Goal: Task Accomplishment & Management: Use online tool/utility

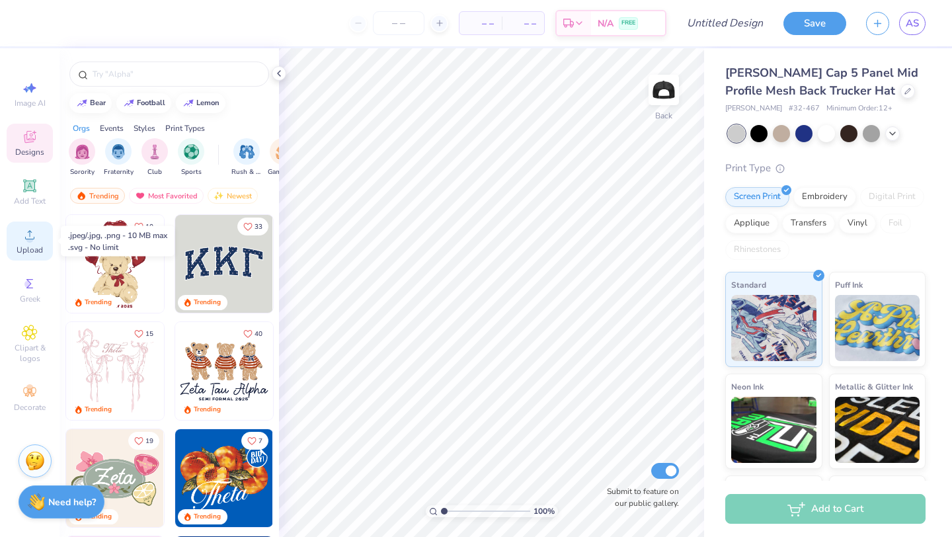
click at [31, 240] on circle at bounding box center [29, 238] width 7 height 7
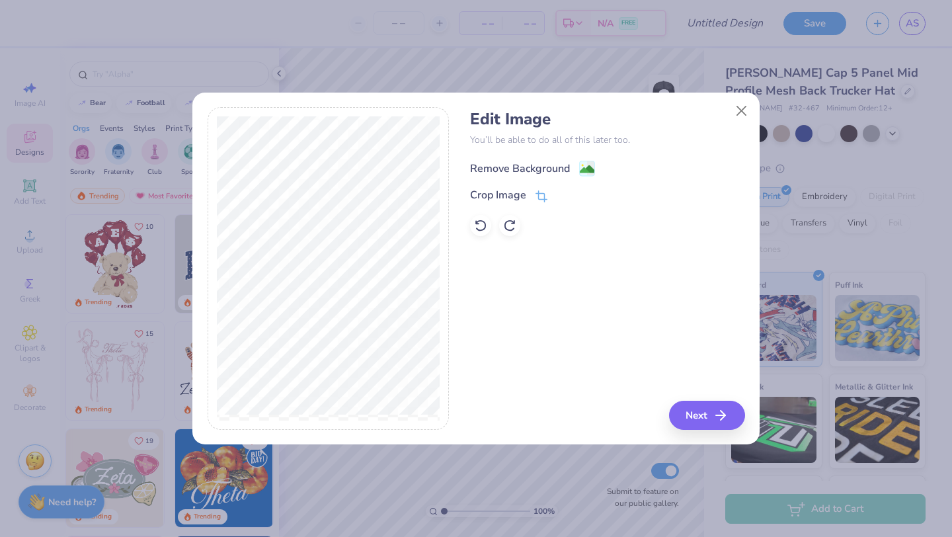
click at [526, 163] on div "Remove Background" at bounding box center [520, 169] width 100 height 16
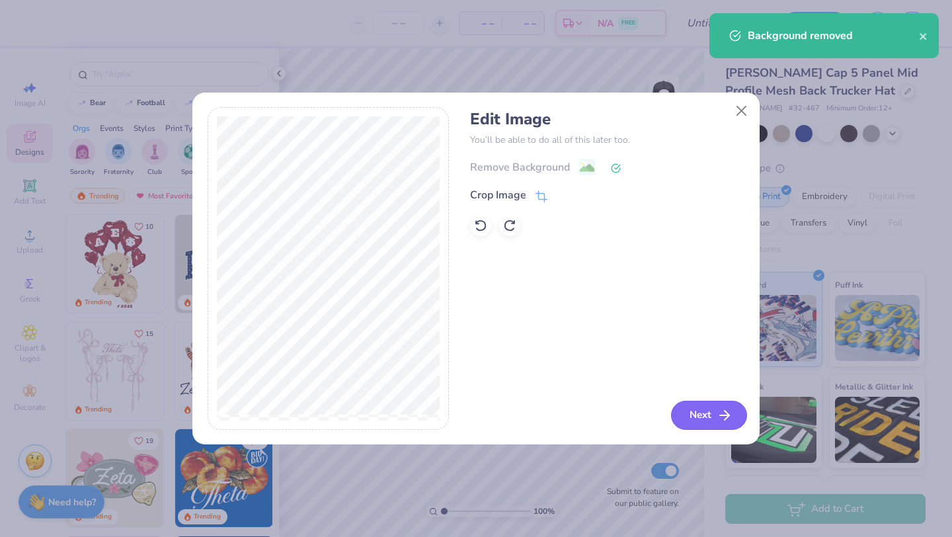
click at [695, 417] on button "Next" at bounding box center [709, 415] width 76 height 29
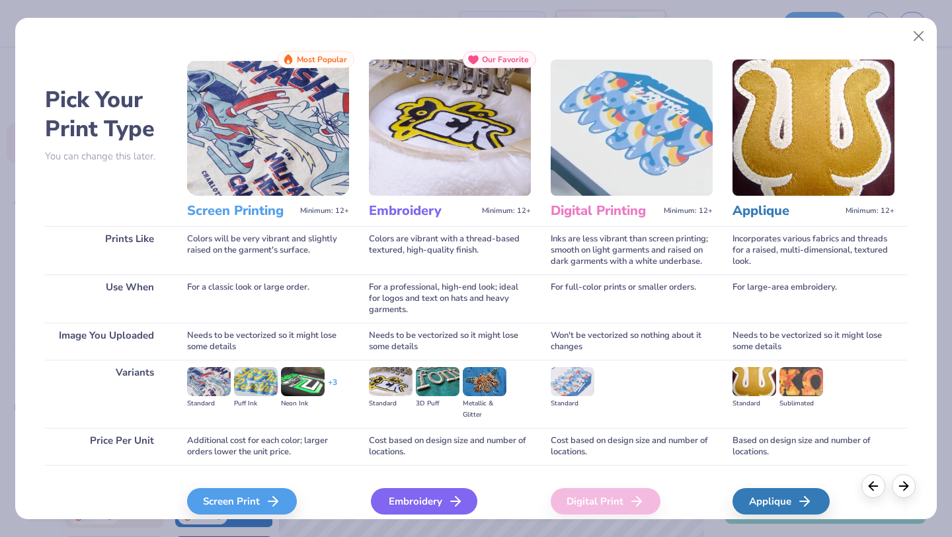
click at [430, 503] on div "Embroidery" at bounding box center [424, 501] width 106 height 26
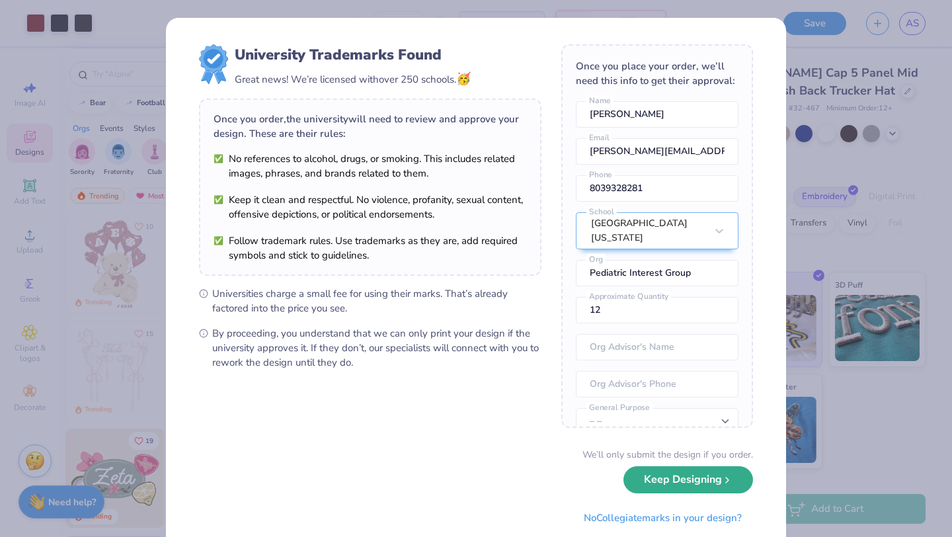
click at [677, 486] on button "Keep Designing" at bounding box center [689, 479] width 130 height 27
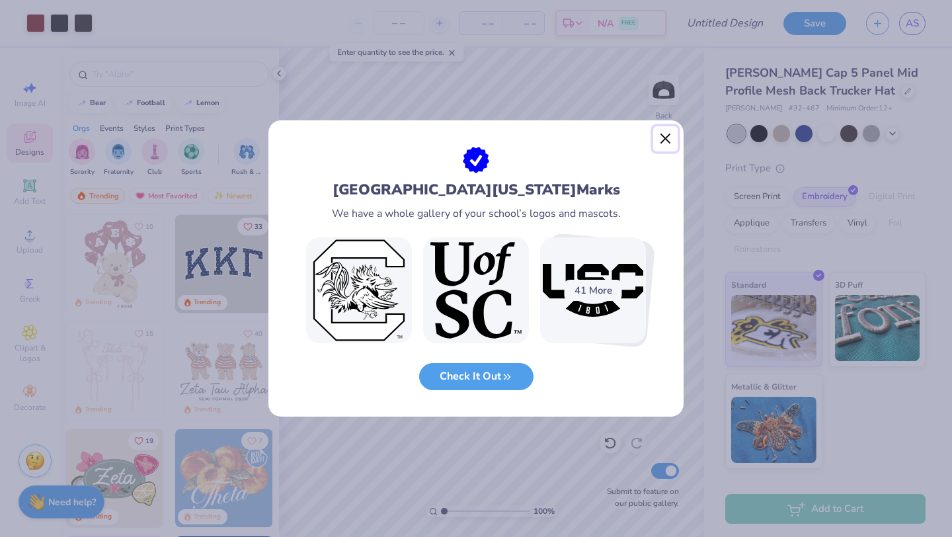
click at [665, 139] on button "Close" at bounding box center [665, 138] width 25 height 25
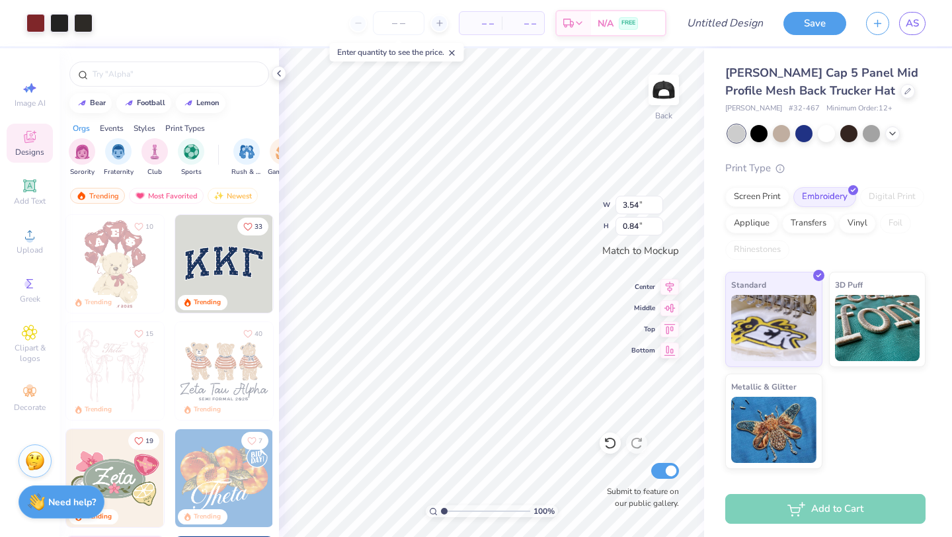
type input "4.22"
type input "1.01"
type input "4.90"
type input "1.17"
click at [740, 26] on input "Design Title" at bounding box center [741, 23] width 65 height 26
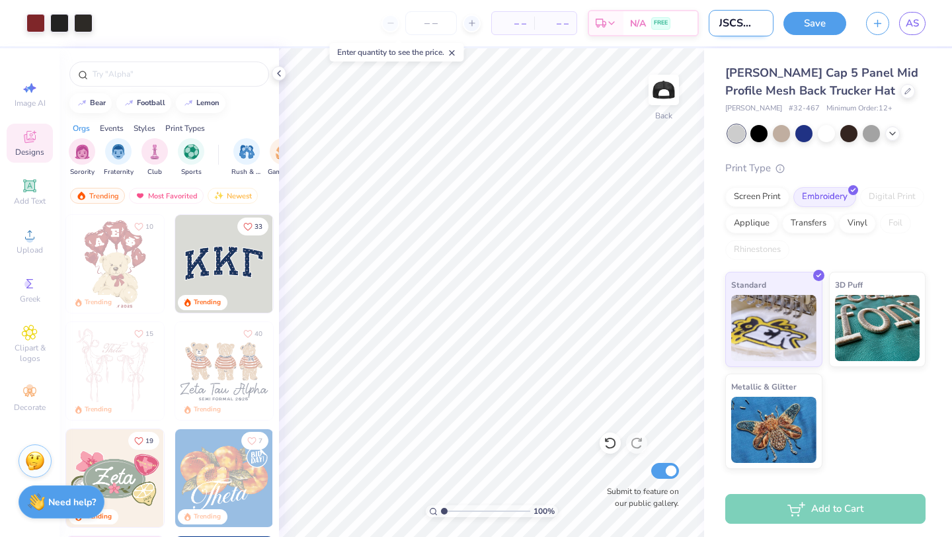
scroll to position [0, 11]
type input "USCSOM 2"
click at [815, 23] on button "Save" at bounding box center [815, 21] width 63 height 23
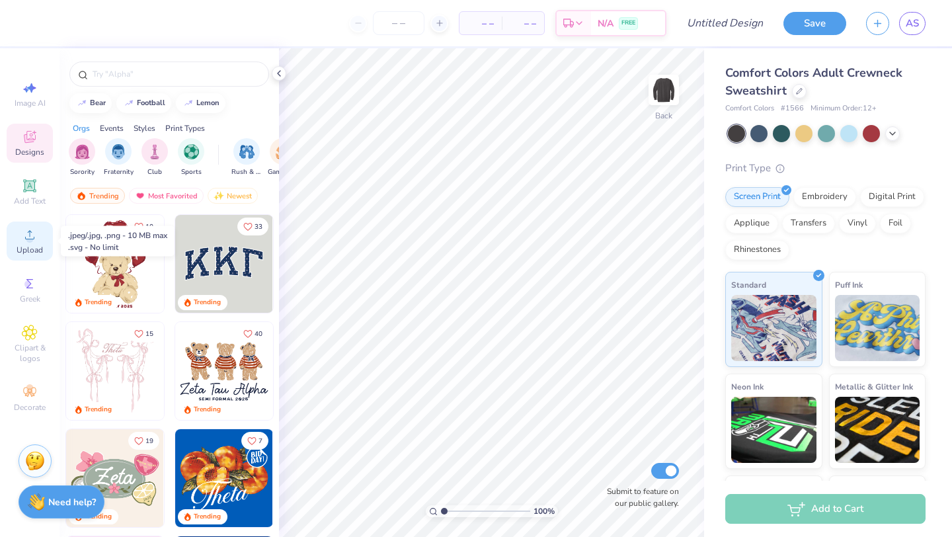
click at [30, 239] on circle at bounding box center [29, 238] width 7 height 7
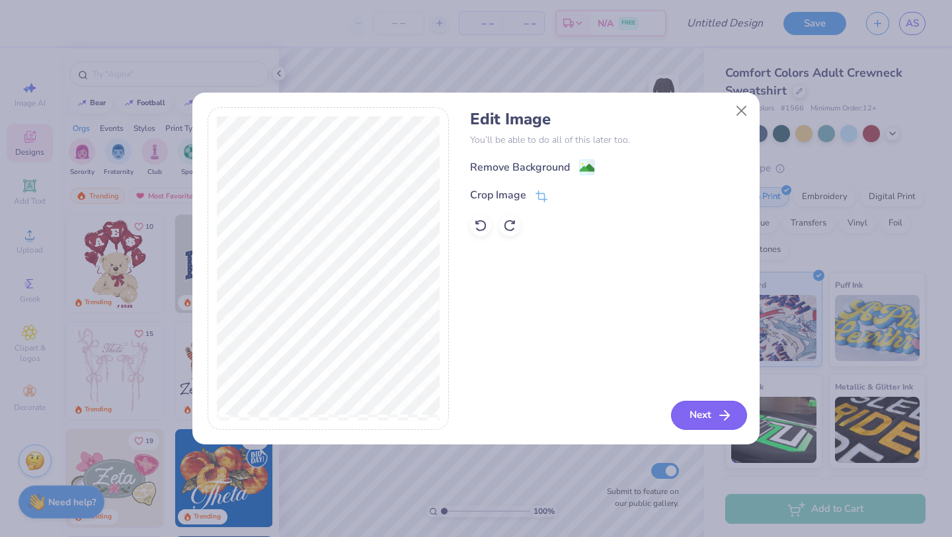
click at [703, 413] on button "Next" at bounding box center [709, 415] width 76 height 29
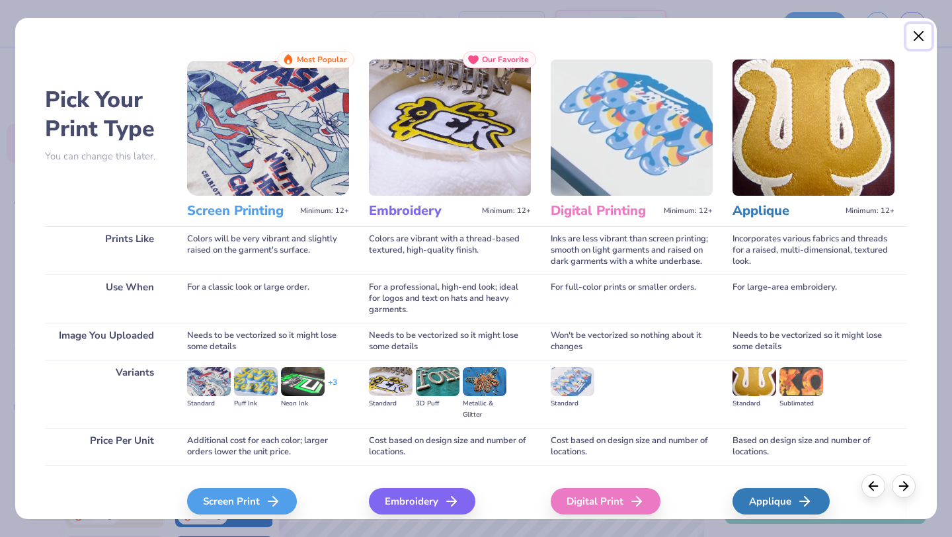
click at [917, 32] on button "Close" at bounding box center [919, 36] width 25 height 25
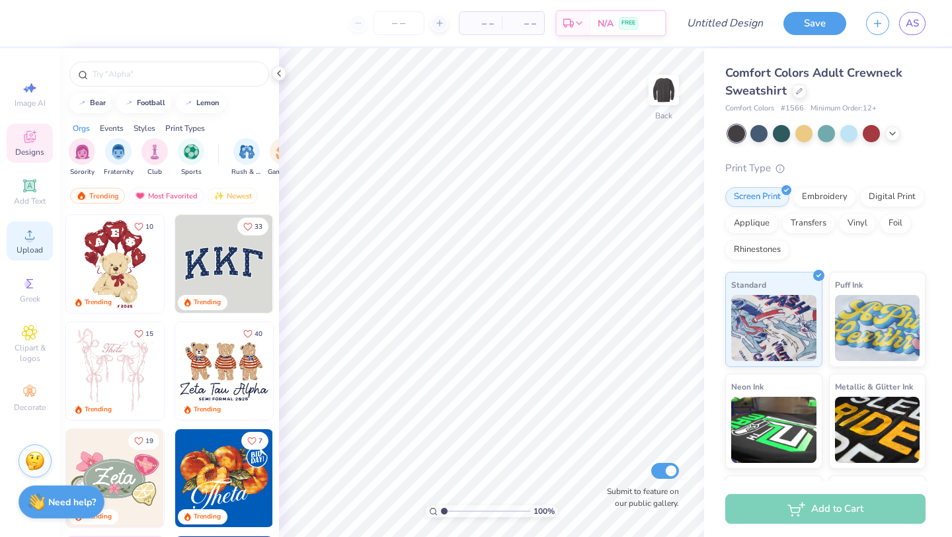
click at [36, 243] on div "Upload" at bounding box center [30, 241] width 46 height 39
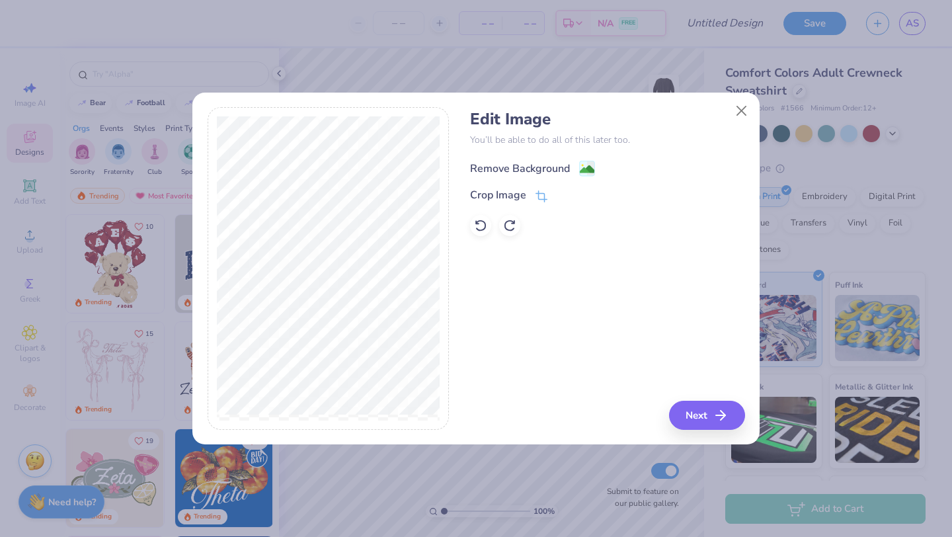
click at [524, 167] on div "Remove Background" at bounding box center [520, 169] width 100 height 16
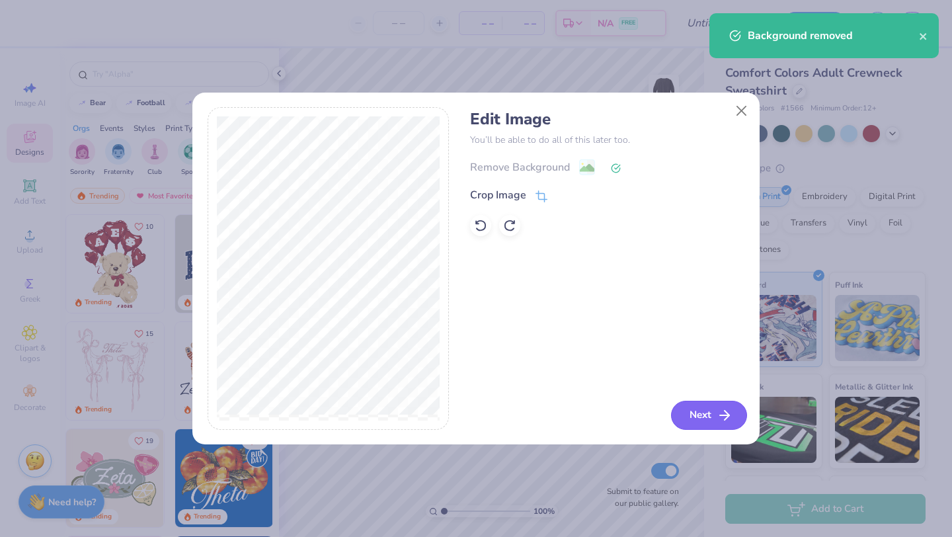
click at [711, 410] on button "Next" at bounding box center [709, 415] width 76 height 29
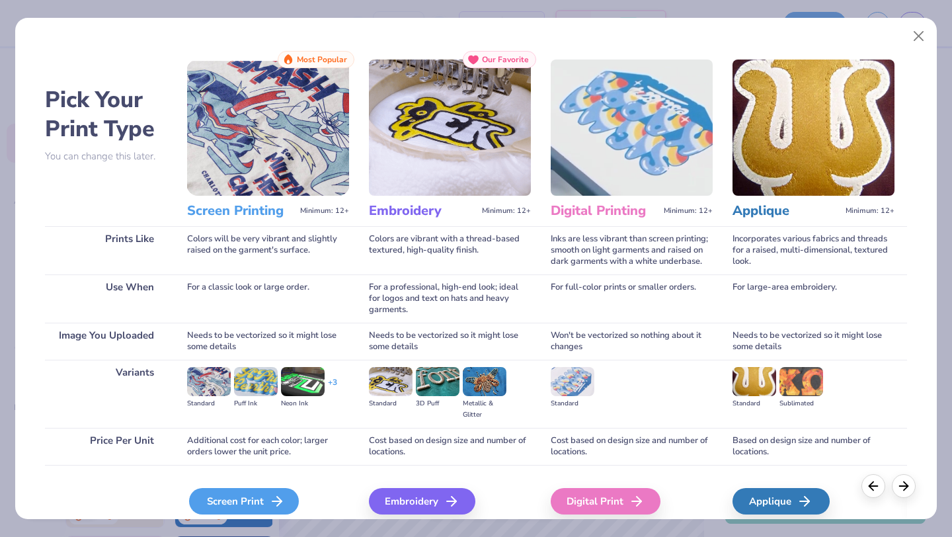
click at [243, 501] on div "Screen Print" at bounding box center [244, 501] width 110 height 26
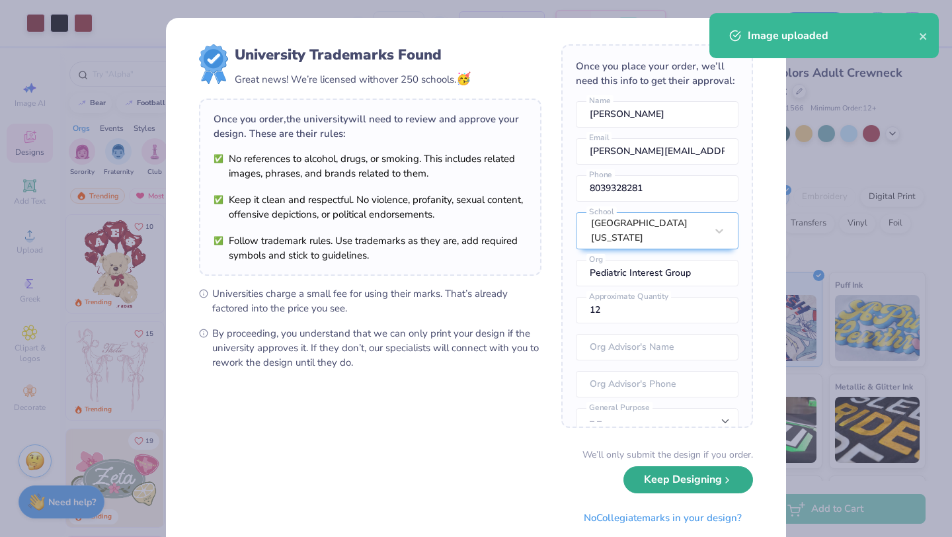
click at [667, 482] on button "Keep Designing" at bounding box center [689, 479] width 130 height 27
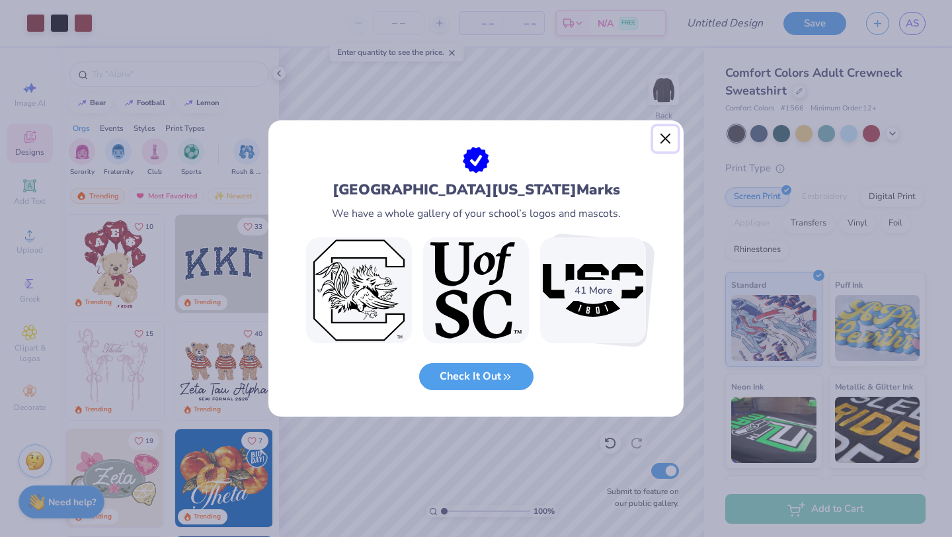
click at [663, 142] on button "Close" at bounding box center [665, 138] width 25 height 25
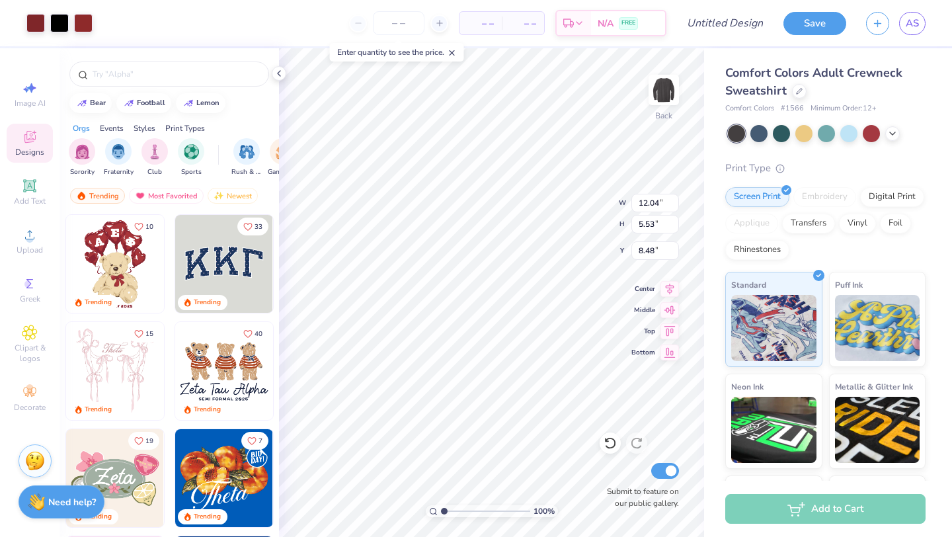
type input "3.00"
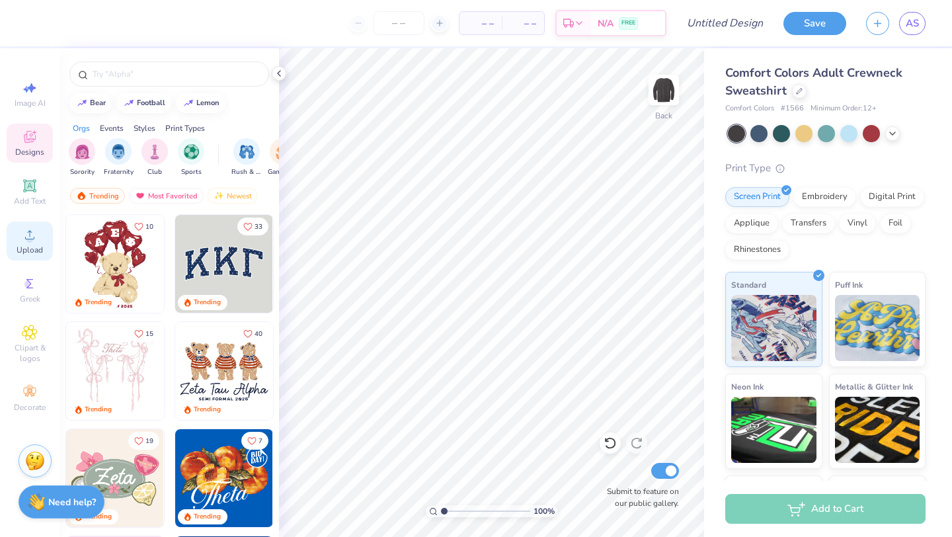
click at [31, 243] on div "Upload" at bounding box center [30, 241] width 46 height 39
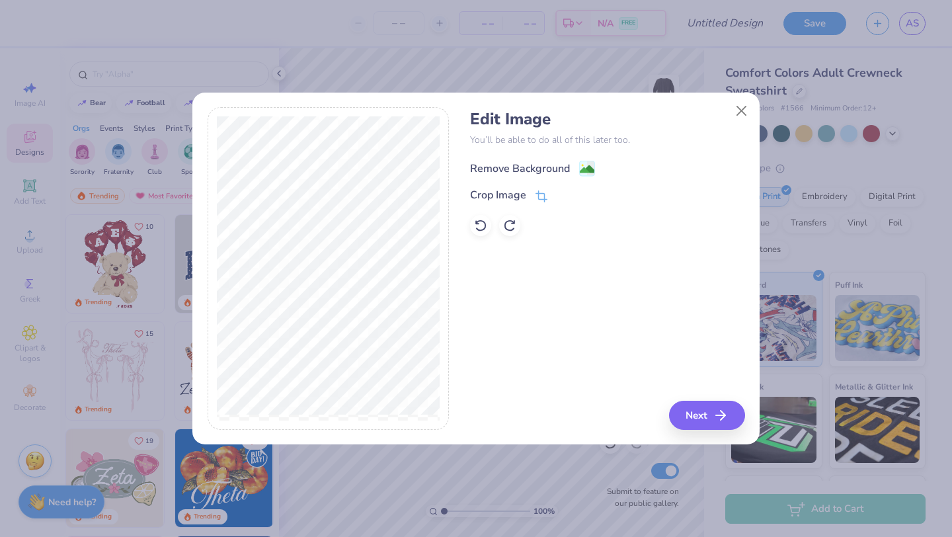
click at [531, 167] on div "Remove Background" at bounding box center [520, 169] width 100 height 16
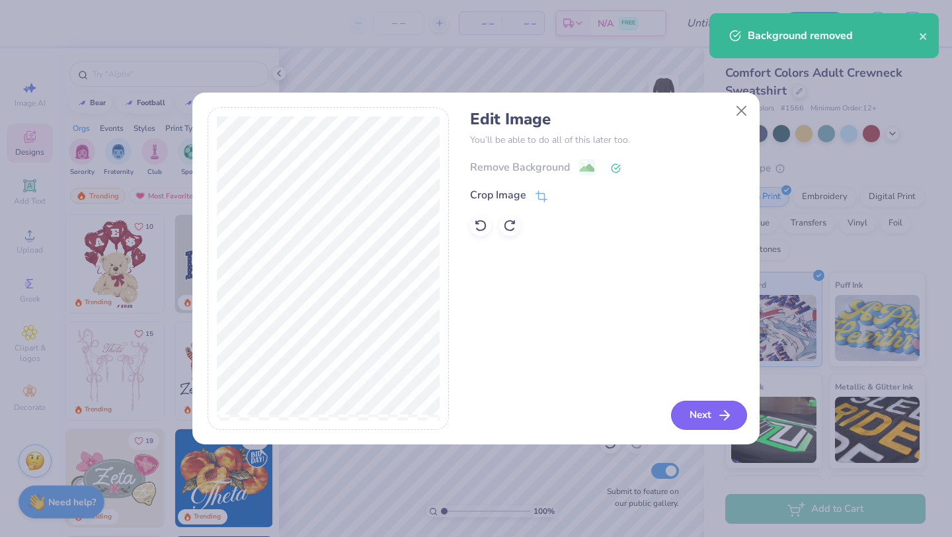
click at [708, 419] on button "Next" at bounding box center [709, 415] width 76 height 29
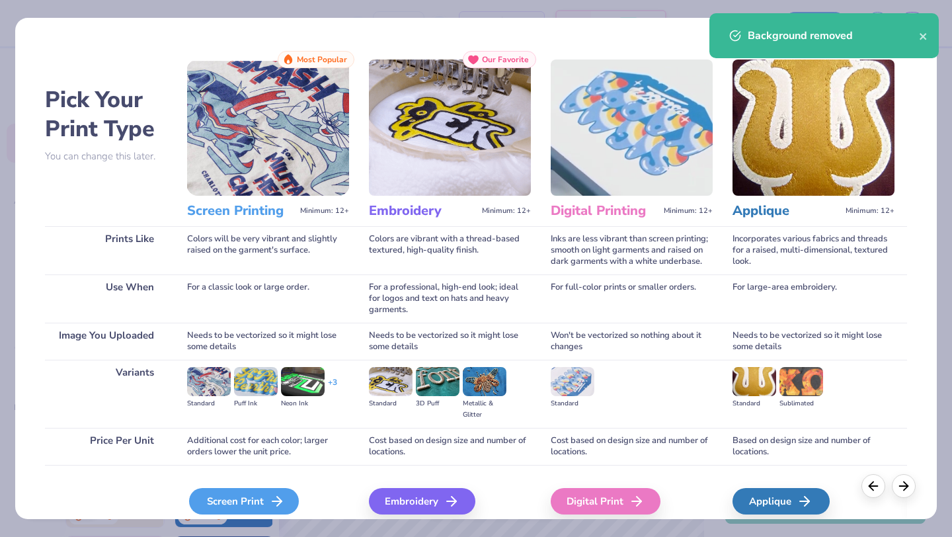
click at [274, 503] on icon at bounding box center [277, 501] width 16 height 16
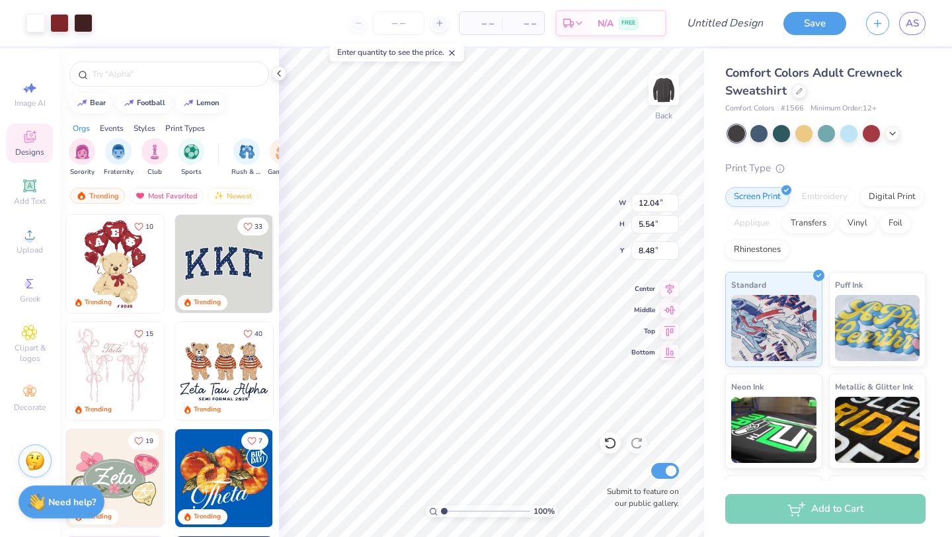
type input "3.00"
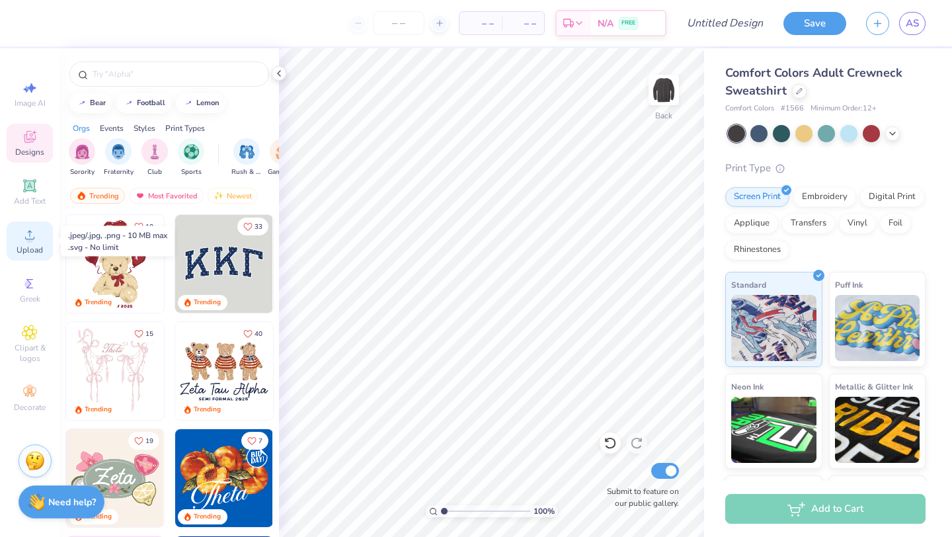
click at [36, 250] on span "Upload" at bounding box center [30, 250] width 26 height 11
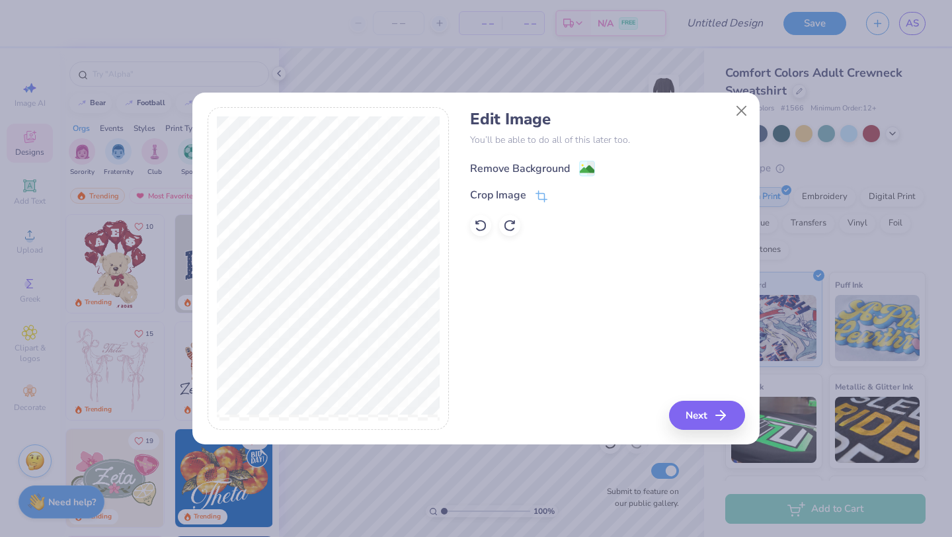
click at [520, 169] on div "Remove Background" at bounding box center [520, 169] width 100 height 16
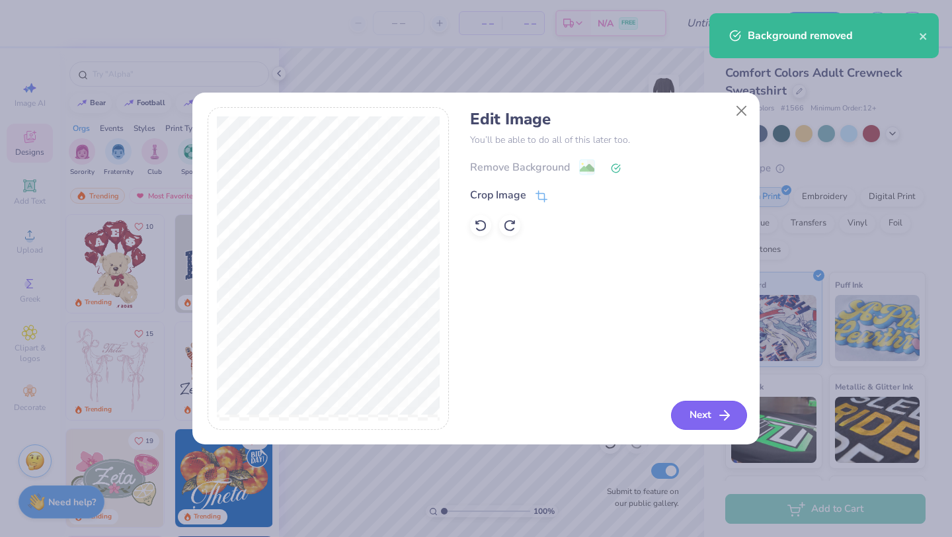
click at [694, 413] on button "Next" at bounding box center [709, 415] width 76 height 29
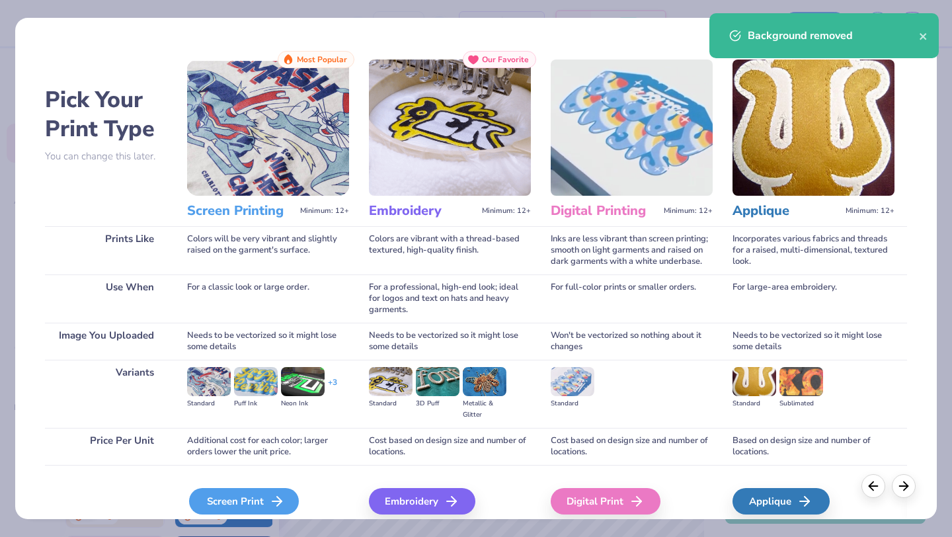
click at [269, 503] on icon at bounding box center [277, 501] width 16 height 16
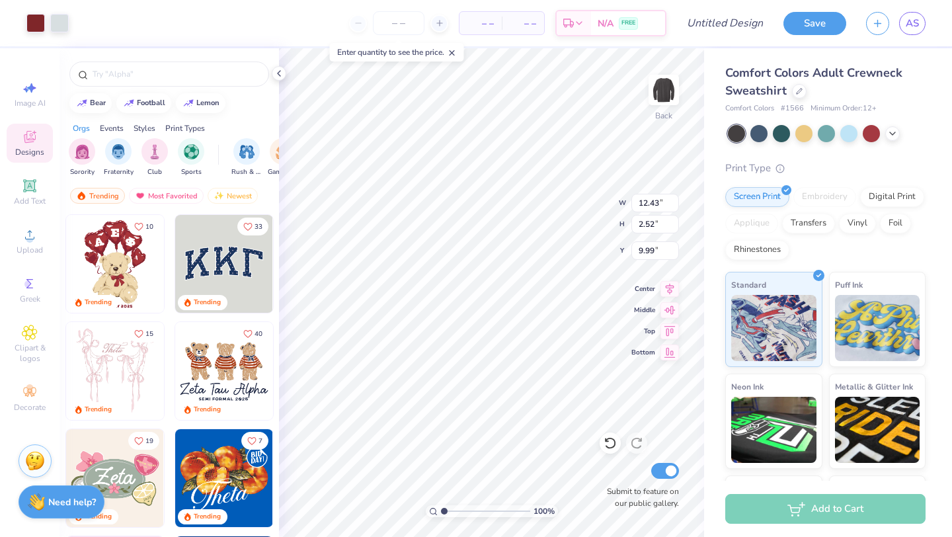
type input "3.00"
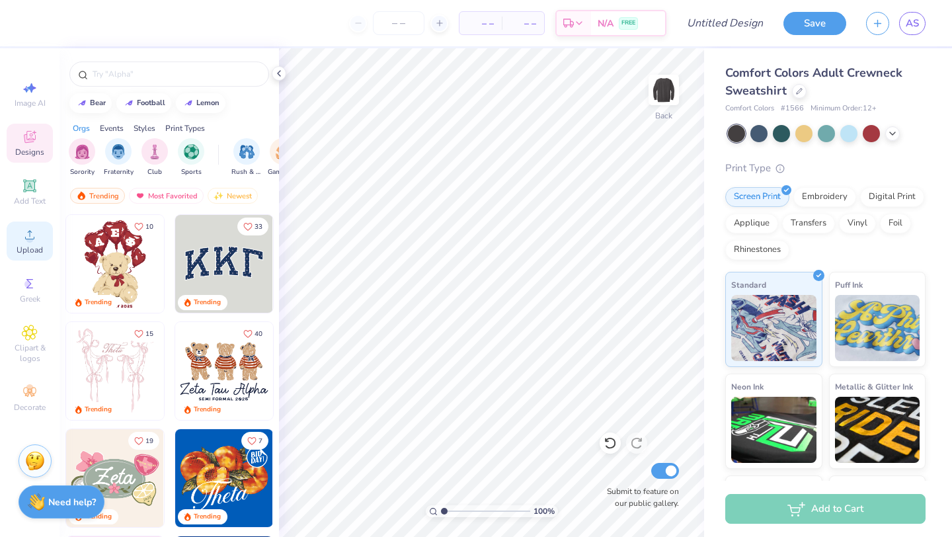
click at [38, 235] on div "Upload" at bounding box center [30, 241] width 46 height 39
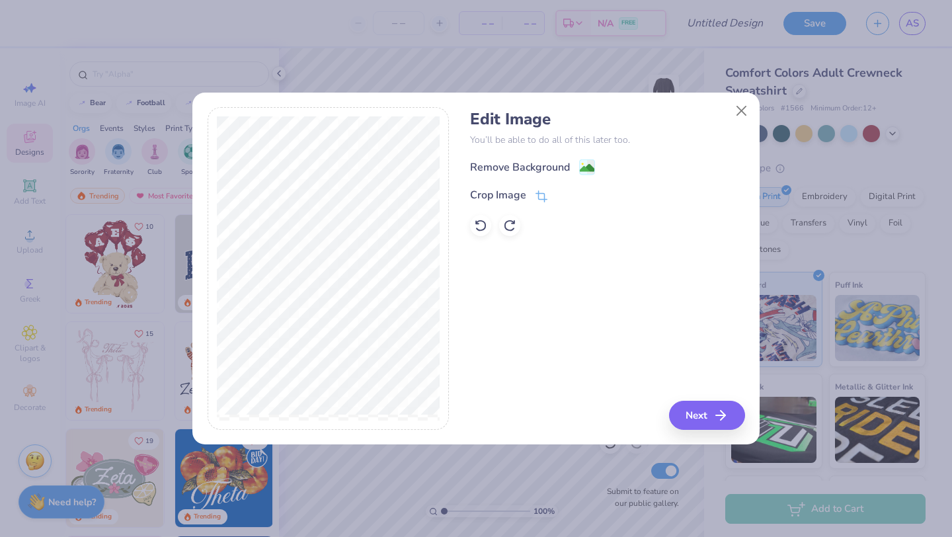
click at [528, 157] on div "Edit Image You’ll be able to do all of this later too. Remove Background Crop I…" at bounding box center [607, 173] width 274 height 126
click at [531, 167] on div "Remove Background" at bounding box center [520, 169] width 100 height 16
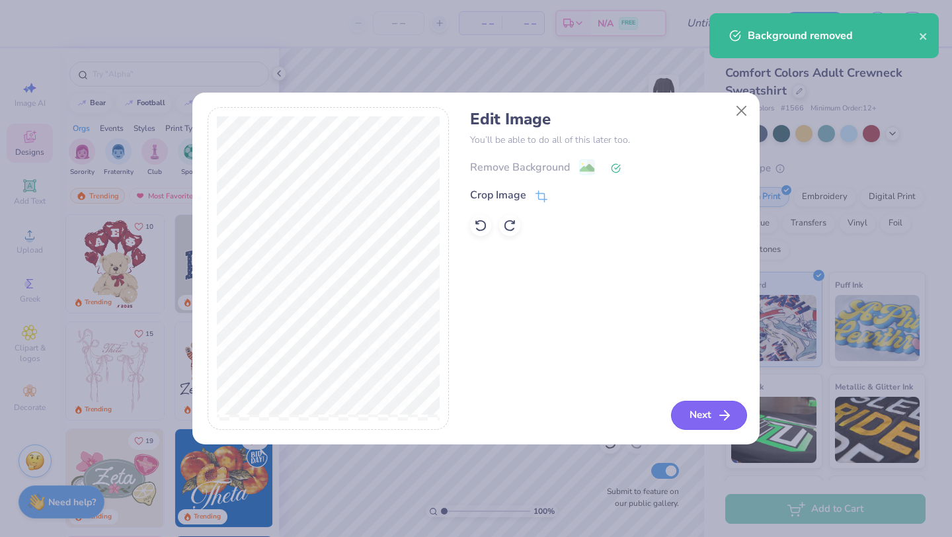
click at [704, 411] on button "Next" at bounding box center [709, 415] width 76 height 29
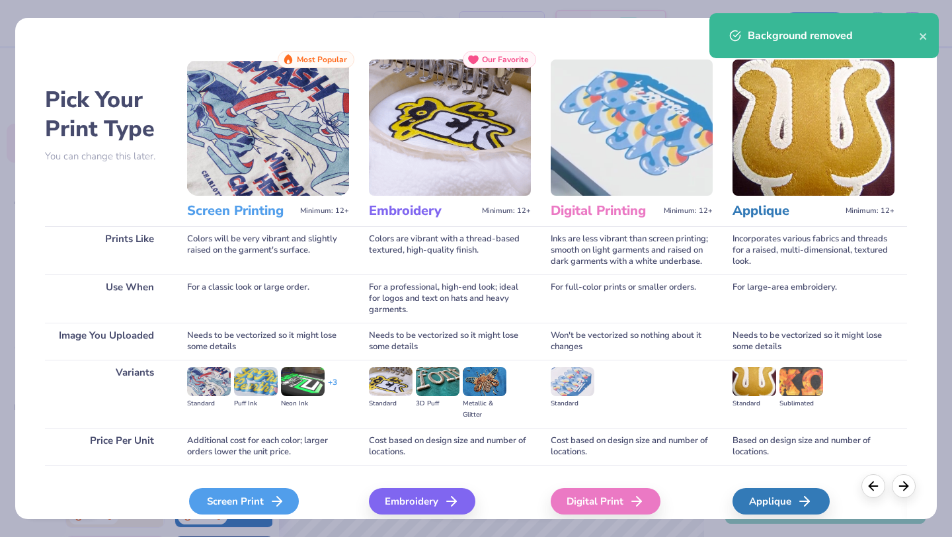
click at [270, 497] on icon at bounding box center [277, 501] width 16 height 16
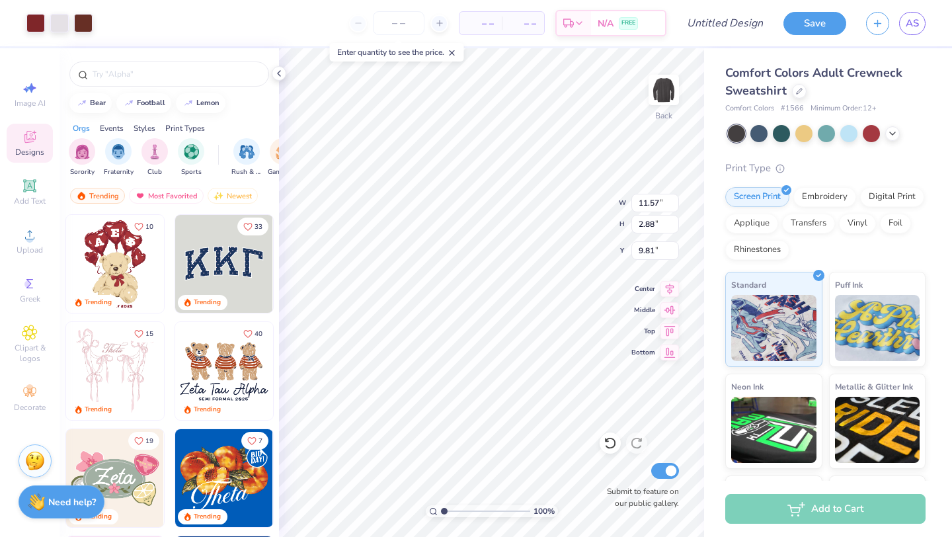
type input "3.00"
click at [894, 133] on icon at bounding box center [892, 132] width 11 height 11
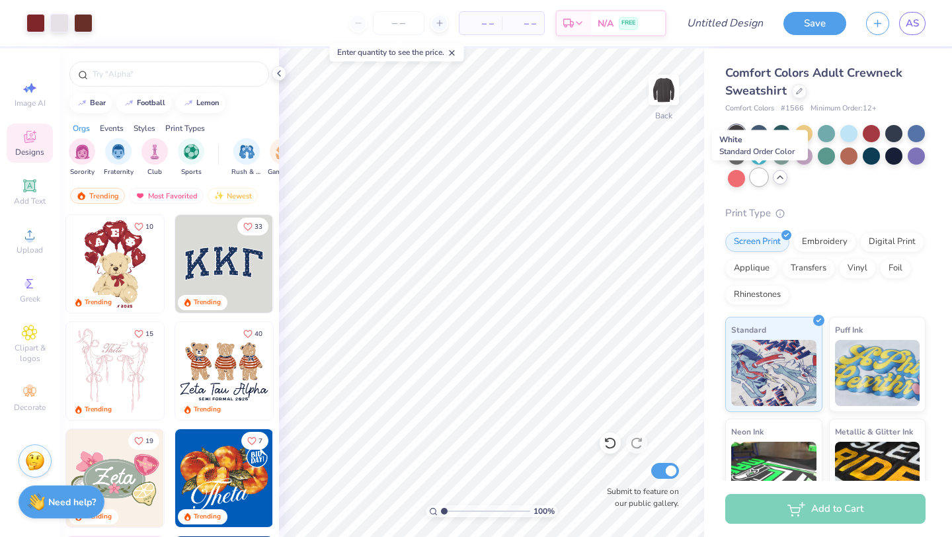
click at [757, 179] on div at bounding box center [759, 177] width 17 height 17
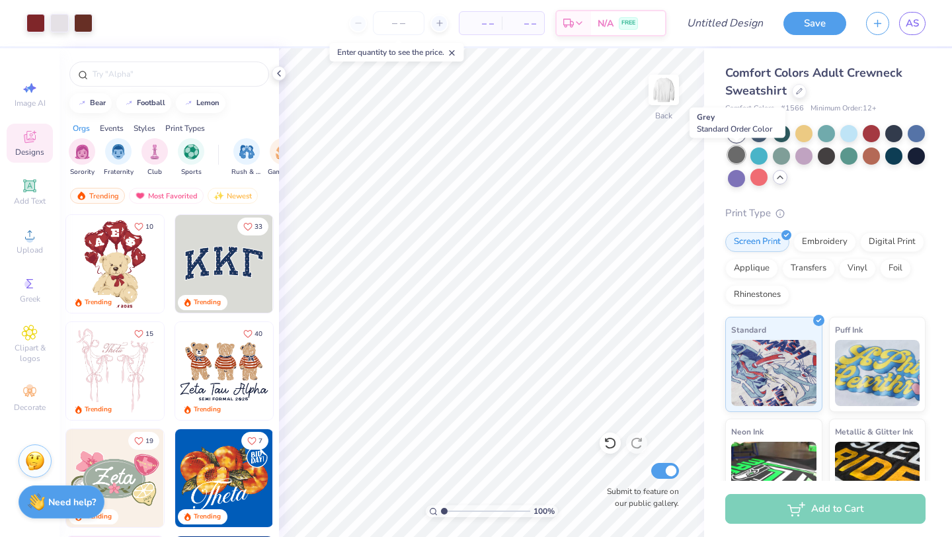
click at [735, 157] on div at bounding box center [736, 154] width 17 height 17
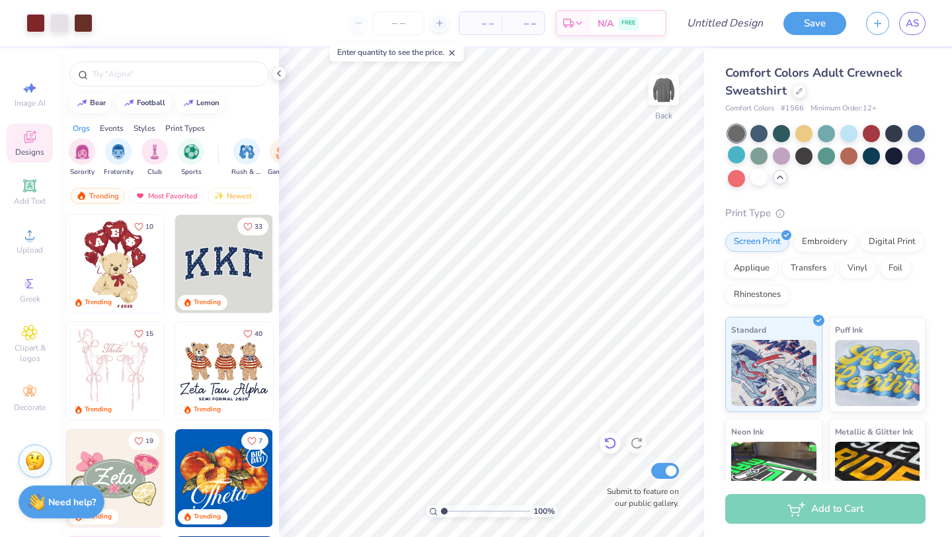
click at [611, 442] on icon at bounding box center [610, 442] width 13 height 13
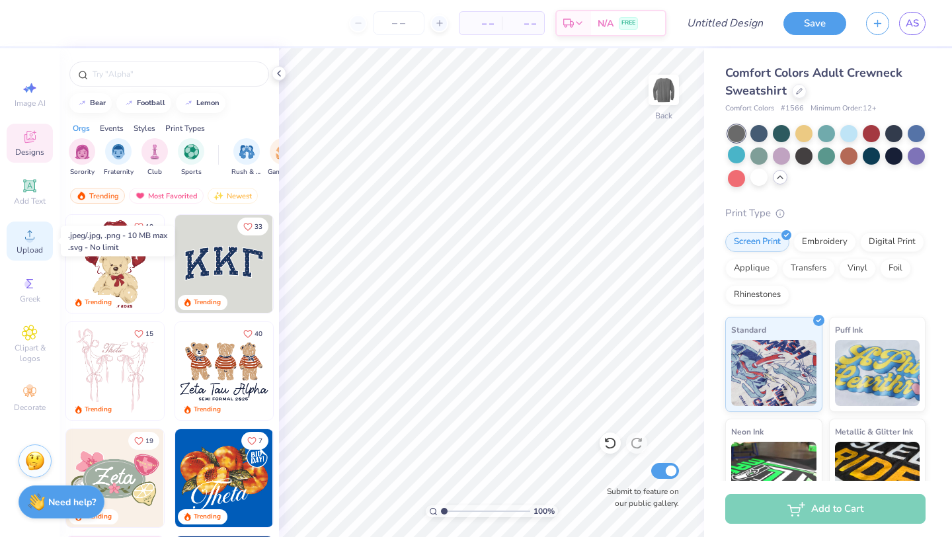
click at [25, 243] on div "Upload" at bounding box center [30, 241] width 46 height 39
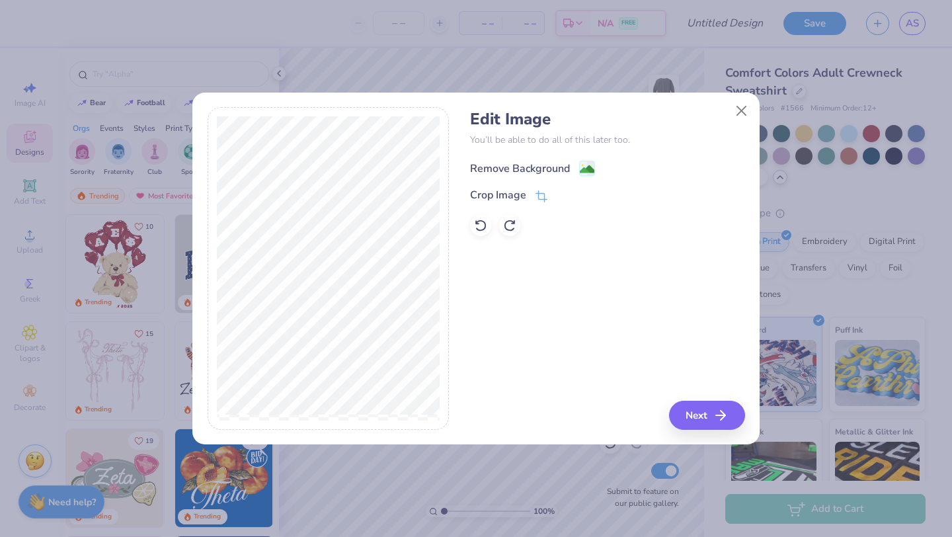
click at [544, 167] on div "Remove Background" at bounding box center [520, 169] width 100 height 16
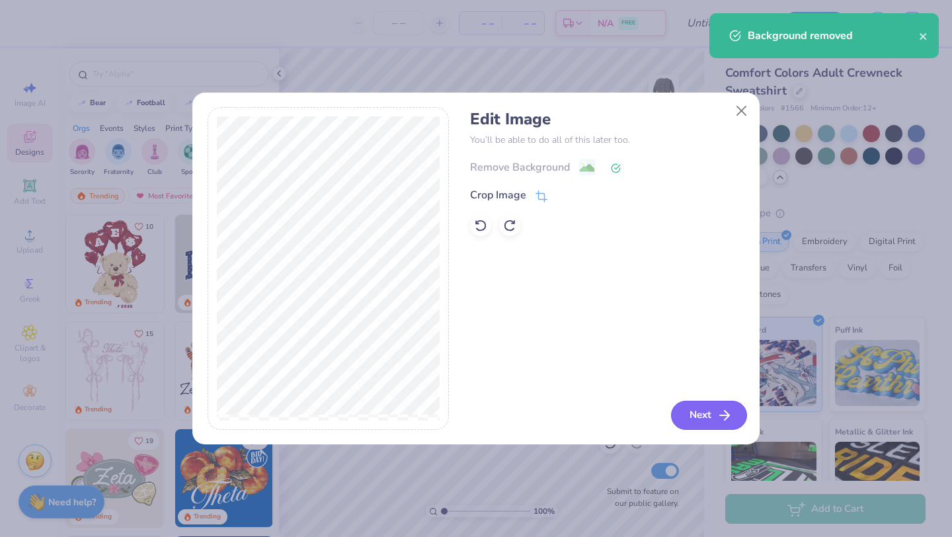
click at [695, 416] on button "Next" at bounding box center [709, 415] width 76 height 29
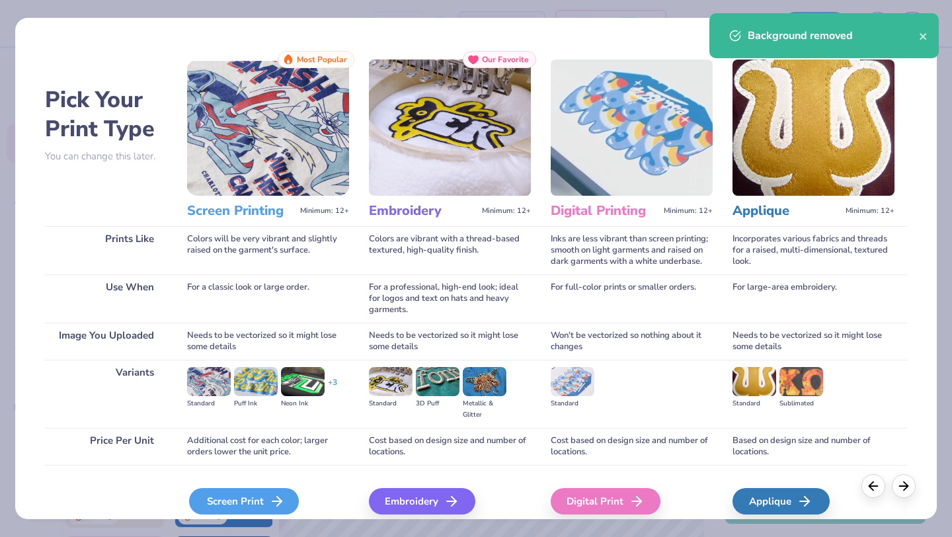
click at [239, 500] on div "Screen Print" at bounding box center [244, 501] width 110 height 26
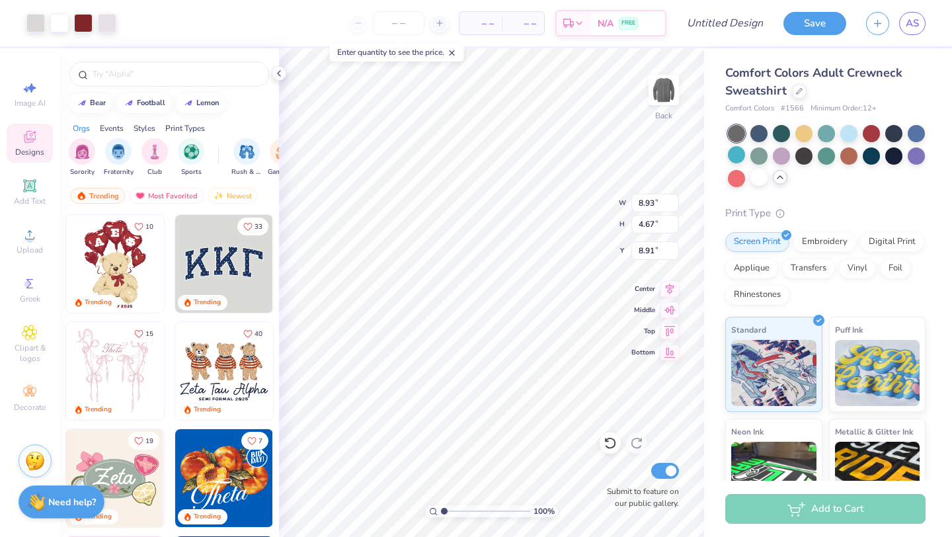
type input "3.00"
type input "10.80"
type input "5.65"
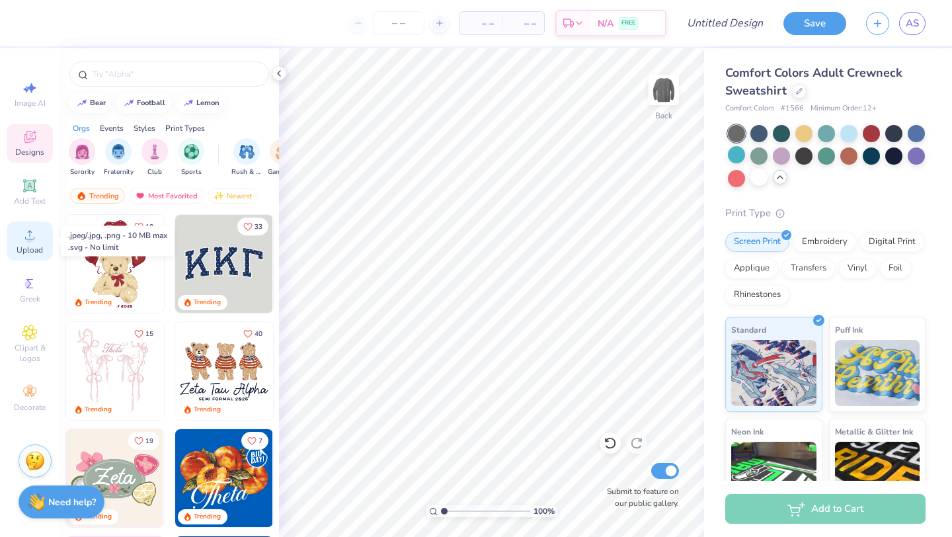
click at [32, 245] on span "Upload" at bounding box center [30, 250] width 26 height 11
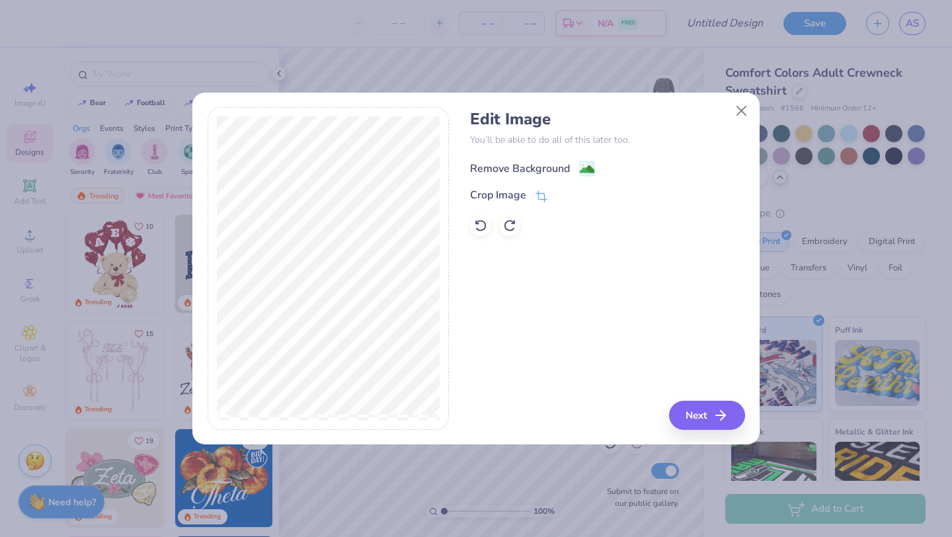
click at [534, 171] on div "Remove Background" at bounding box center [520, 169] width 100 height 16
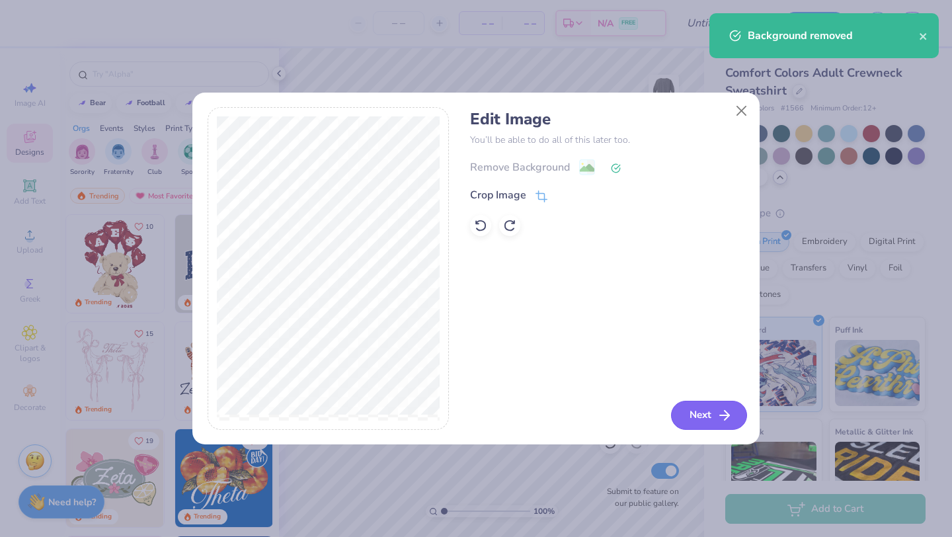
click at [714, 420] on button "Next" at bounding box center [709, 415] width 76 height 29
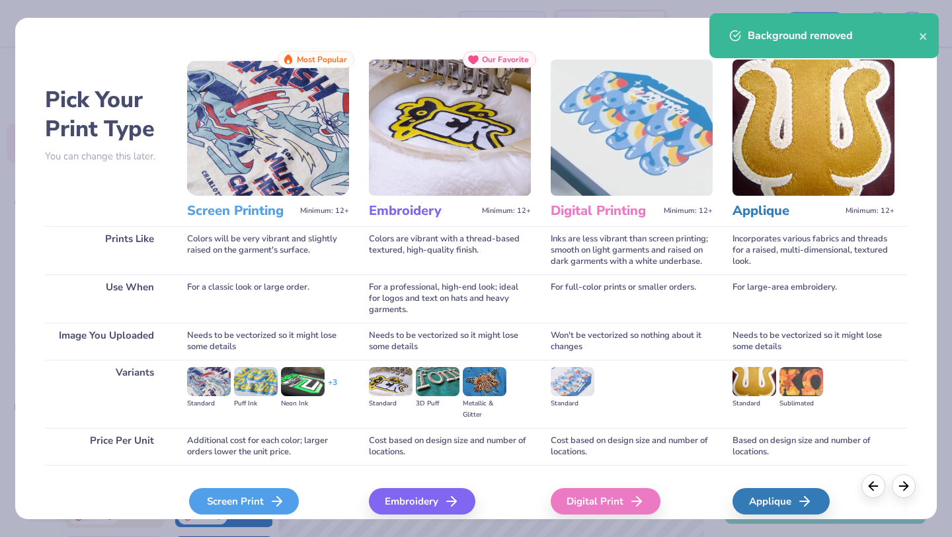
click at [262, 507] on div "Screen Print" at bounding box center [244, 501] width 110 height 26
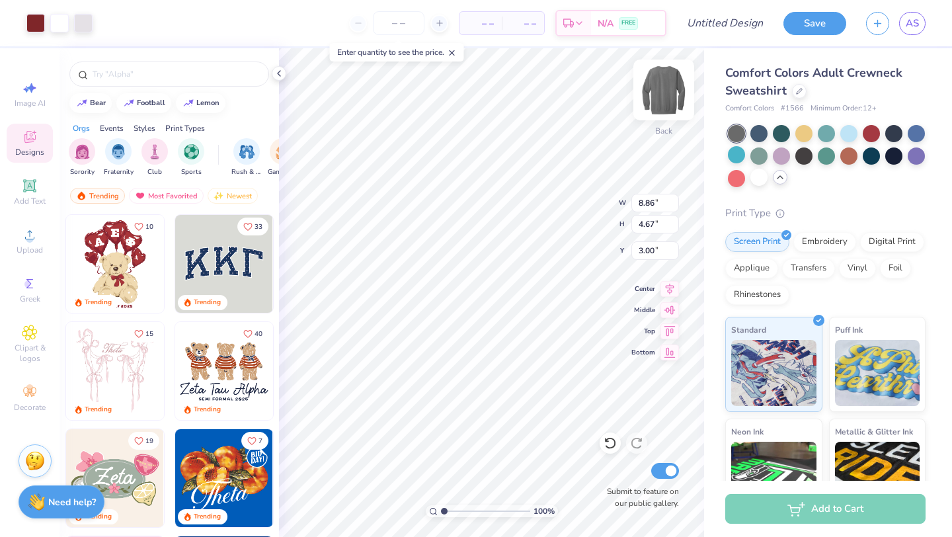
type input "3.00"
type input "10.91"
type input "5.75"
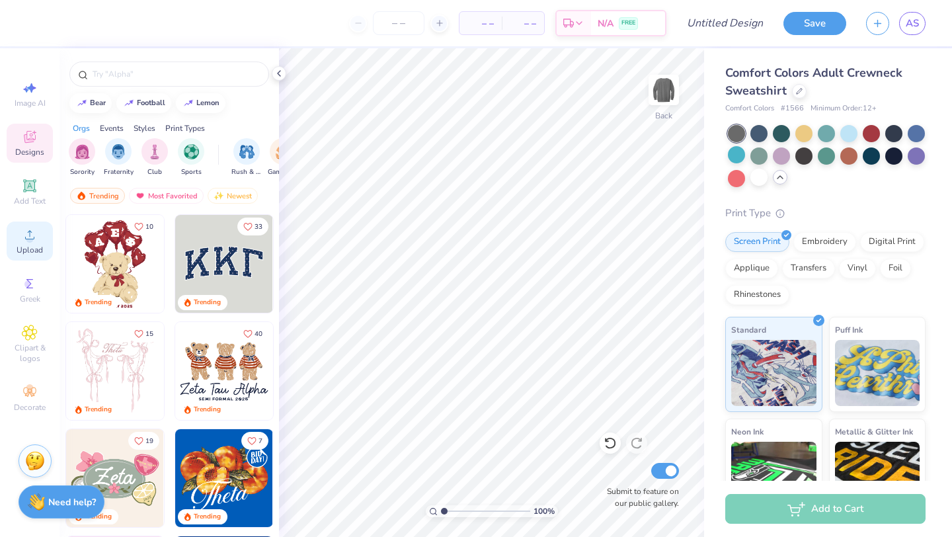
click at [28, 255] on div "Upload" at bounding box center [30, 241] width 46 height 39
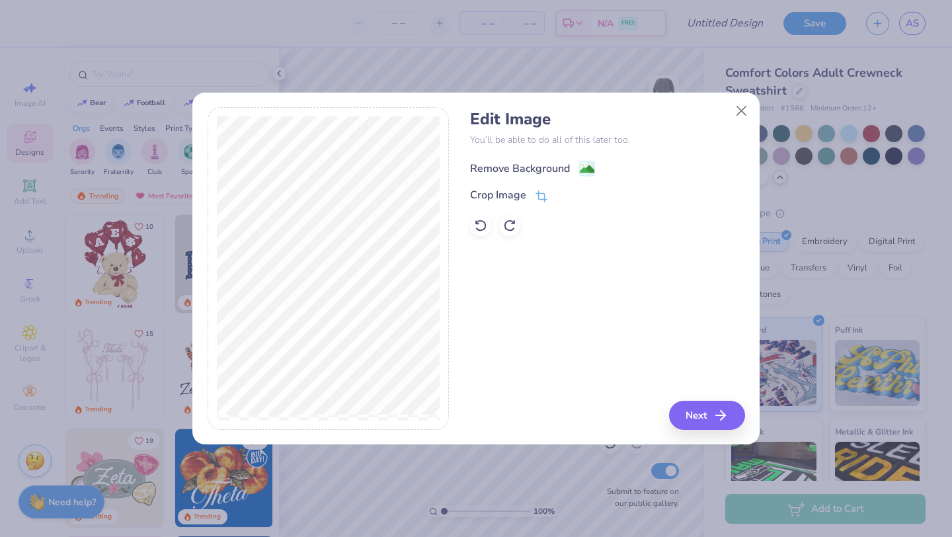
click at [540, 169] on div "Remove Background" at bounding box center [520, 169] width 100 height 16
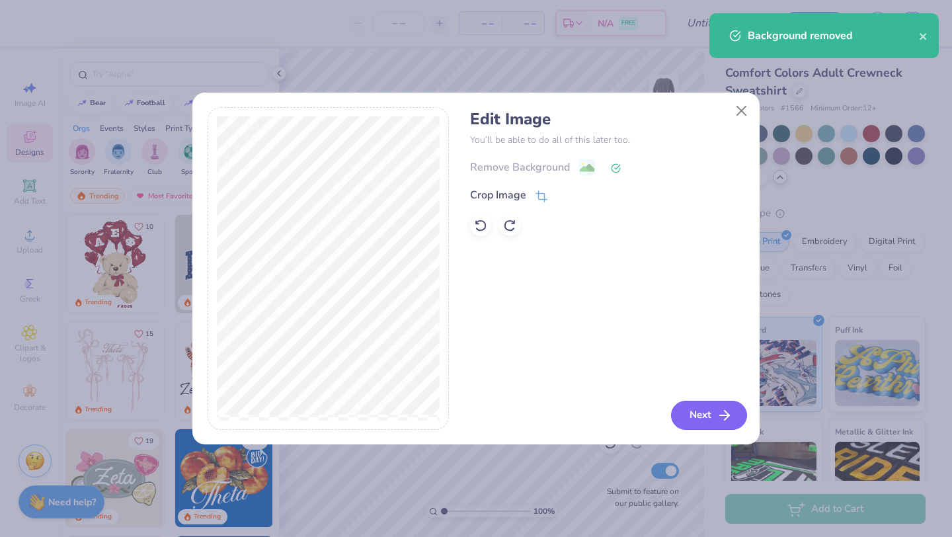
click at [705, 416] on button "Next" at bounding box center [709, 415] width 76 height 29
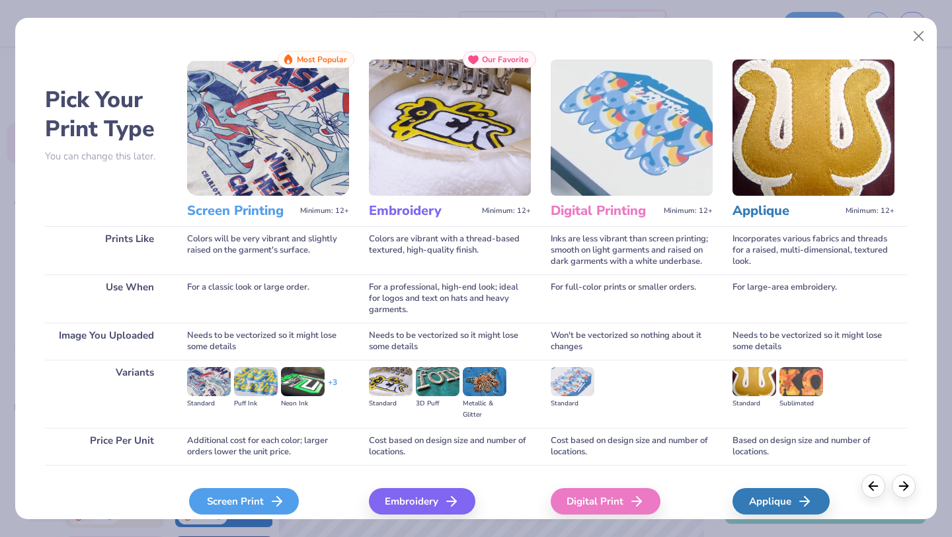
click at [276, 501] on line at bounding box center [276, 501] width 9 height 0
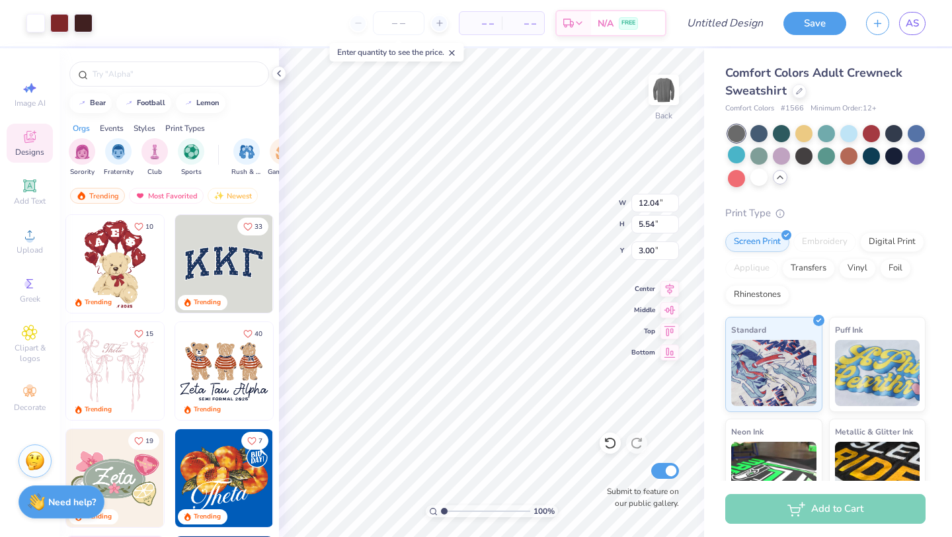
type input "3.00"
click at [721, 22] on input "Design Title" at bounding box center [741, 23] width 65 height 26
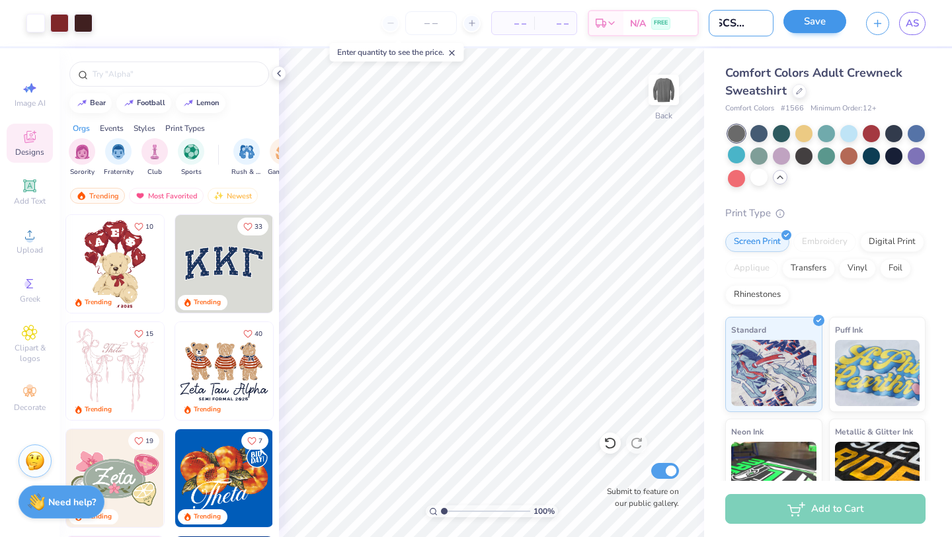
type input "USCSOM 2"
click at [812, 23] on button "Save" at bounding box center [815, 21] width 63 height 23
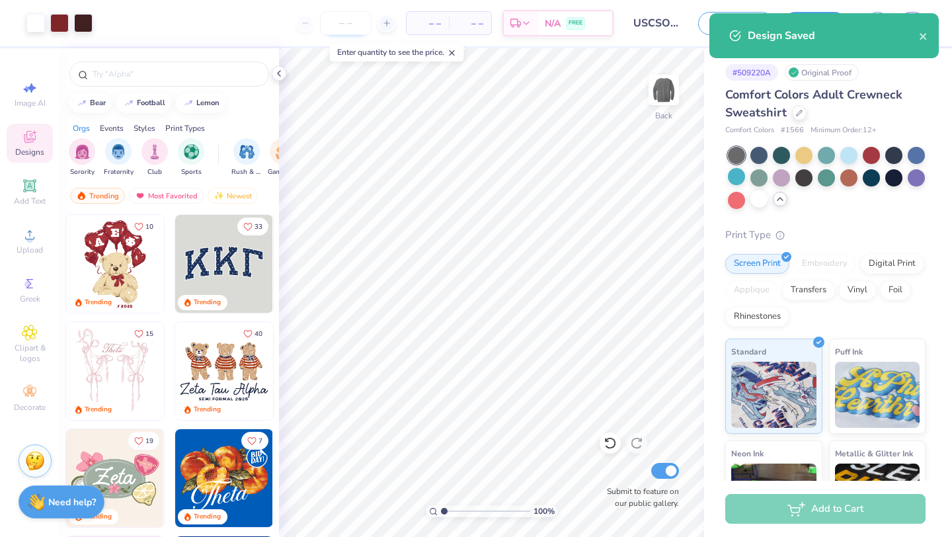
click at [348, 23] on input "number" at bounding box center [346, 23] width 52 height 24
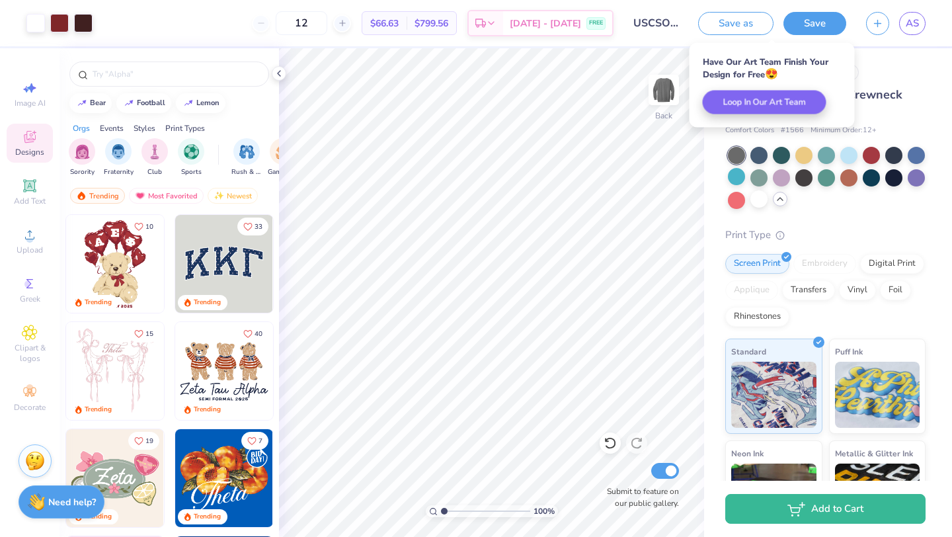
type input "12"
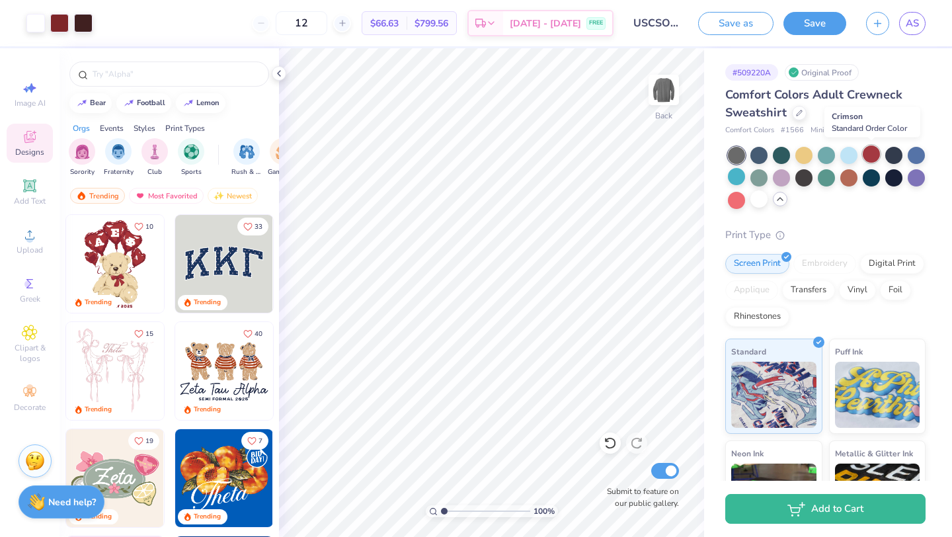
click at [874, 155] on div at bounding box center [871, 153] width 17 height 17
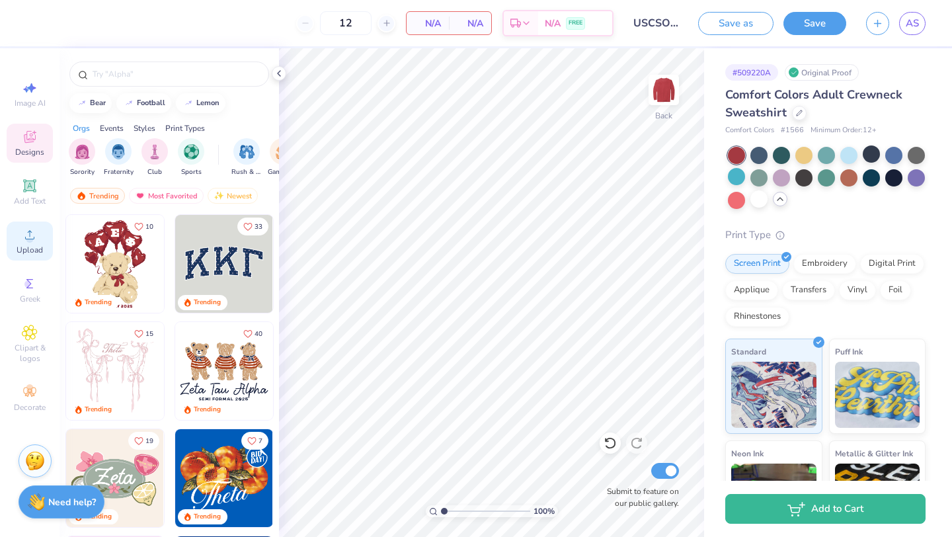
click at [30, 242] on icon at bounding box center [30, 235] width 16 height 16
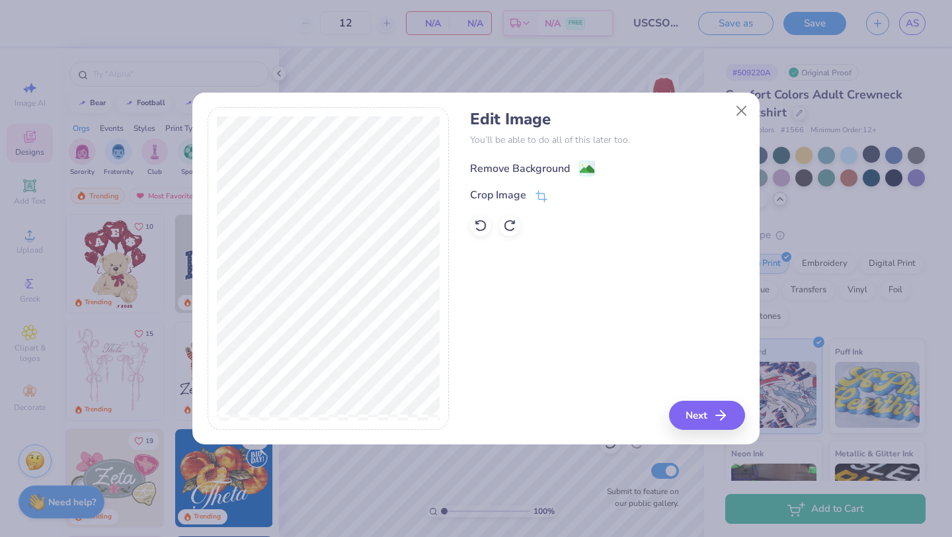
click at [526, 169] on div "Remove Background" at bounding box center [520, 169] width 100 height 16
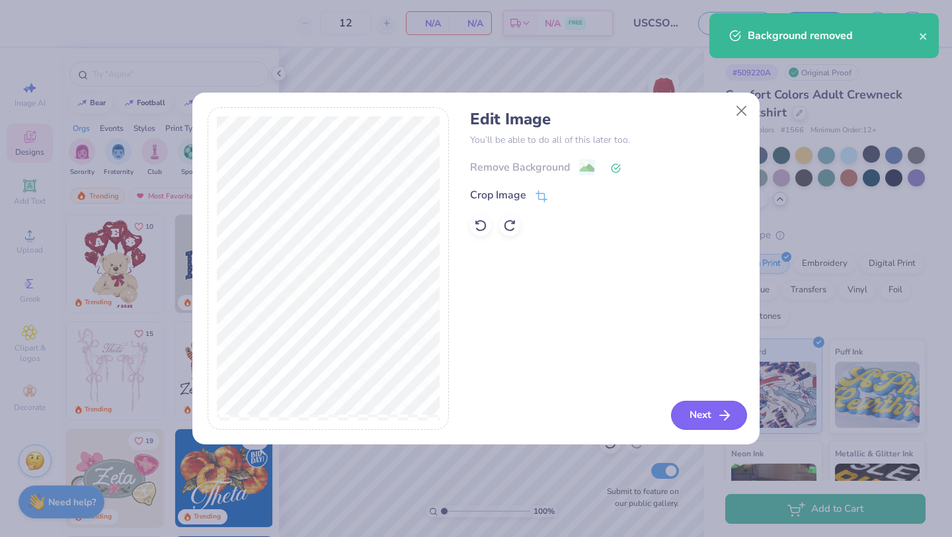
click at [705, 417] on button "Next" at bounding box center [709, 415] width 76 height 29
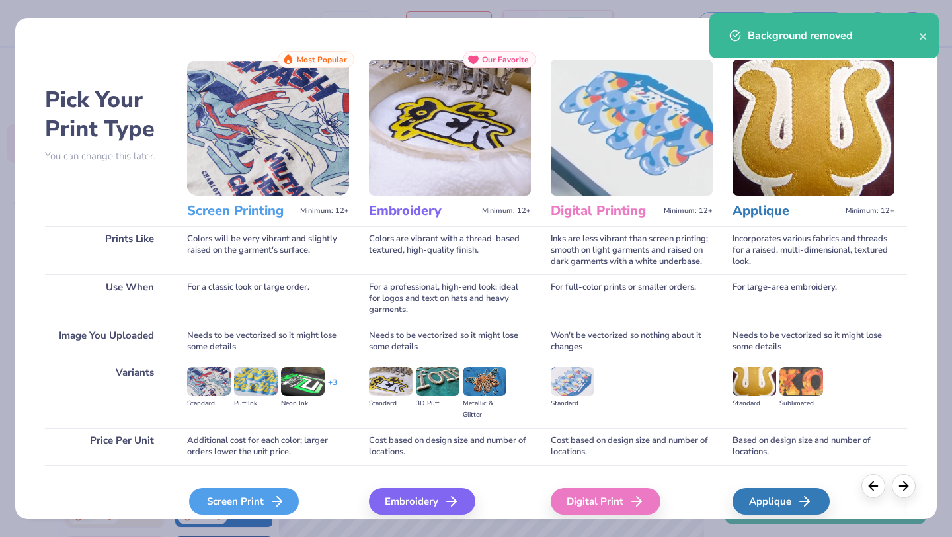
click at [278, 496] on icon at bounding box center [277, 501] width 16 height 16
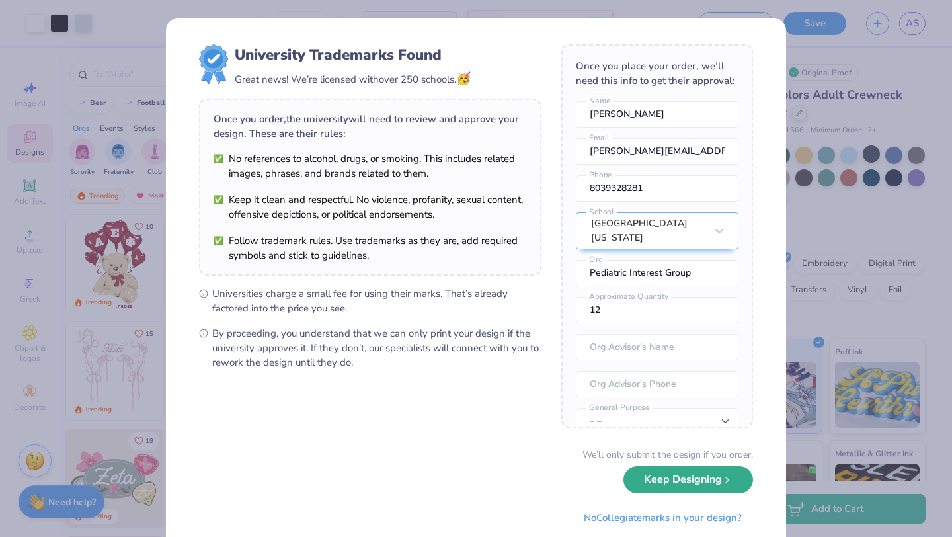
click at [692, 481] on button "Keep Designing" at bounding box center [689, 479] width 130 height 27
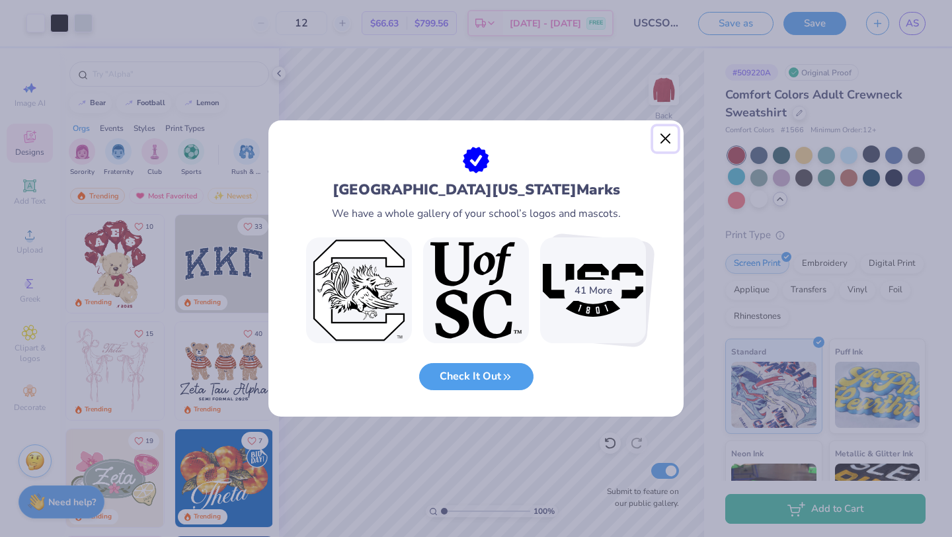
click at [663, 142] on button "Close" at bounding box center [665, 138] width 25 height 25
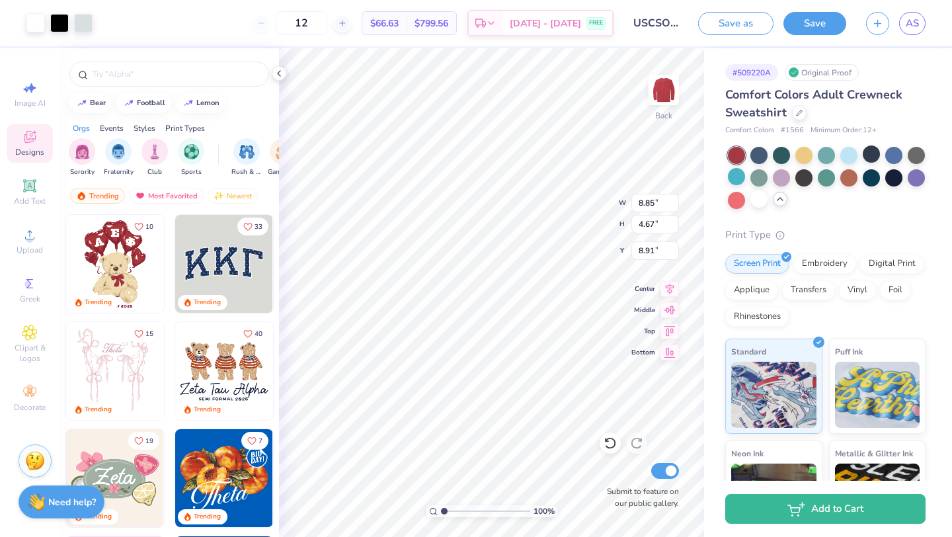
type input "3.00"
click at [760, 154] on div at bounding box center [759, 153] width 17 height 17
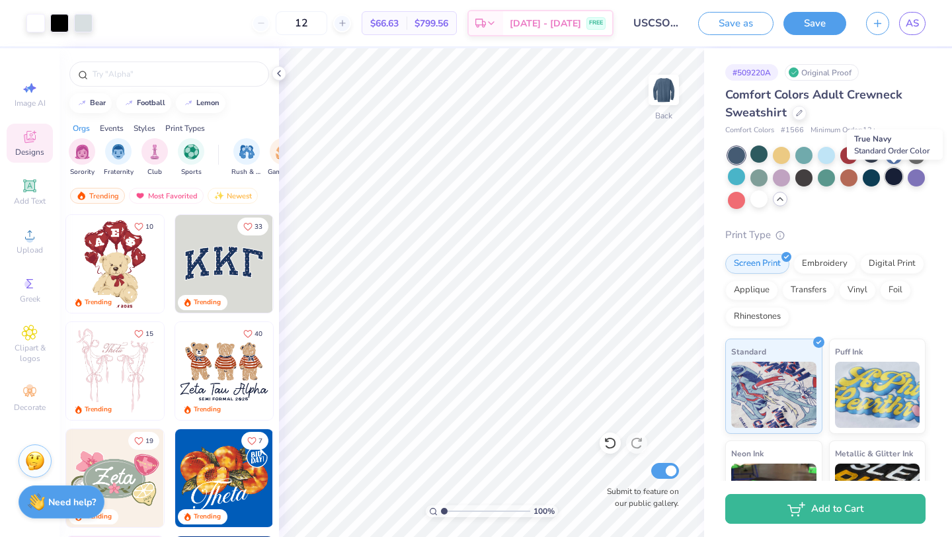
click at [895, 179] on div at bounding box center [893, 176] width 17 height 17
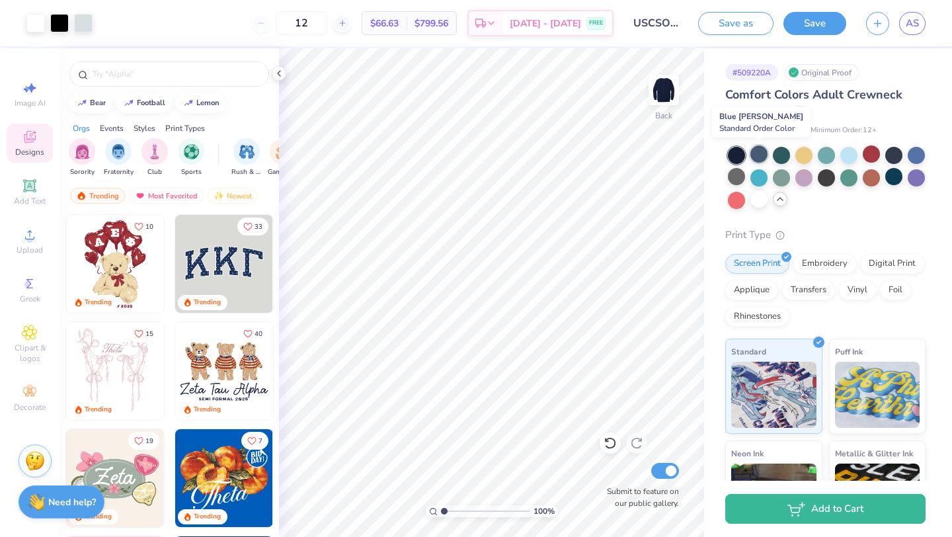
click at [762, 157] on div at bounding box center [759, 153] width 17 height 17
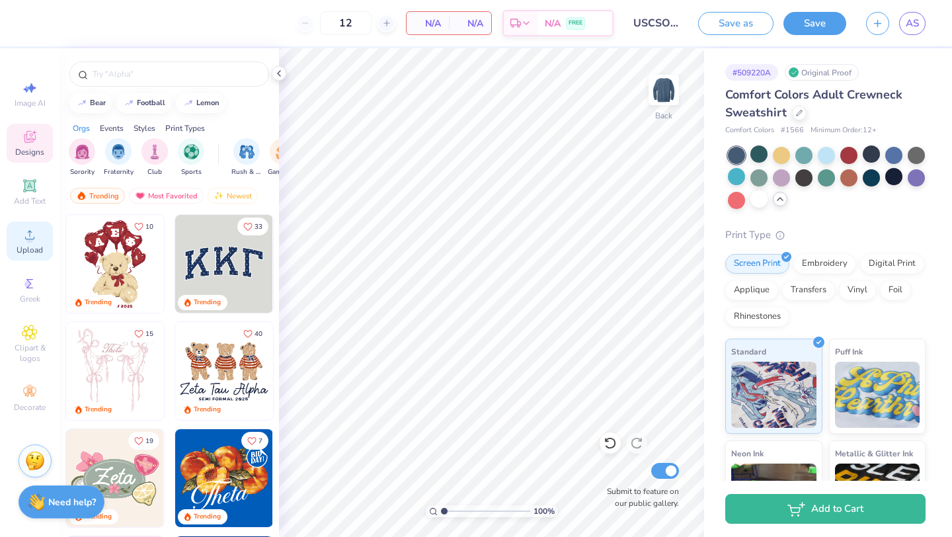
click at [32, 243] on div "Upload" at bounding box center [30, 241] width 46 height 39
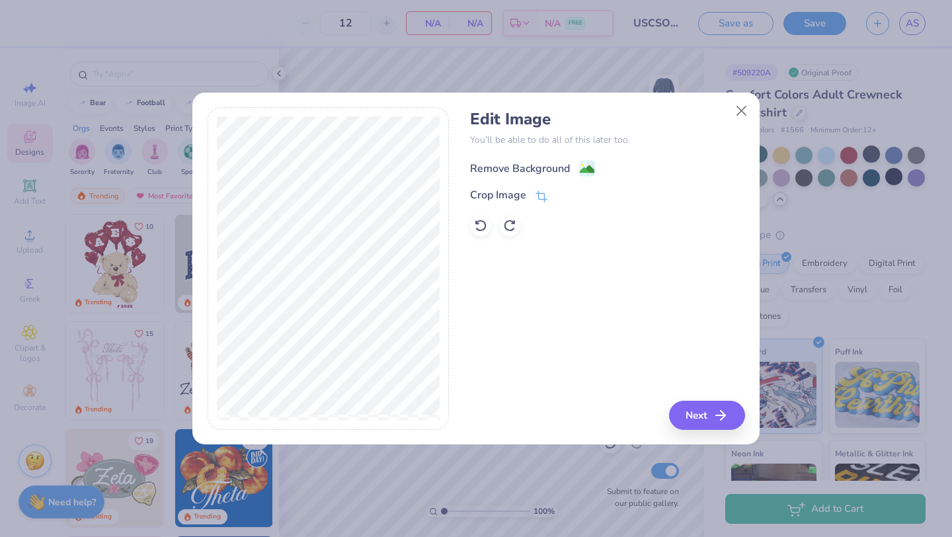
click at [555, 169] on div "Remove Background" at bounding box center [520, 169] width 100 height 16
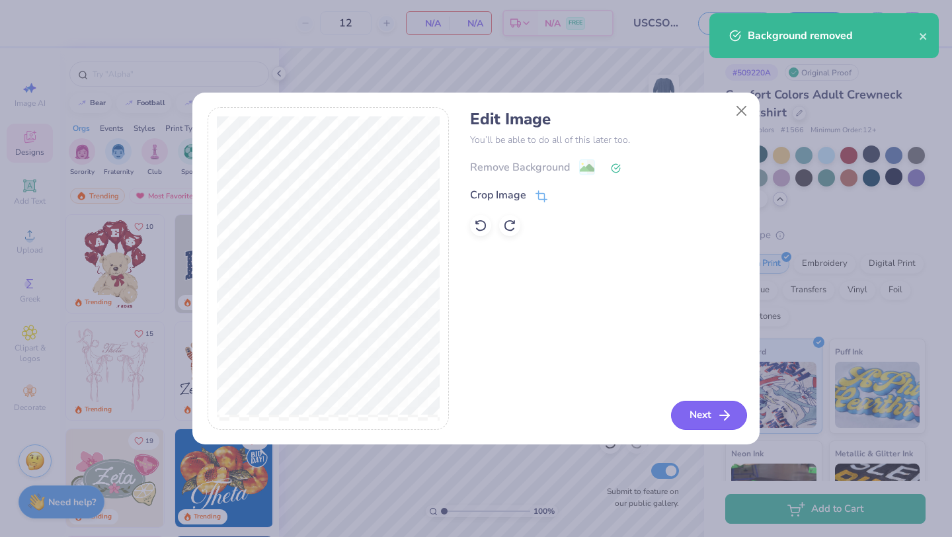
click at [703, 415] on button "Next" at bounding box center [709, 415] width 76 height 29
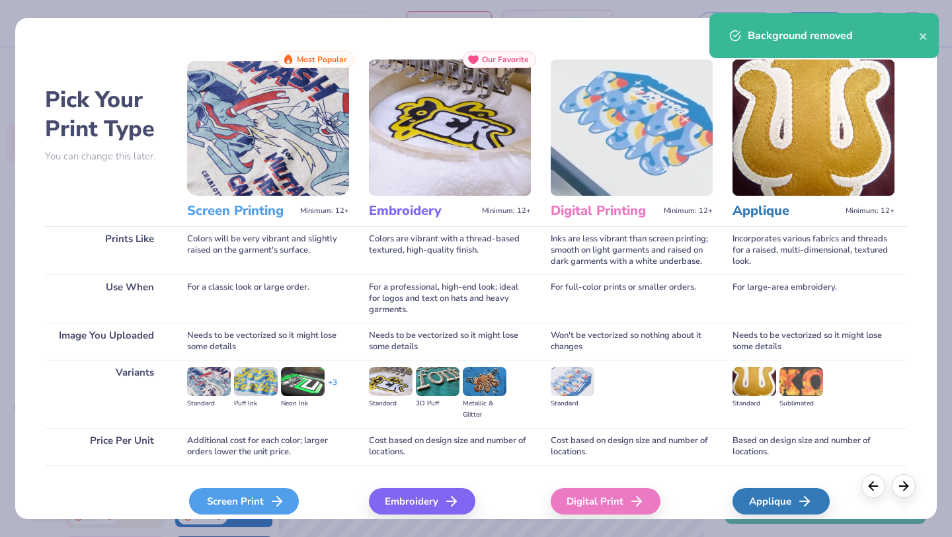
click at [261, 501] on div "Screen Print" at bounding box center [244, 501] width 110 height 26
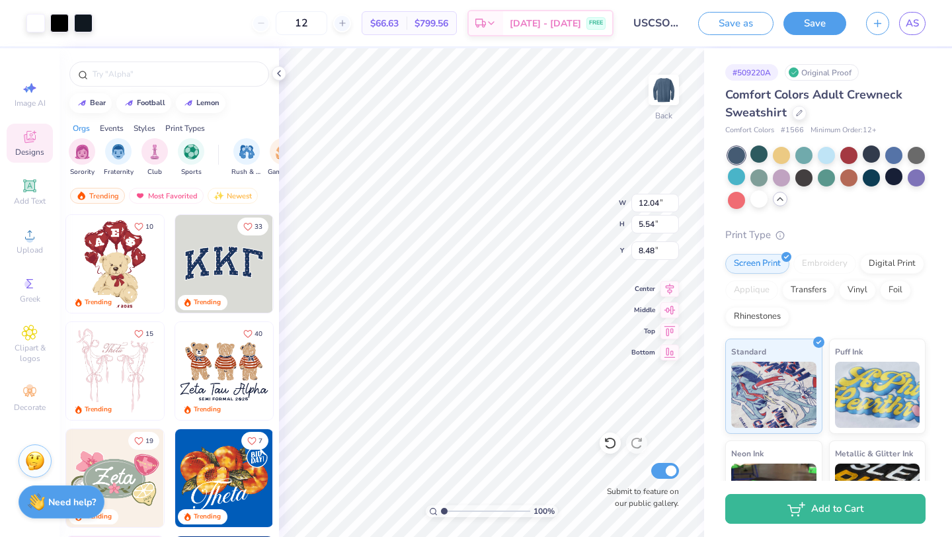
type input "3.00"
click at [851, 158] on div at bounding box center [849, 153] width 17 height 17
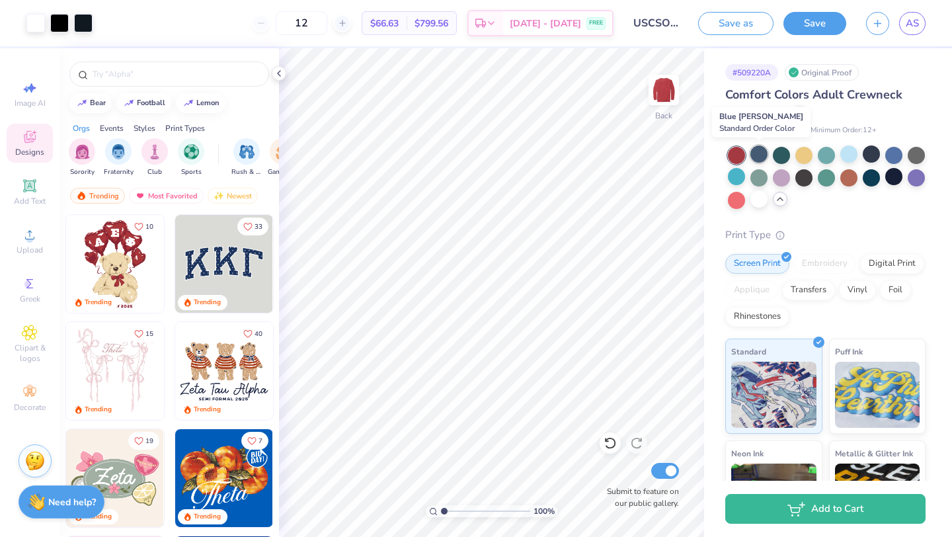
click at [762, 157] on div at bounding box center [759, 153] width 17 height 17
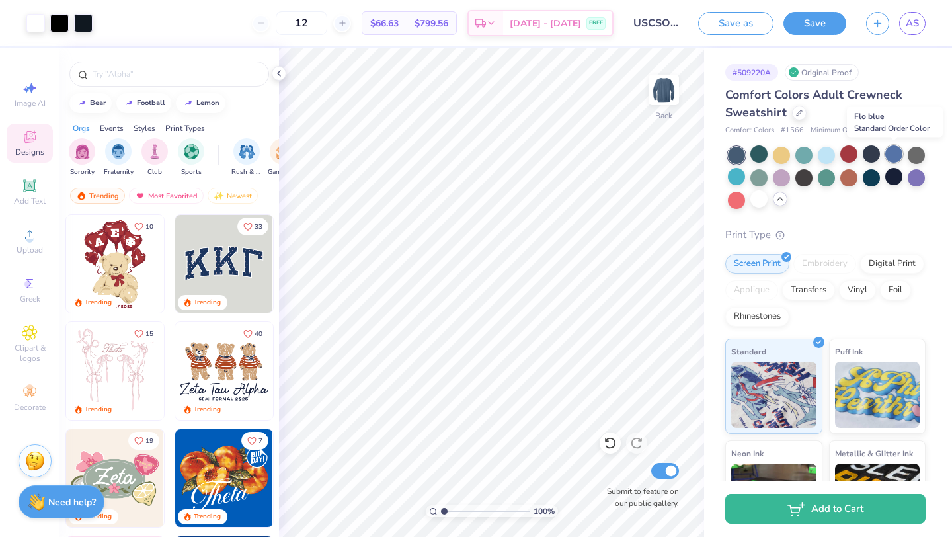
click at [896, 155] on div at bounding box center [893, 153] width 17 height 17
click at [891, 179] on div at bounding box center [893, 176] width 17 height 17
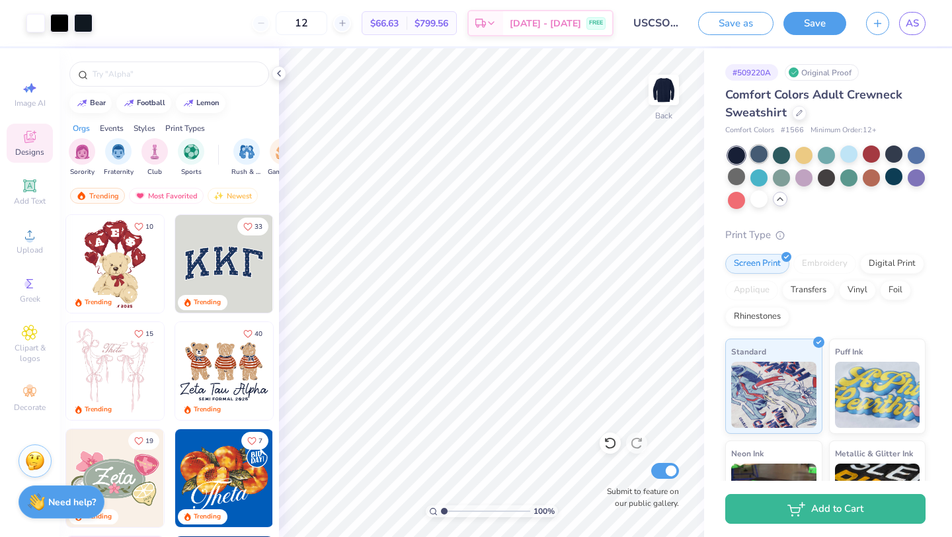
click at [757, 155] on div at bounding box center [759, 153] width 17 height 17
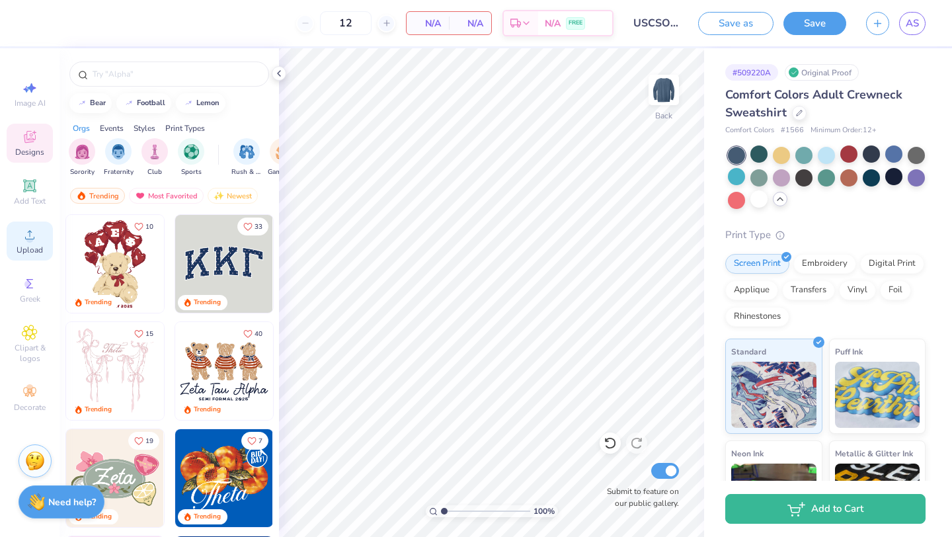
click at [31, 249] on span "Upload" at bounding box center [30, 250] width 26 height 11
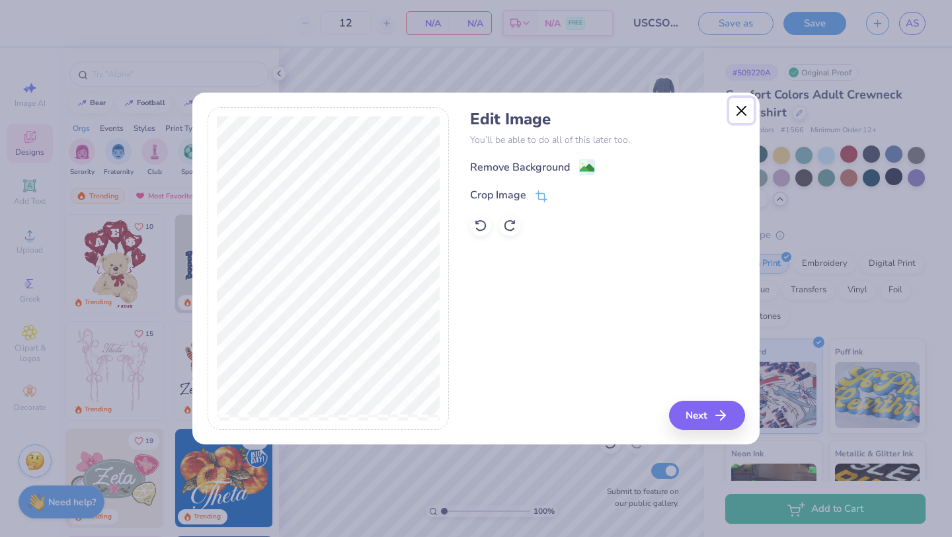
click at [741, 110] on button "Close" at bounding box center [741, 110] width 25 height 25
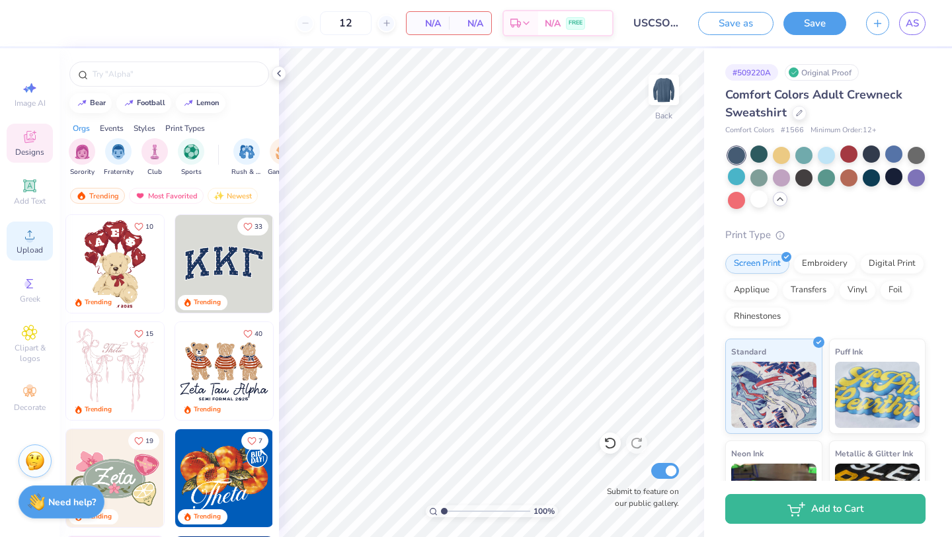
click at [29, 239] on icon at bounding box center [29, 234] width 9 height 9
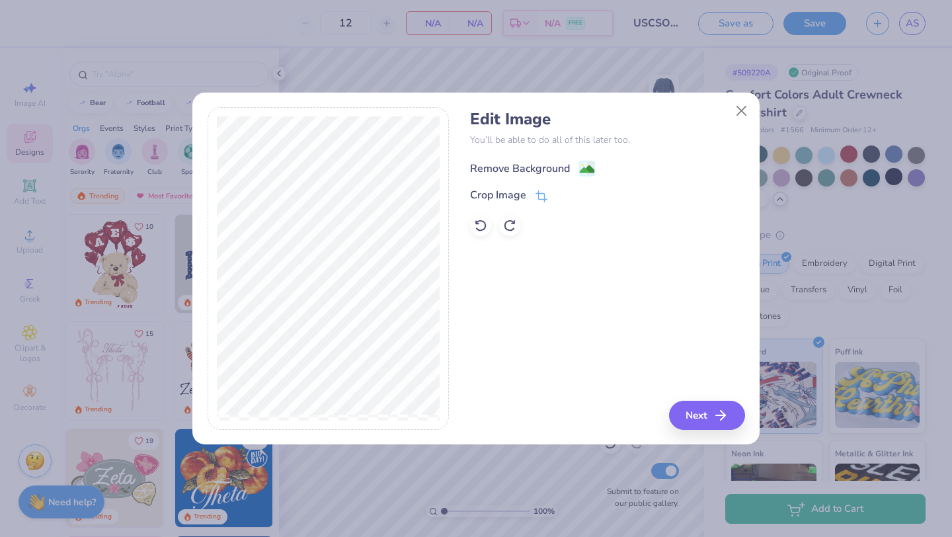
click at [555, 168] on div "Remove Background" at bounding box center [520, 169] width 100 height 16
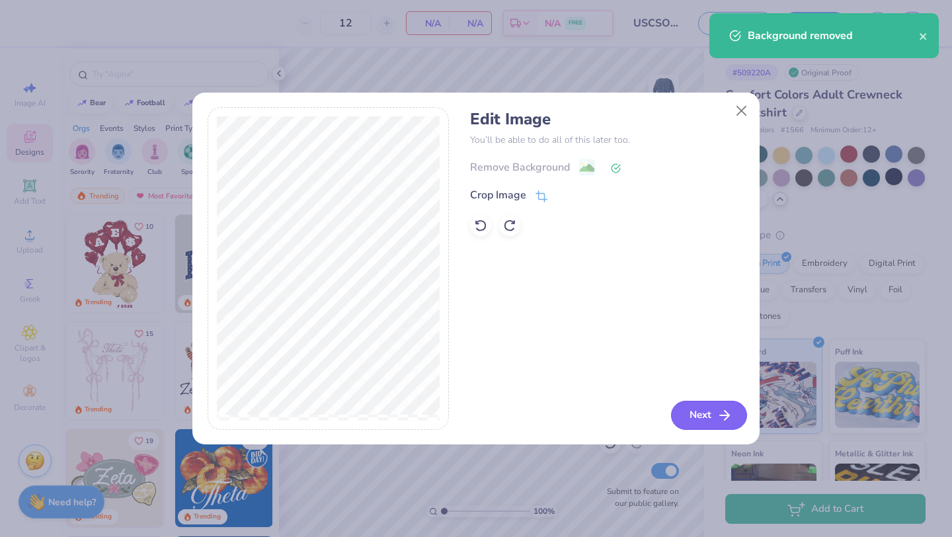
click at [712, 417] on button "Next" at bounding box center [709, 415] width 76 height 29
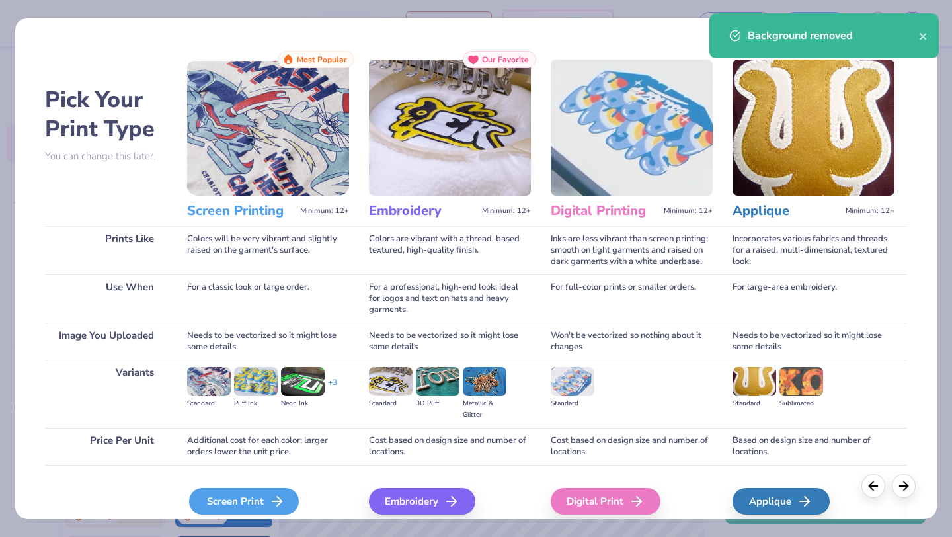
click at [230, 502] on div "Screen Print" at bounding box center [244, 501] width 110 height 26
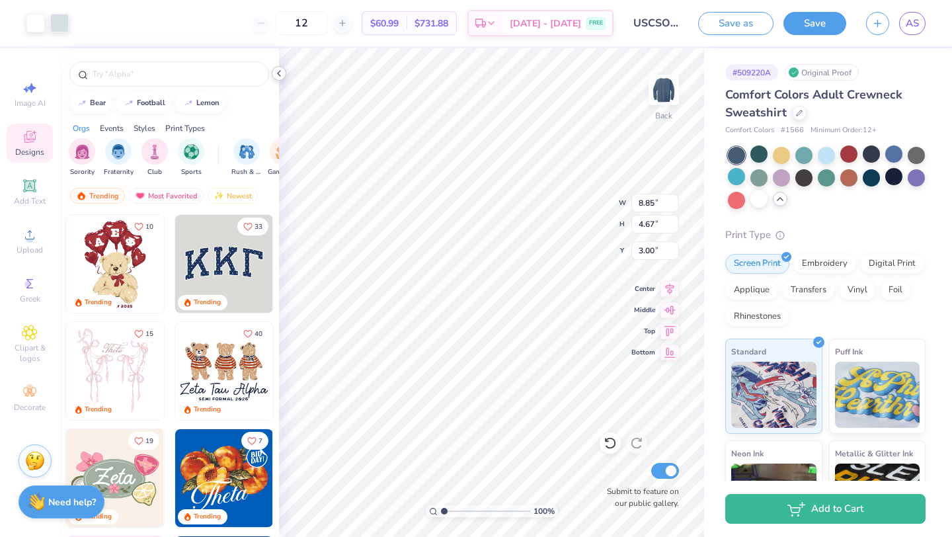
type input "3.00"
type input "10.72"
type input "5.66"
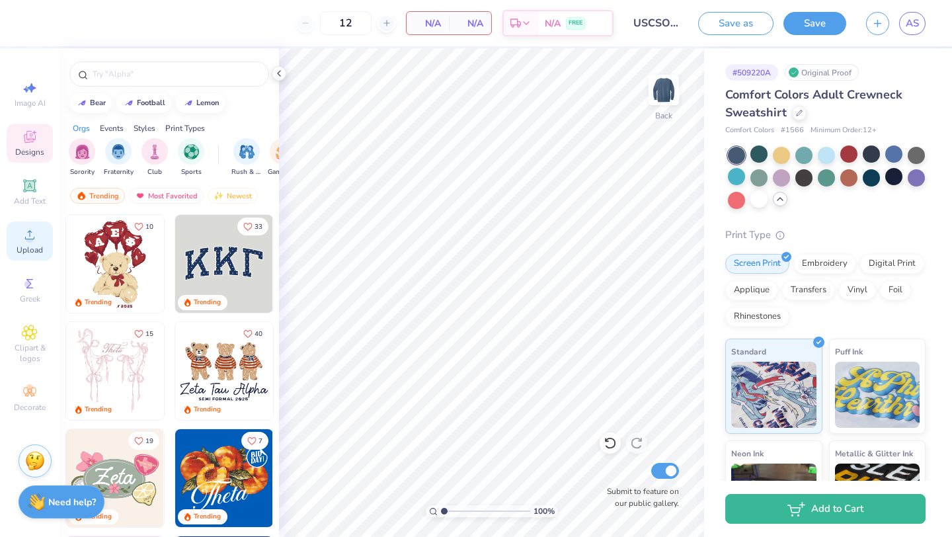
click at [24, 241] on icon at bounding box center [30, 235] width 16 height 16
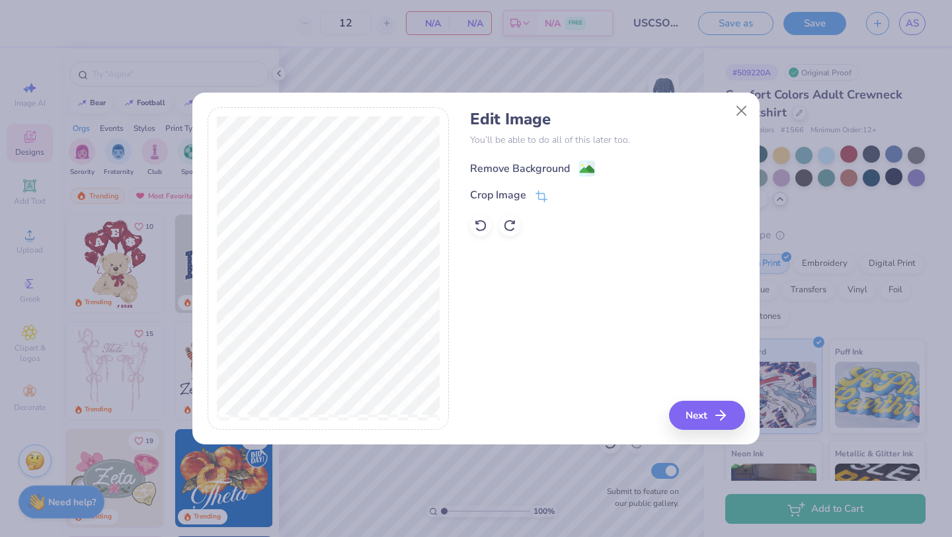
click at [555, 163] on div "Remove Background" at bounding box center [520, 169] width 100 height 16
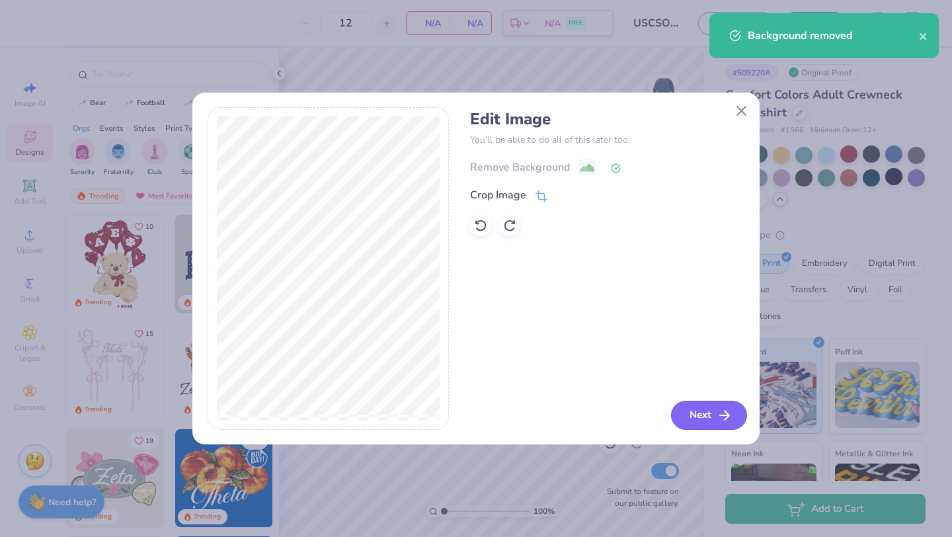
click at [718, 417] on icon "button" at bounding box center [725, 415] width 16 height 16
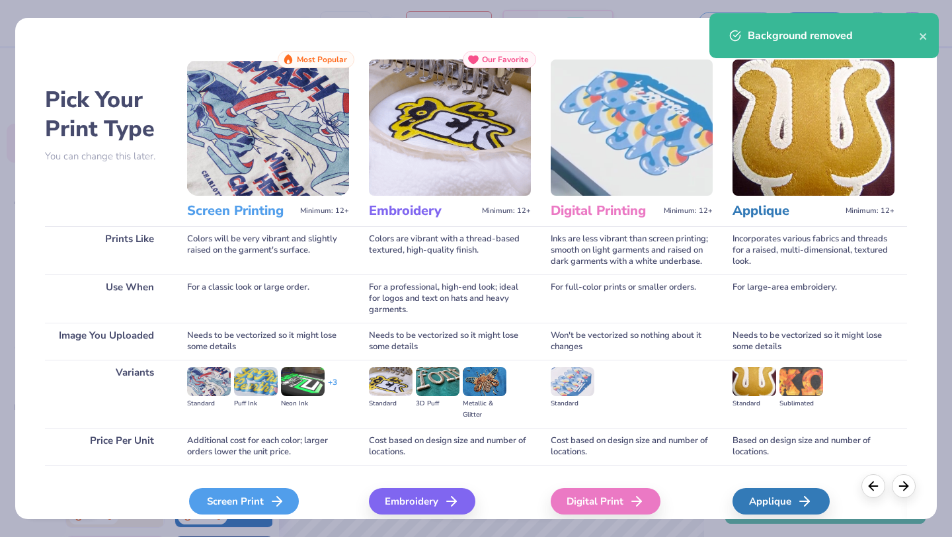
click at [264, 497] on div "Screen Print" at bounding box center [244, 501] width 110 height 26
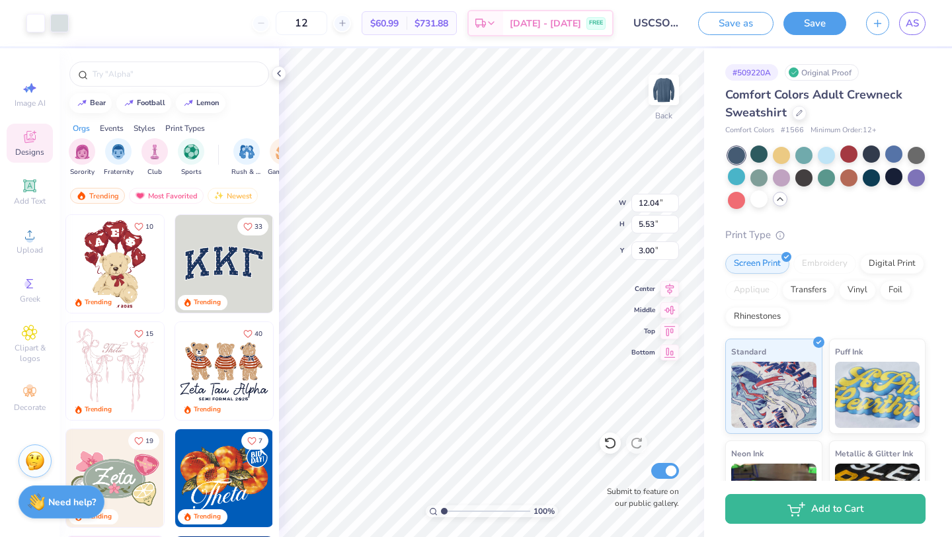
type input "3.00"
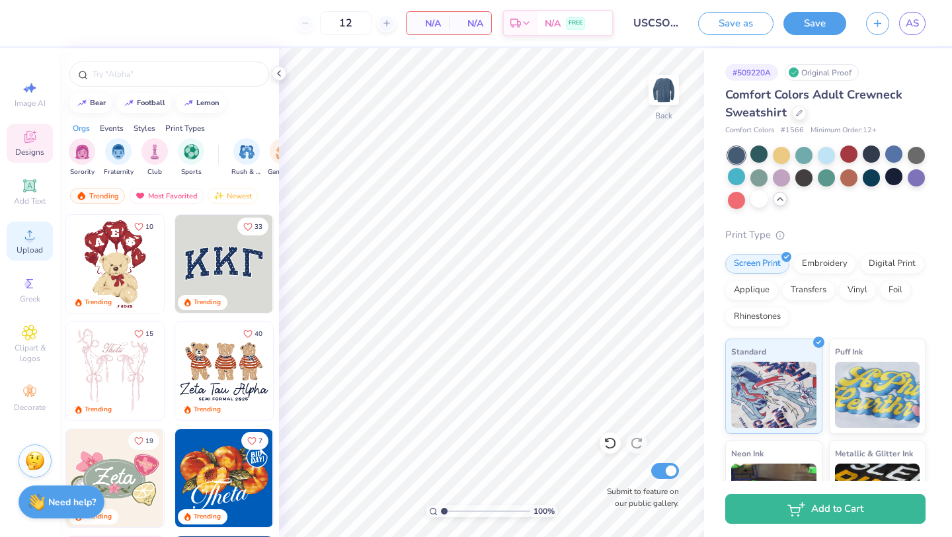
click at [30, 240] on circle at bounding box center [29, 238] width 7 height 7
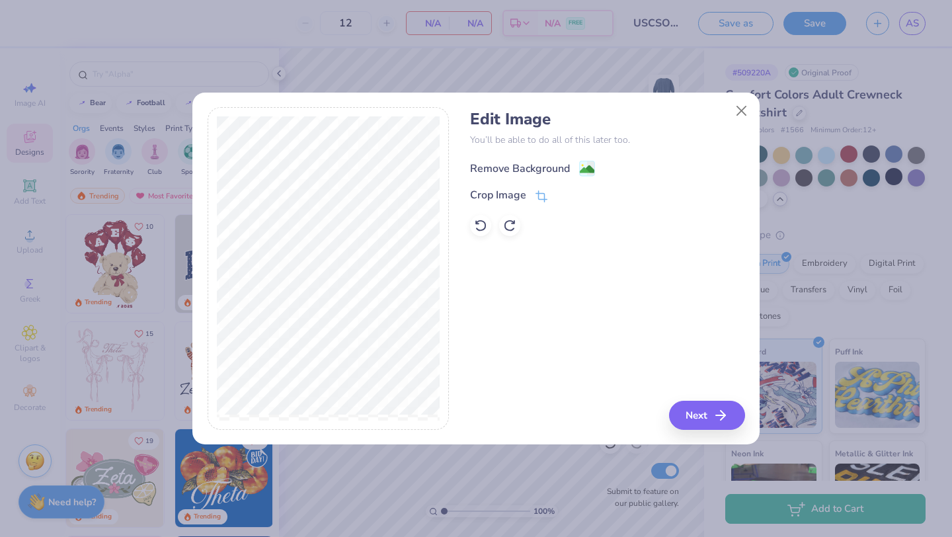
click at [544, 161] on div "Remove Background" at bounding box center [520, 169] width 100 height 16
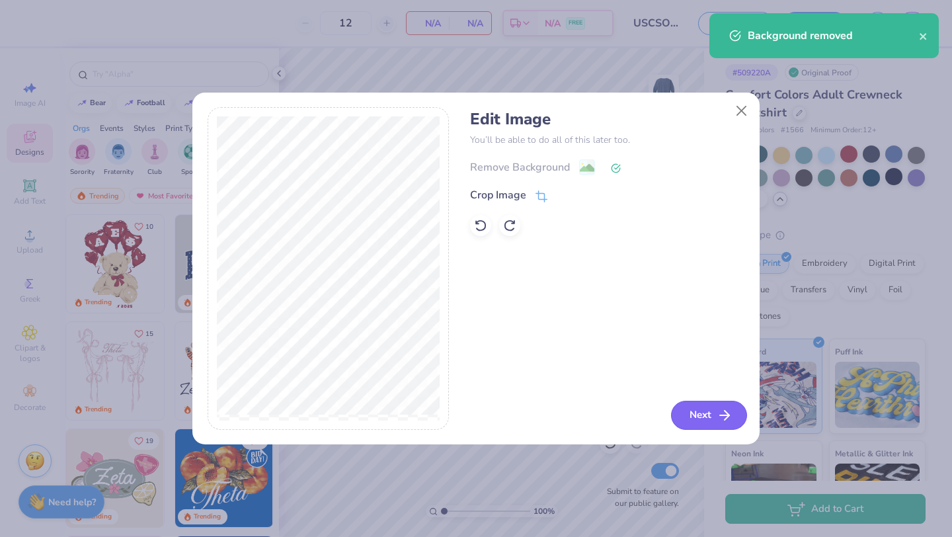
click at [704, 419] on button "Next" at bounding box center [709, 415] width 76 height 29
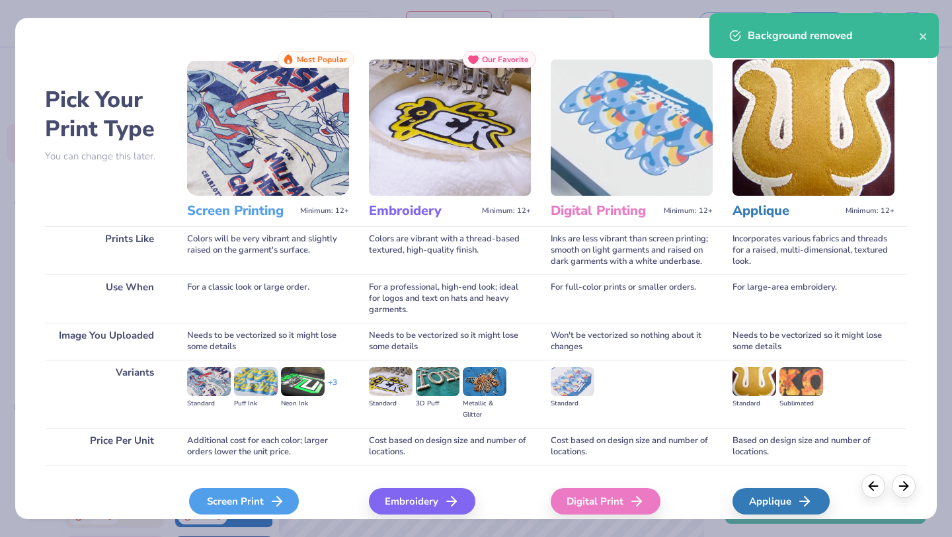
click at [253, 505] on div "Screen Print" at bounding box center [244, 501] width 110 height 26
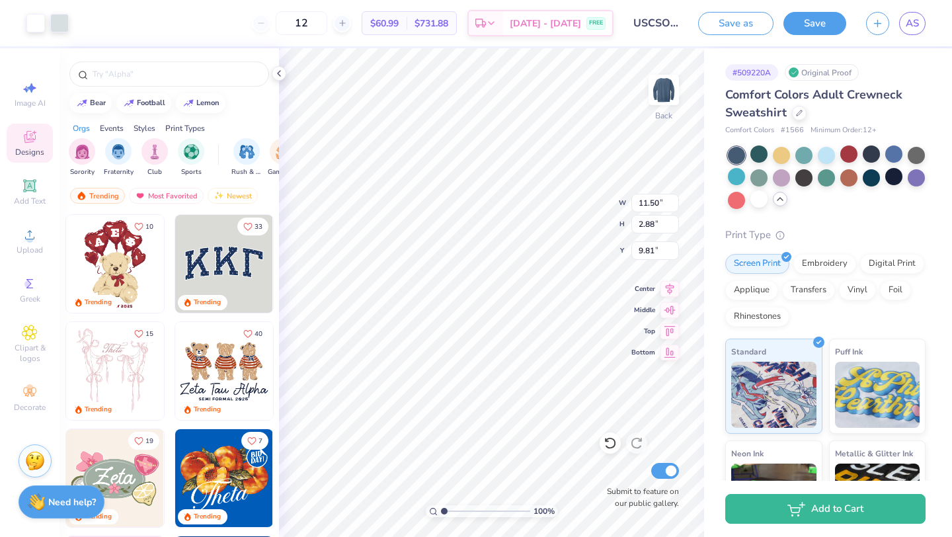
type input "3.00"
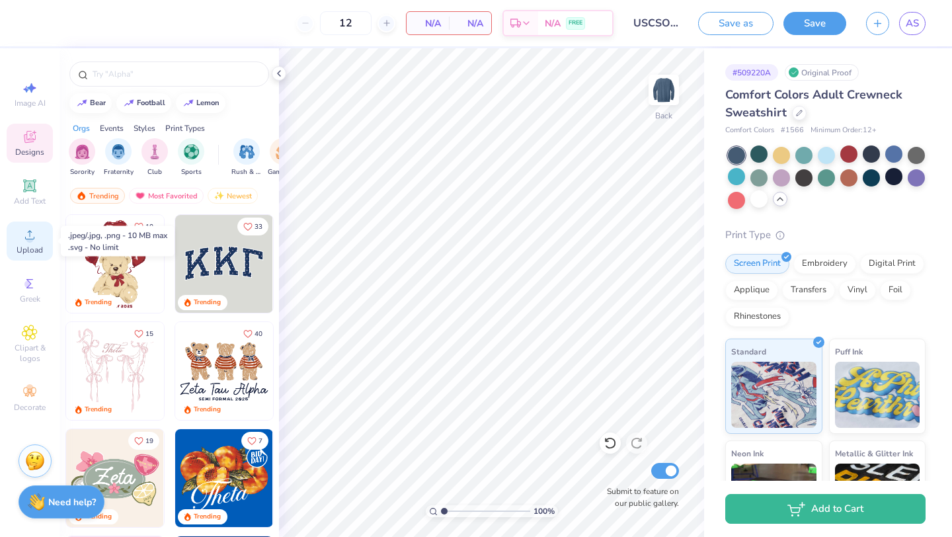
click at [27, 240] on circle at bounding box center [29, 238] width 7 height 7
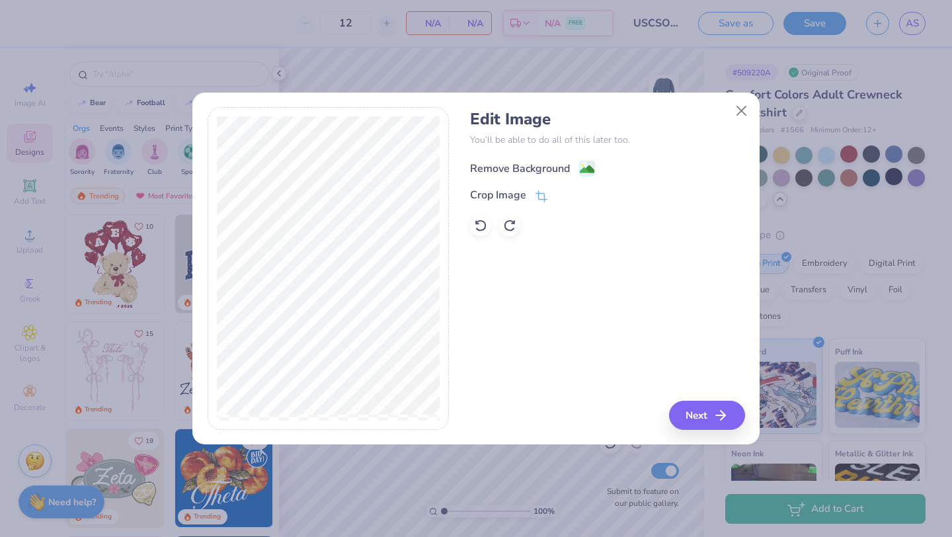
click at [547, 168] on div "Remove Background" at bounding box center [520, 169] width 100 height 16
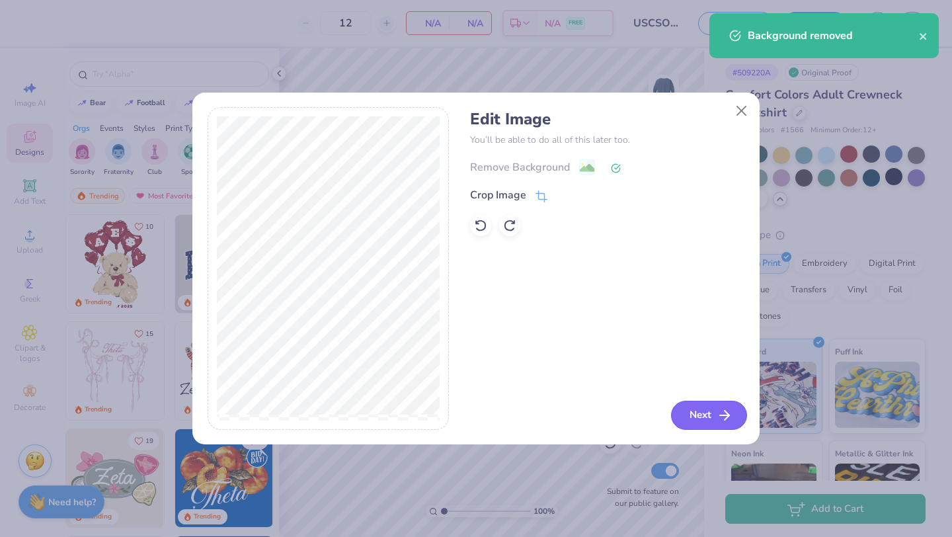
click at [715, 413] on button "Next" at bounding box center [709, 415] width 76 height 29
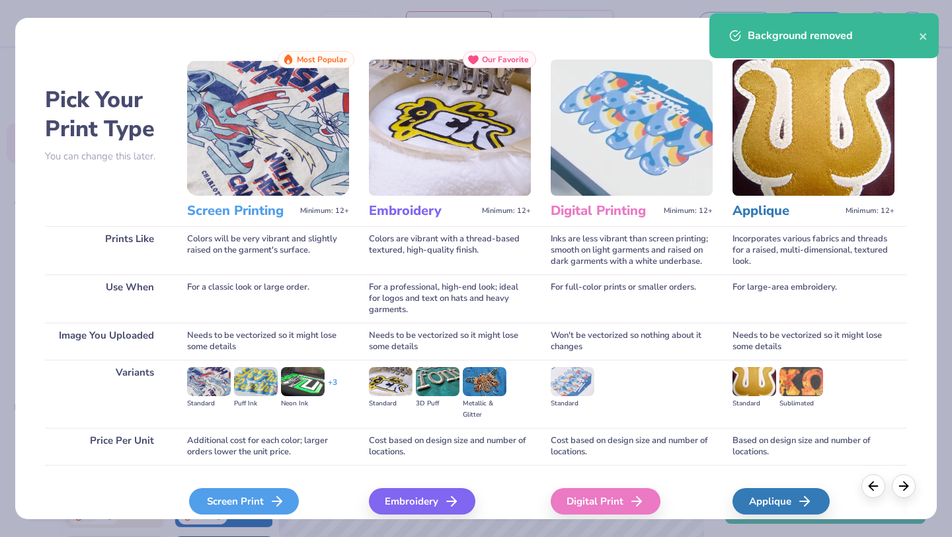
click at [256, 499] on div "Screen Print" at bounding box center [244, 501] width 110 height 26
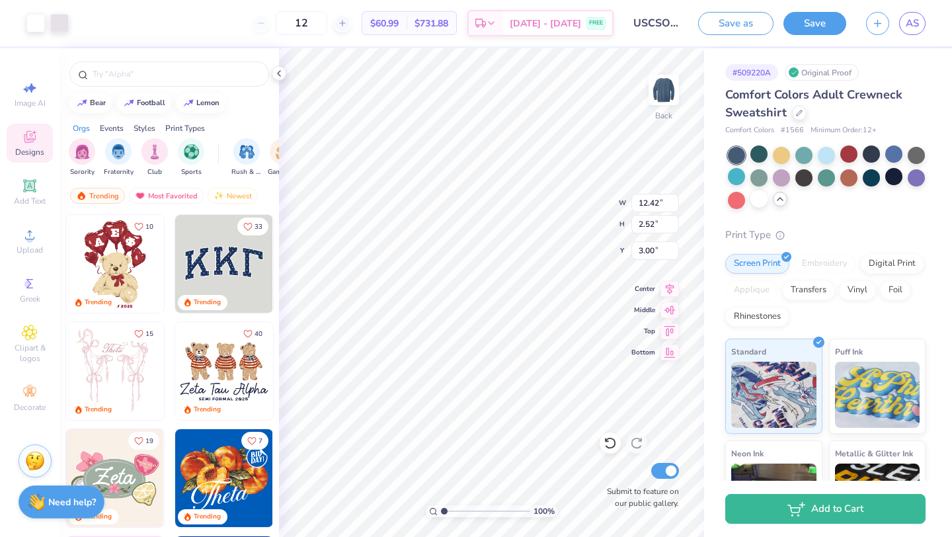
type input "3.00"
click at [877, 176] on div at bounding box center [871, 176] width 17 height 17
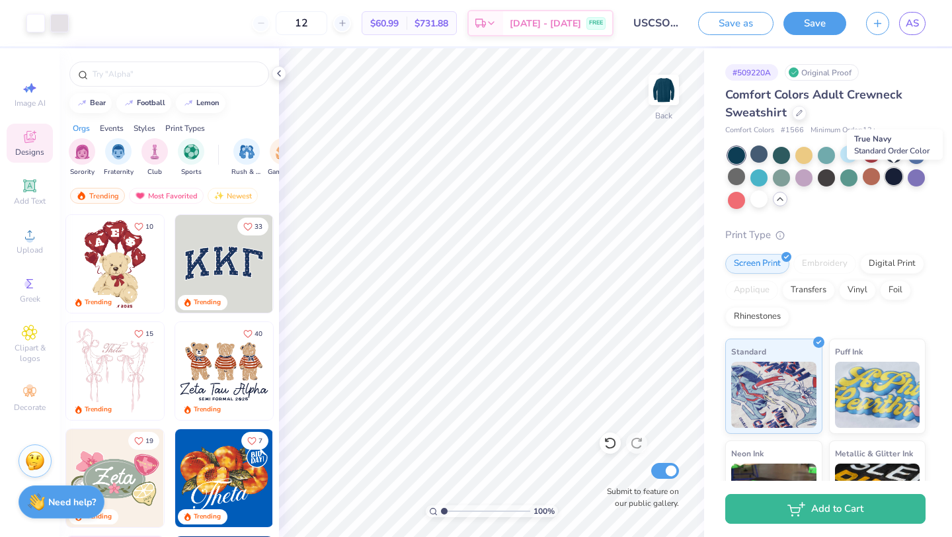
click at [897, 177] on div at bounding box center [893, 176] width 17 height 17
click at [870, 157] on div at bounding box center [871, 153] width 17 height 17
click at [897, 175] on div at bounding box center [893, 176] width 17 height 17
click at [783, 177] on div at bounding box center [781, 176] width 17 height 17
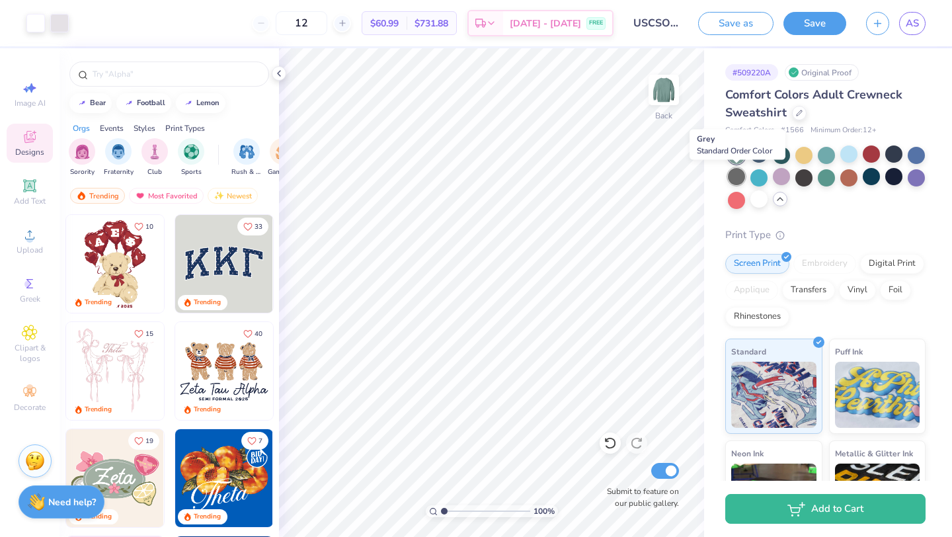
click at [735, 178] on div at bounding box center [736, 176] width 17 height 17
click at [892, 153] on div at bounding box center [893, 153] width 17 height 17
click at [804, 177] on div at bounding box center [804, 176] width 17 height 17
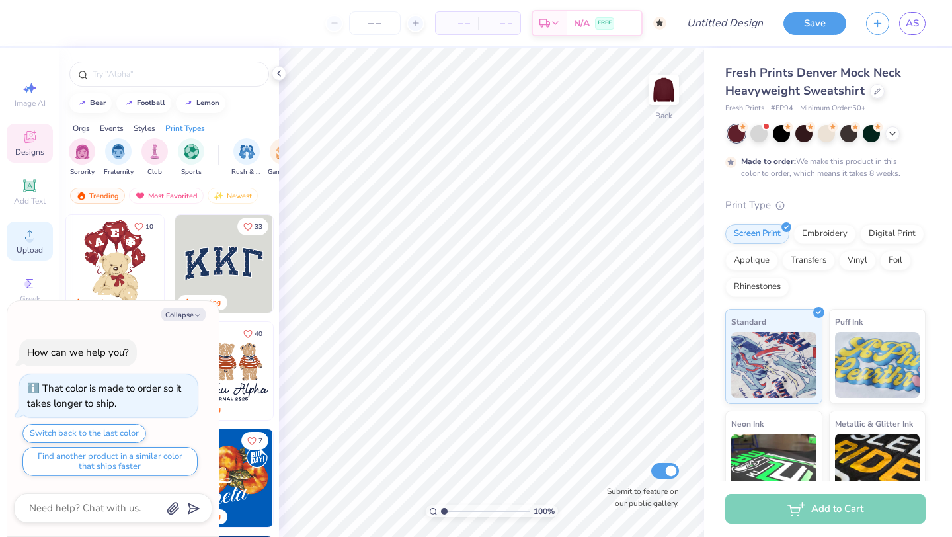
click at [26, 238] on circle at bounding box center [29, 238] width 7 height 7
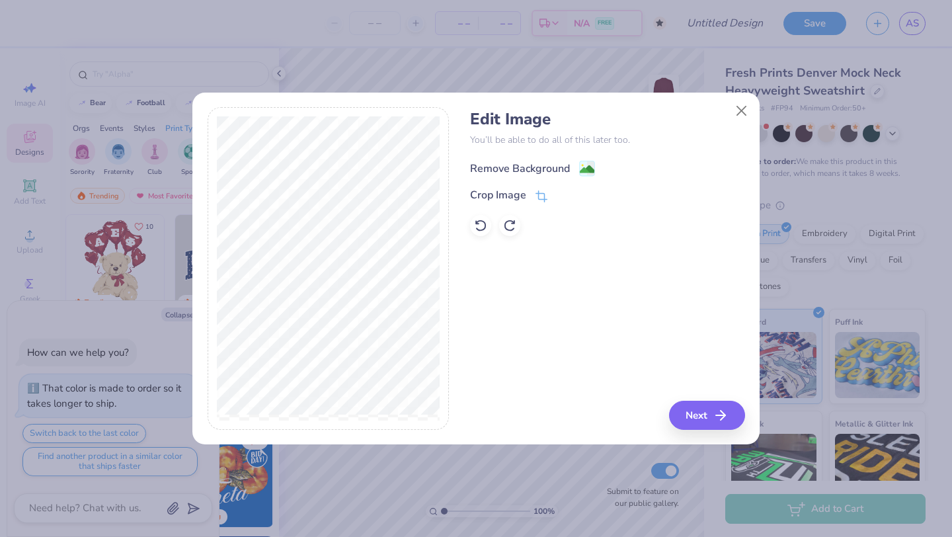
click at [548, 163] on div "Remove Background" at bounding box center [520, 169] width 100 height 16
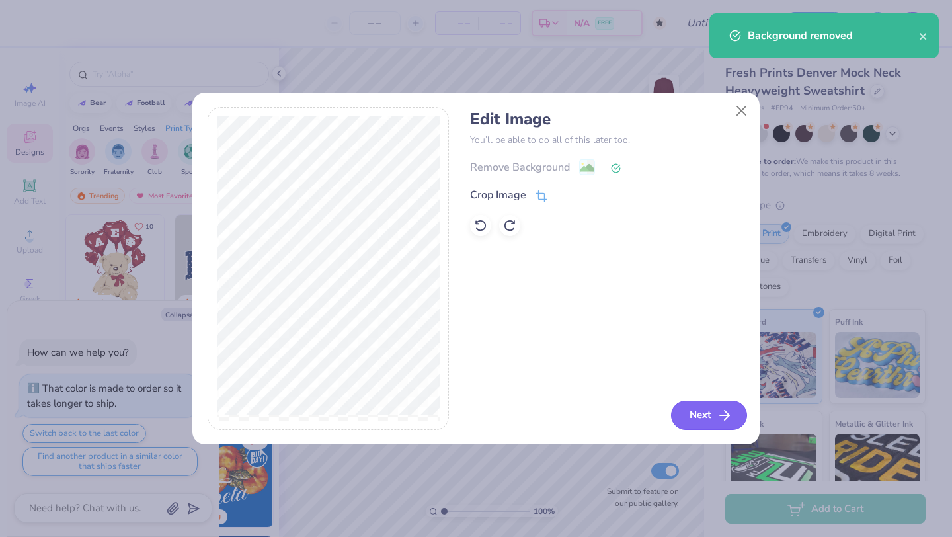
click at [699, 418] on button "Next" at bounding box center [709, 415] width 76 height 29
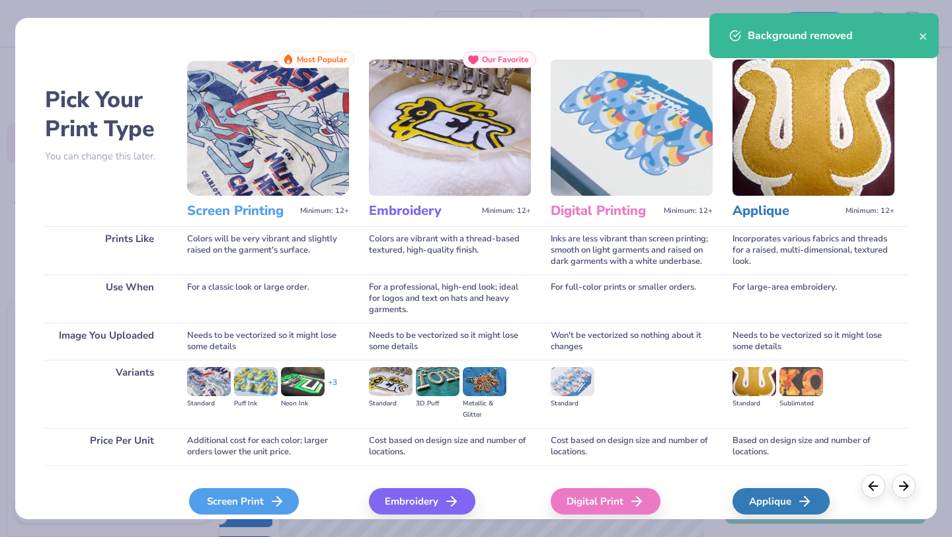
click at [271, 505] on icon at bounding box center [277, 501] width 16 height 16
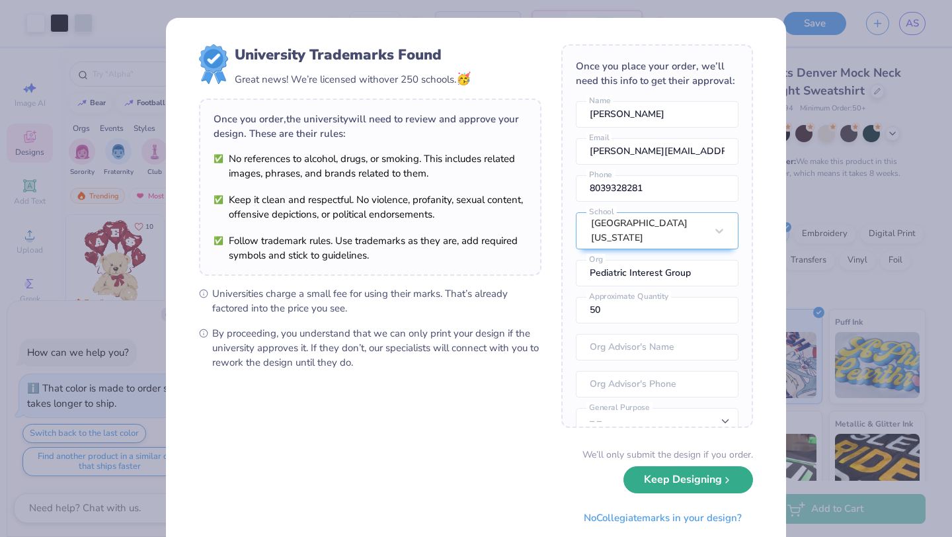
click at [699, 478] on button "Keep Designing" at bounding box center [689, 479] width 130 height 27
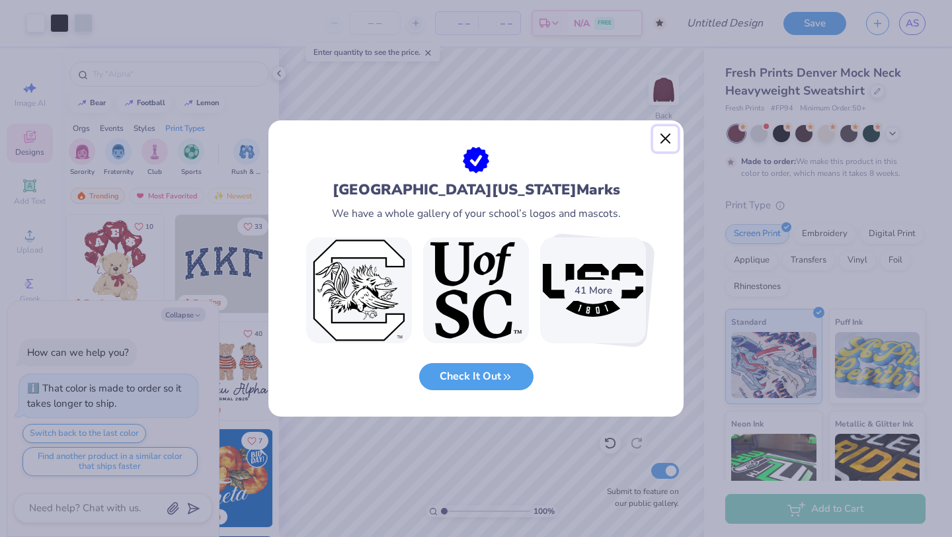
click at [667, 138] on button "Close" at bounding box center [665, 138] width 25 height 25
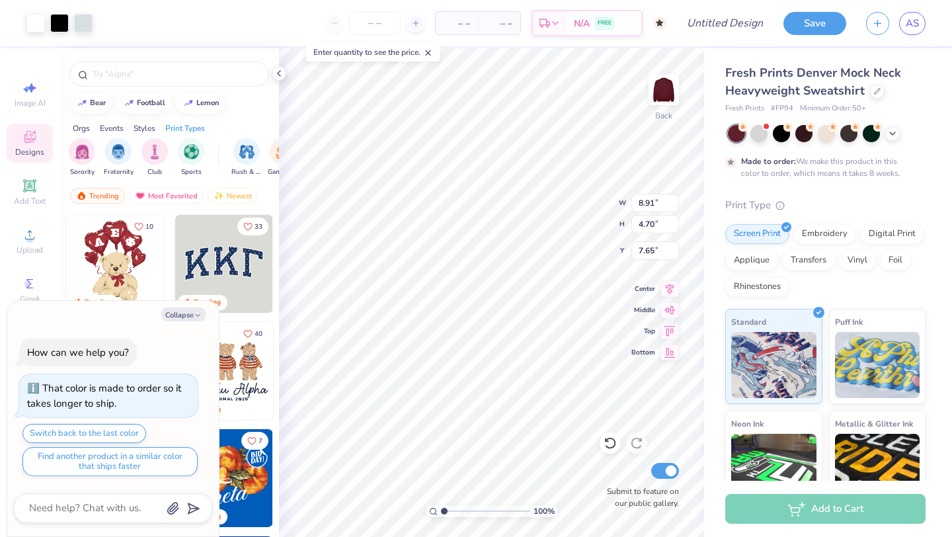
type textarea "x"
type input "3.00"
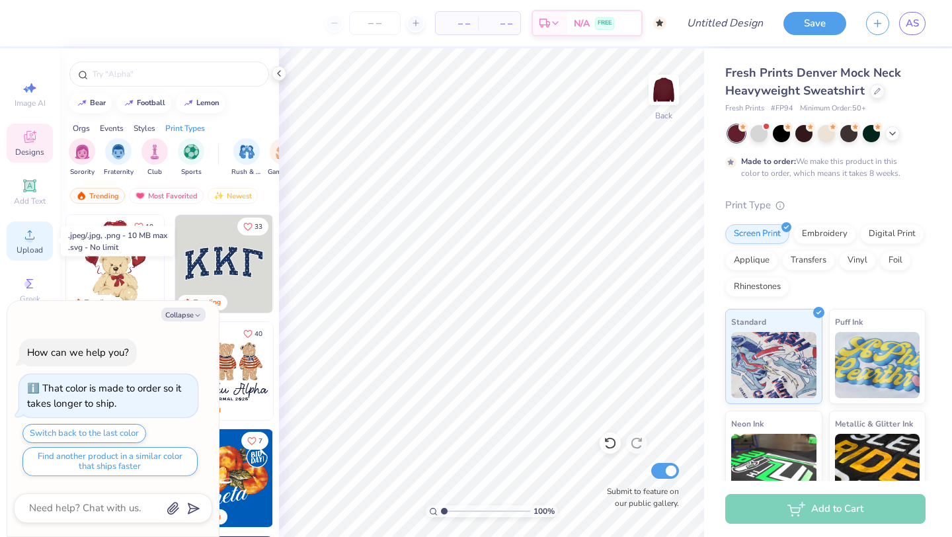
click at [25, 239] on icon at bounding box center [29, 234] width 9 height 9
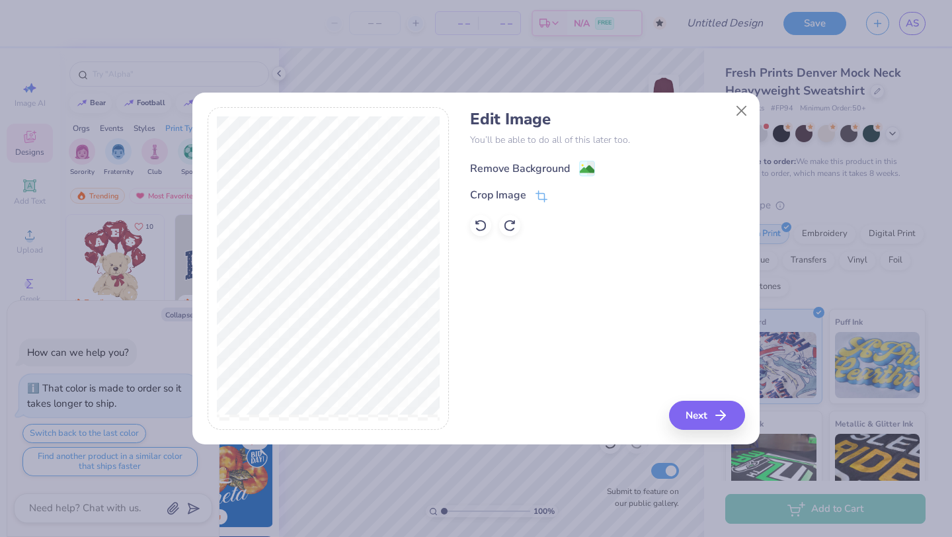
click at [540, 170] on div "Remove Background" at bounding box center [520, 169] width 100 height 16
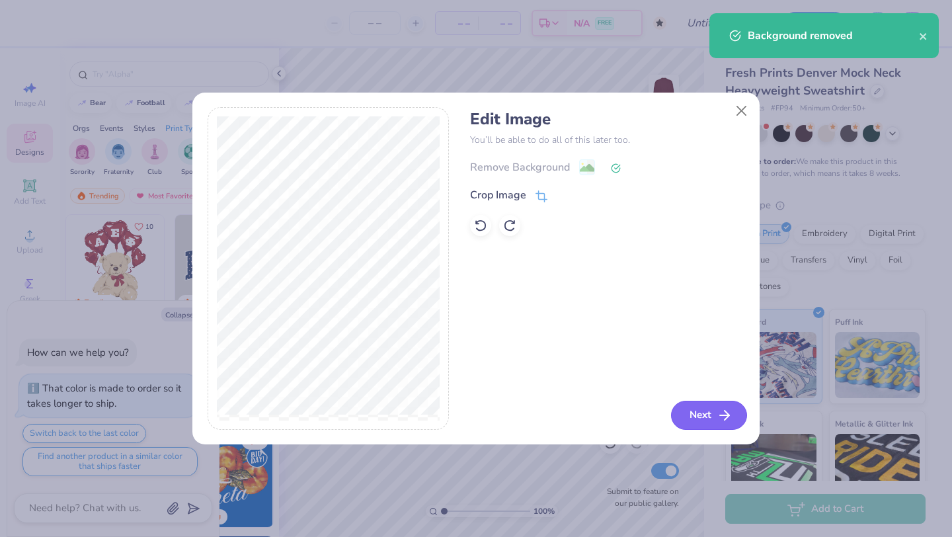
click at [703, 413] on button "Next" at bounding box center [709, 415] width 76 height 29
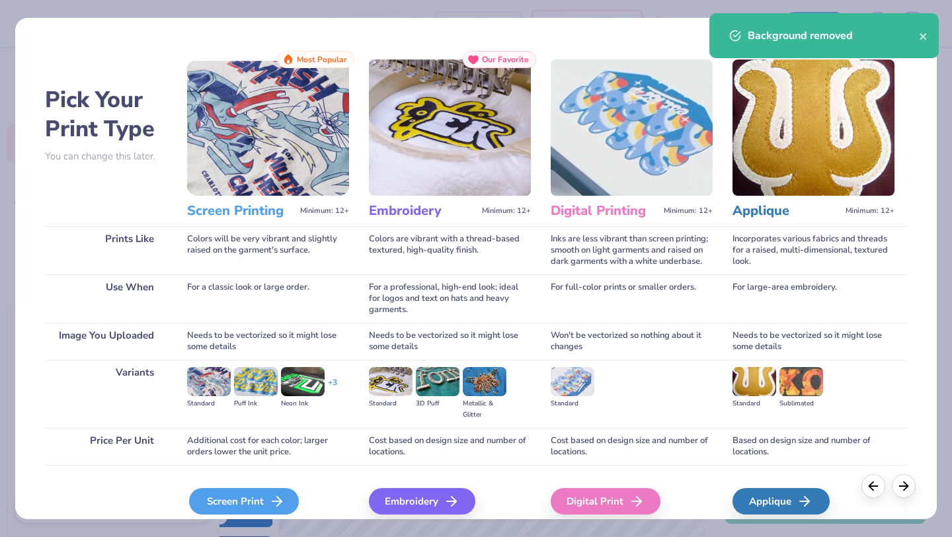
click at [278, 501] on line at bounding box center [276, 501] width 9 height 0
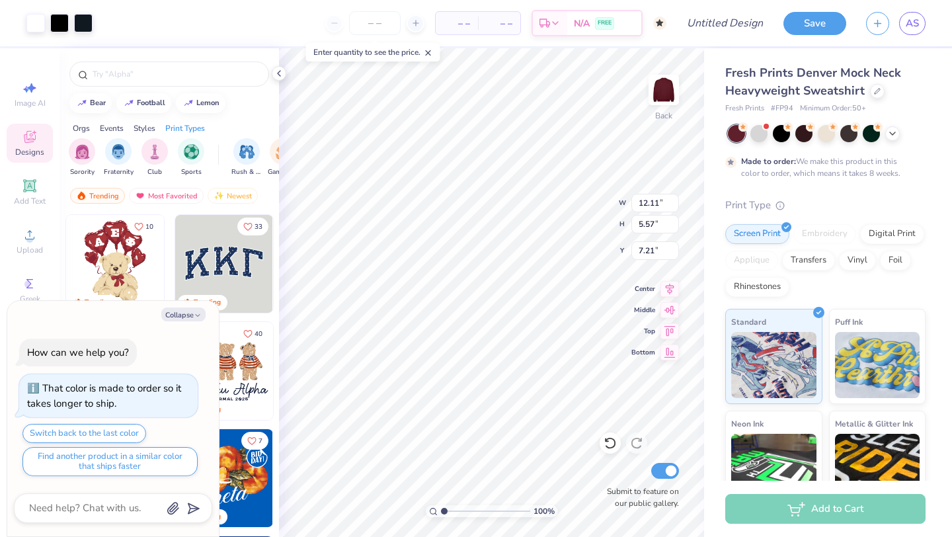
type textarea "x"
type input "3.00"
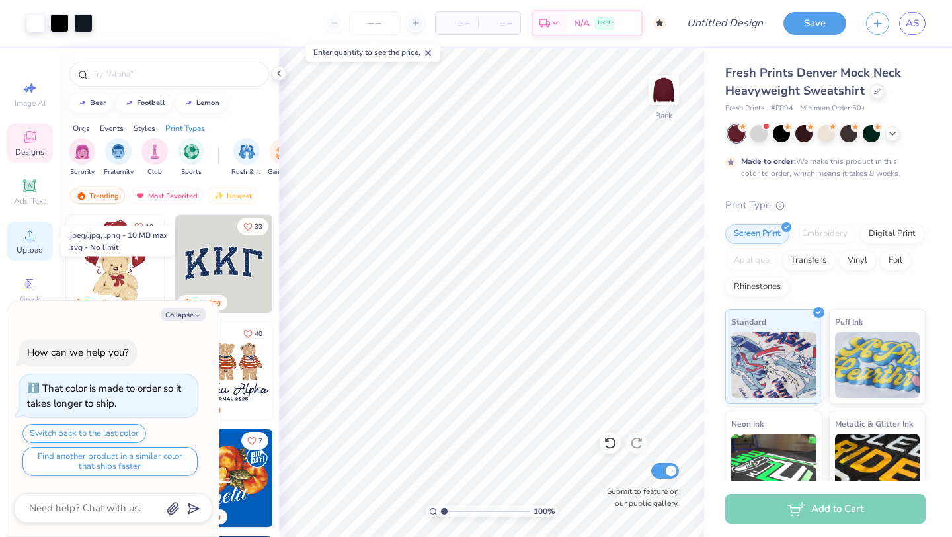
click at [32, 234] on icon at bounding box center [30, 235] width 16 height 16
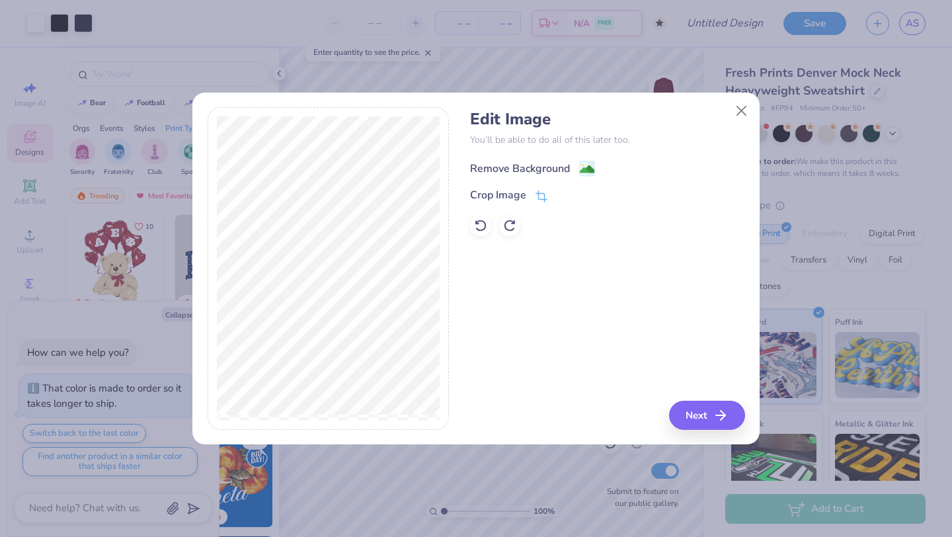
click at [549, 167] on div "Remove Background" at bounding box center [520, 169] width 100 height 16
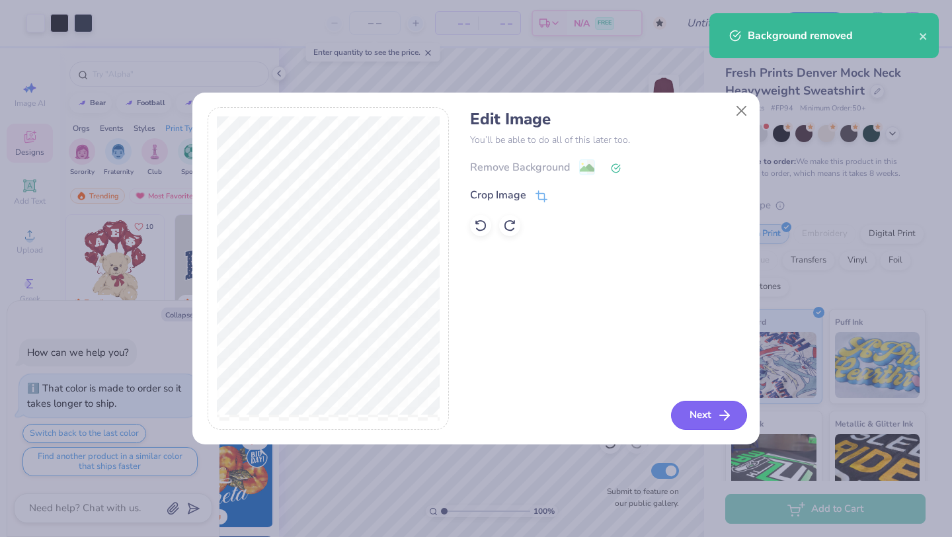
click at [715, 417] on button "Next" at bounding box center [709, 415] width 76 height 29
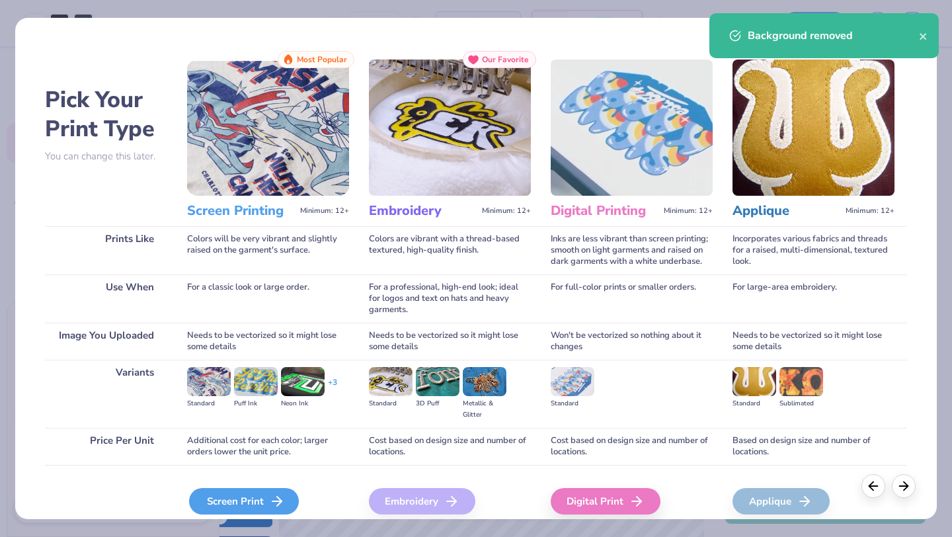
click at [272, 498] on icon at bounding box center [277, 501] width 16 height 16
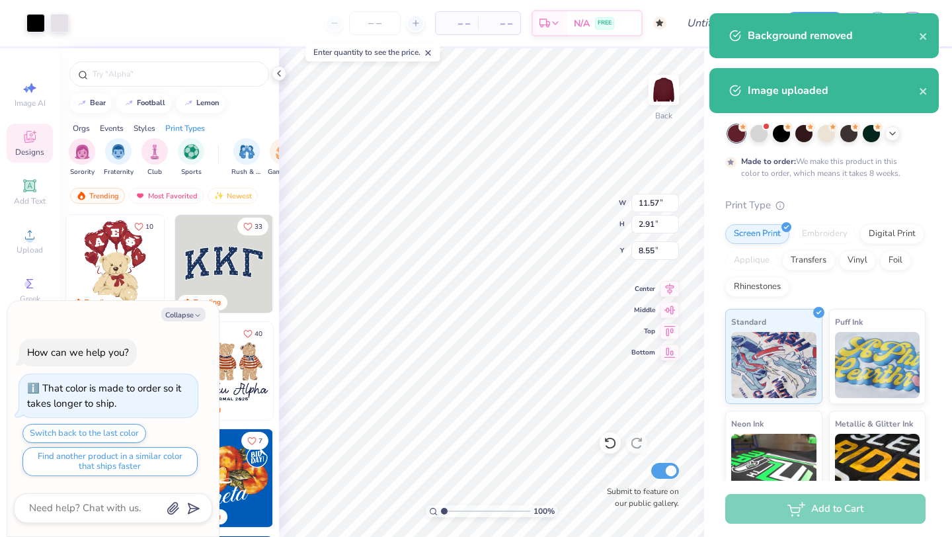
type textarea "x"
type input "12.11"
type input "5.57"
type input "3.00"
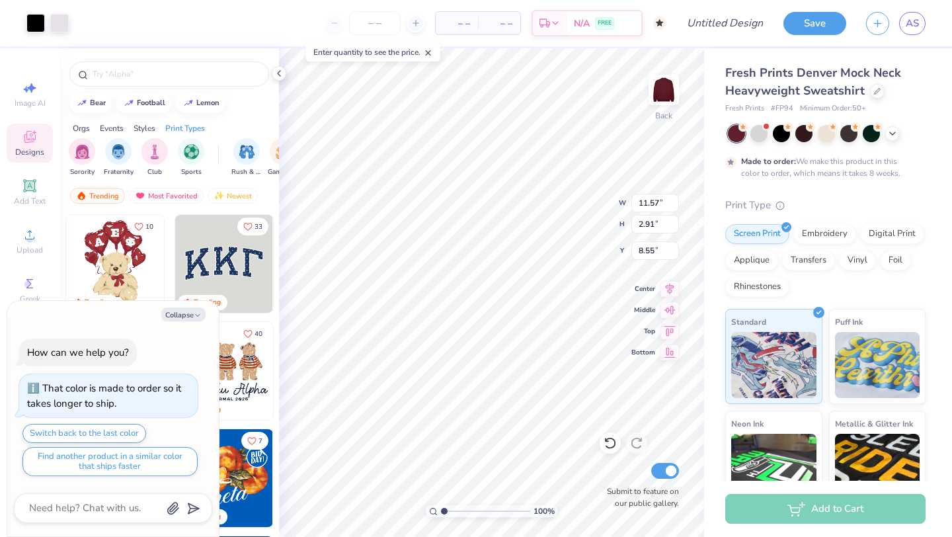
type textarea "x"
type input "3.00"
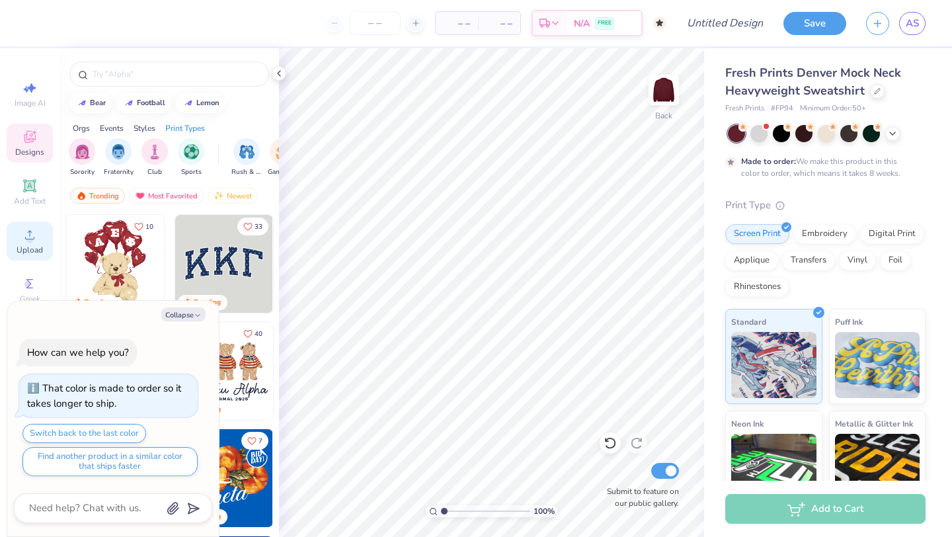
click at [34, 247] on span "Upload" at bounding box center [30, 250] width 26 height 11
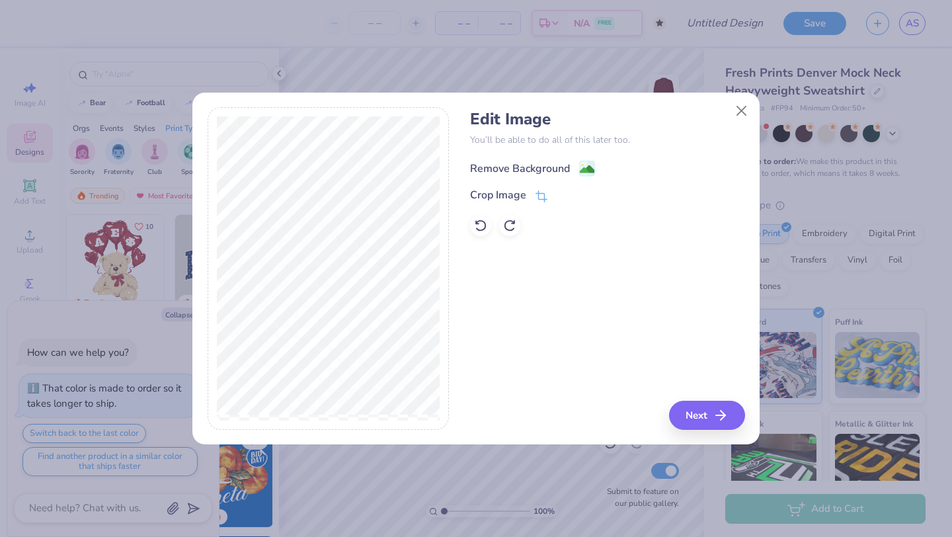
click at [534, 167] on div "Remove Background" at bounding box center [520, 169] width 100 height 16
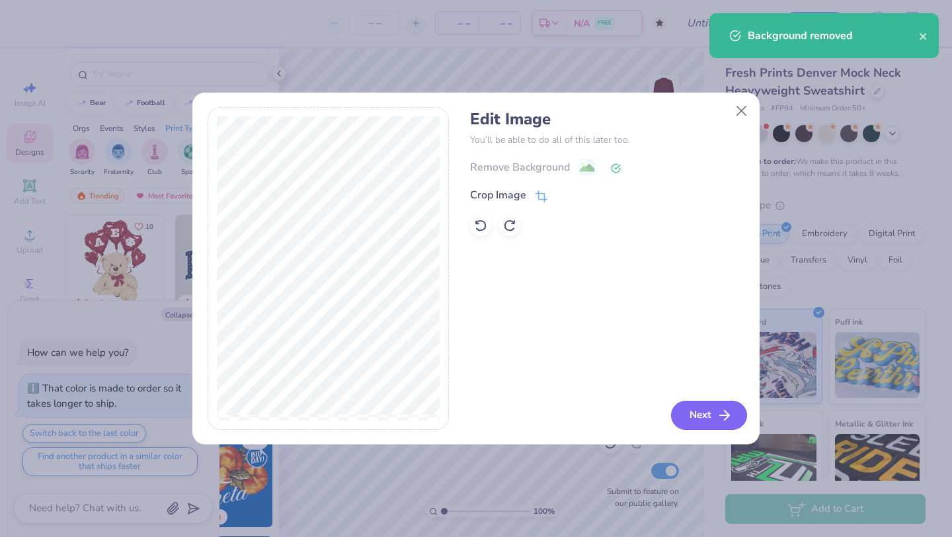
click at [718, 409] on icon "button" at bounding box center [725, 415] width 16 height 16
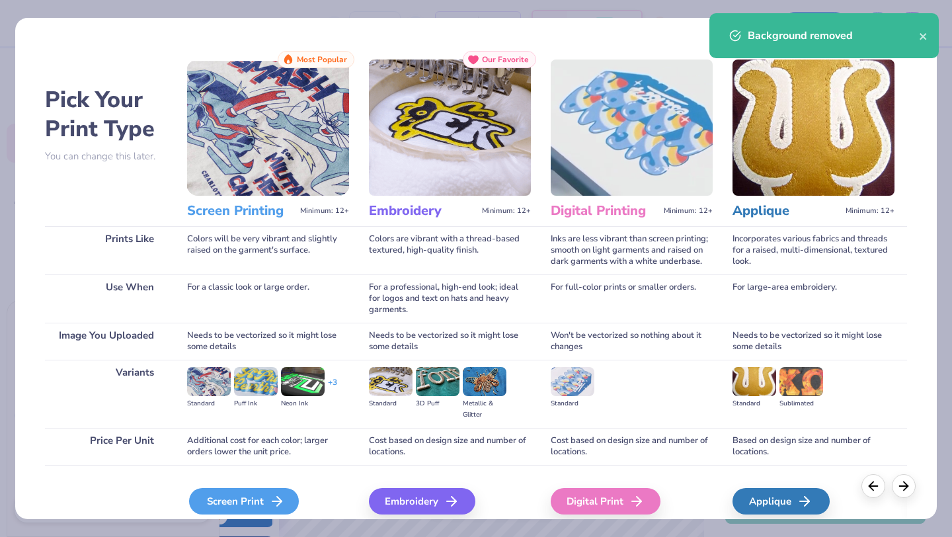
click at [226, 505] on div "Screen Print" at bounding box center [244, 501] width 110 height 26
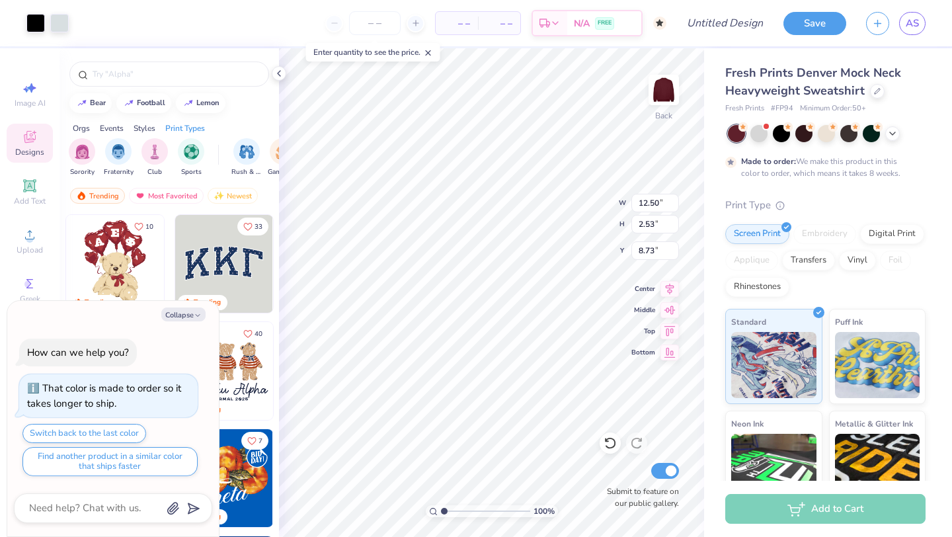
type textarea "x"
type input "3.00"
type textarea "x"
type input "14.31"
type input "2.90"
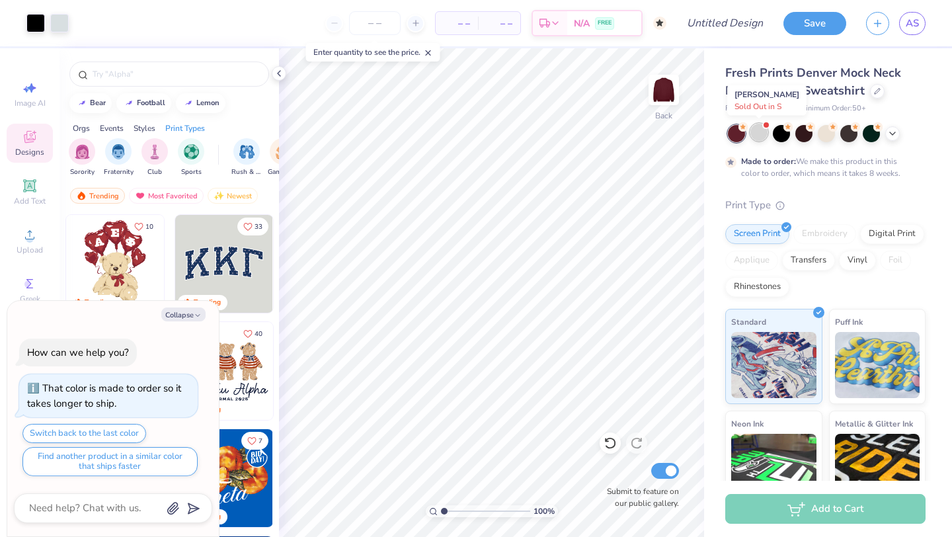
click at [759, 134] on div at bounding box center [759, 132] width 17 height 17
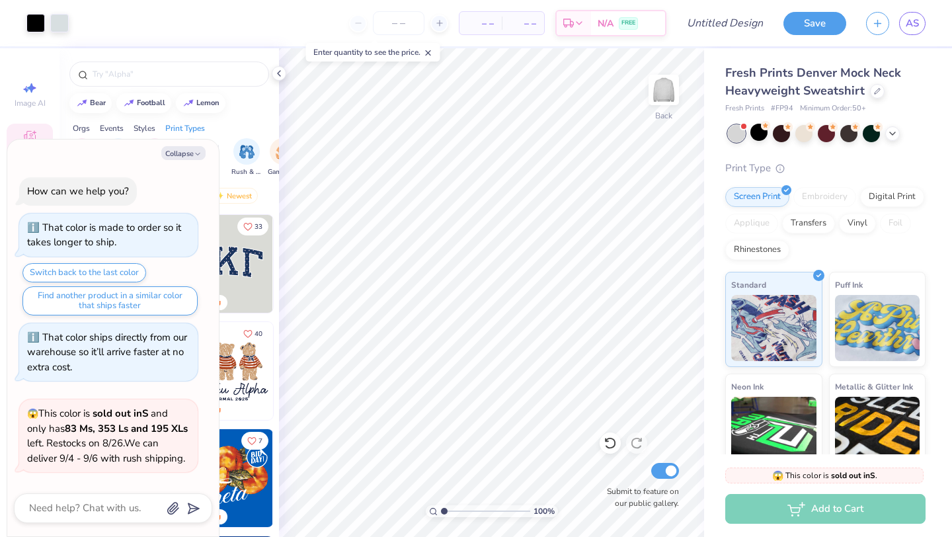
scroll to position [278, 0]
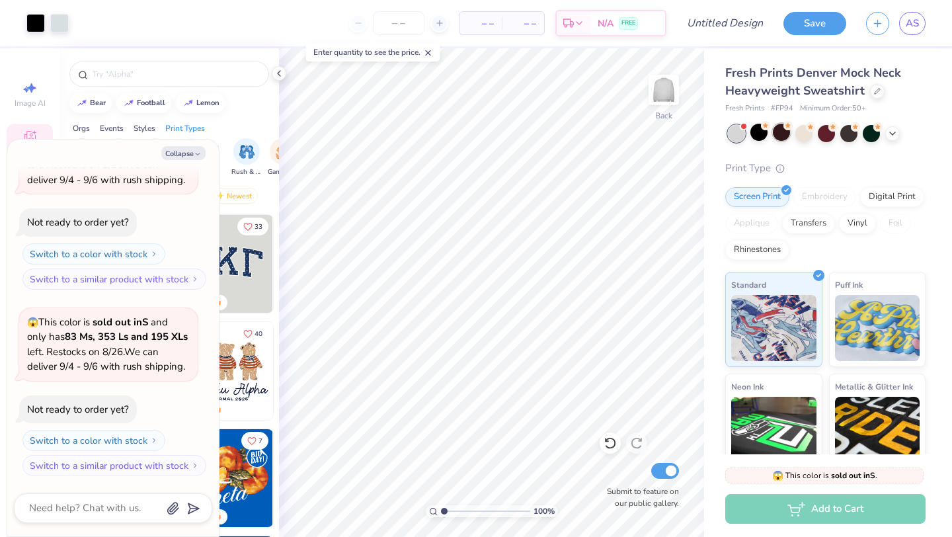
click at [786, 136] on div at bounding box center [781, 132] width 17 height 17
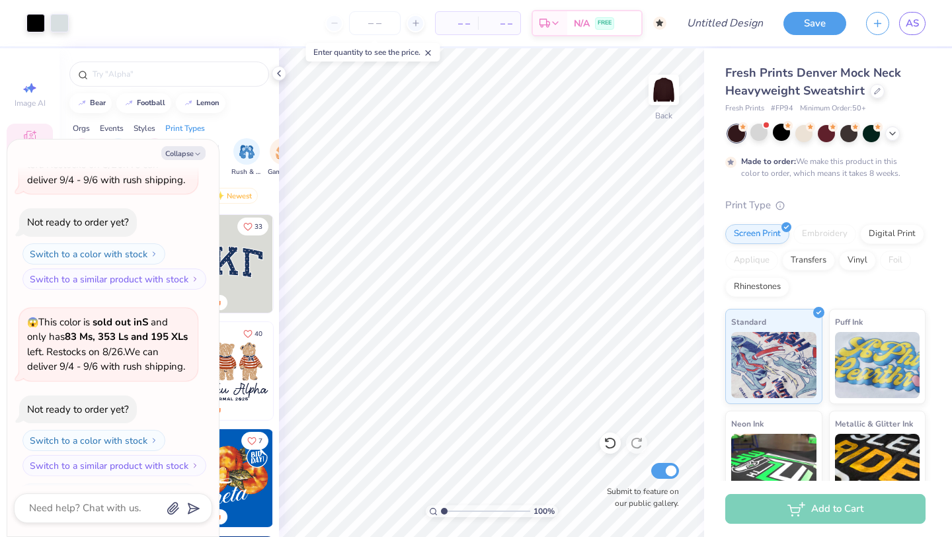
scroll to position [388, 0]
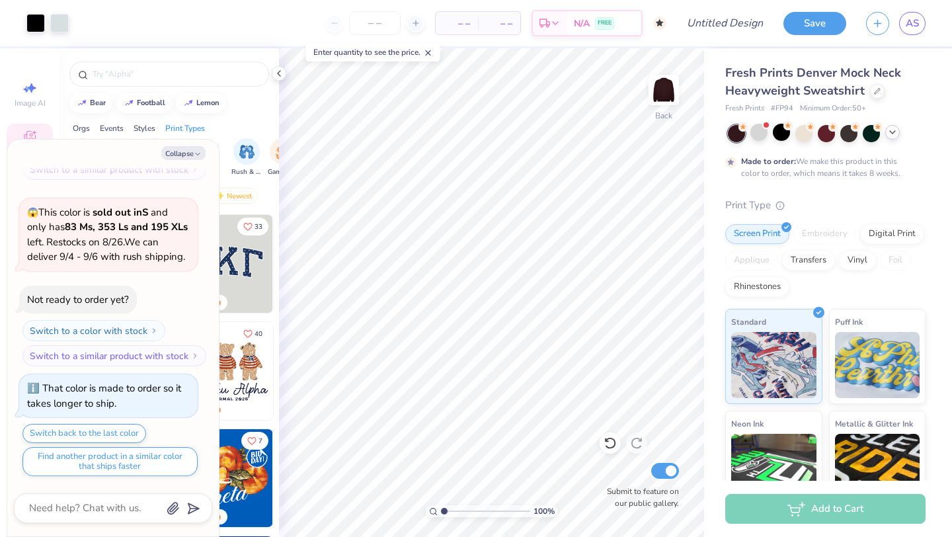
click at [890, 135] on icon at bounding box center [892, 132] width 11 height 11
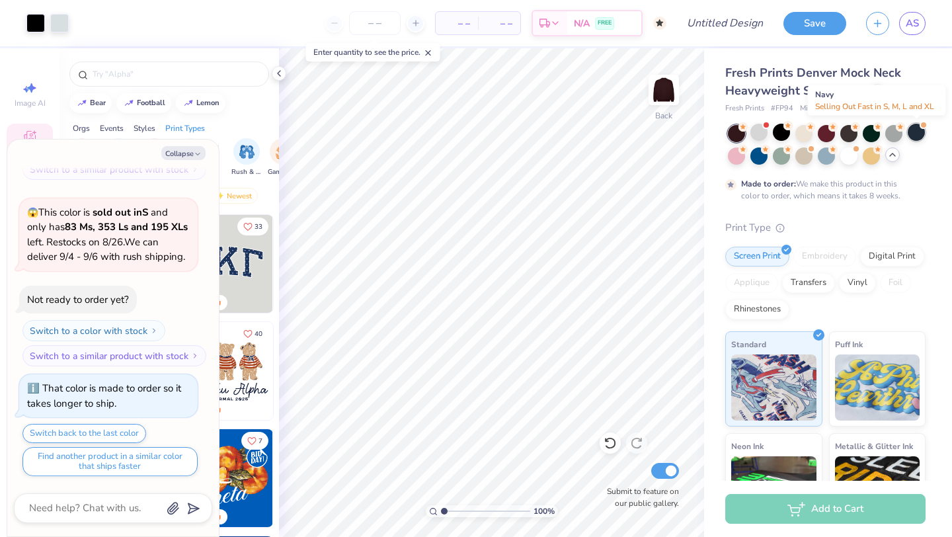
click at [921, 136] on div at bounding box center [916, 132] width 17 height 17
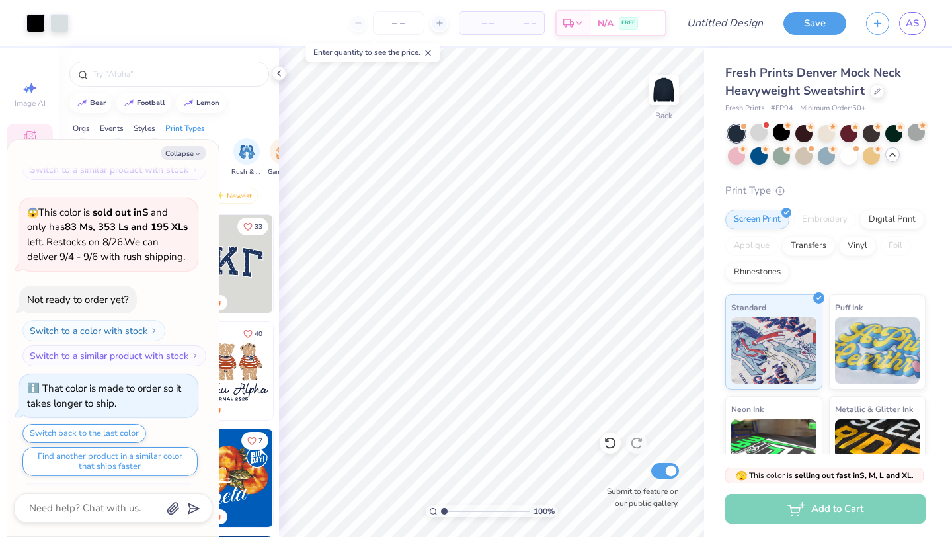
scroll to position [626, 0]
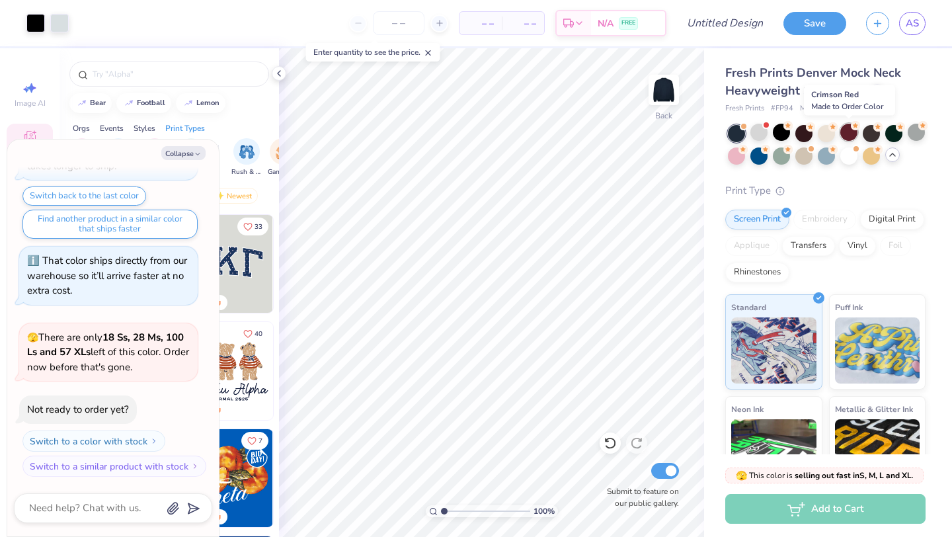
click at [851, 134] on div at bounding box center [849, 132] width 17 height 17
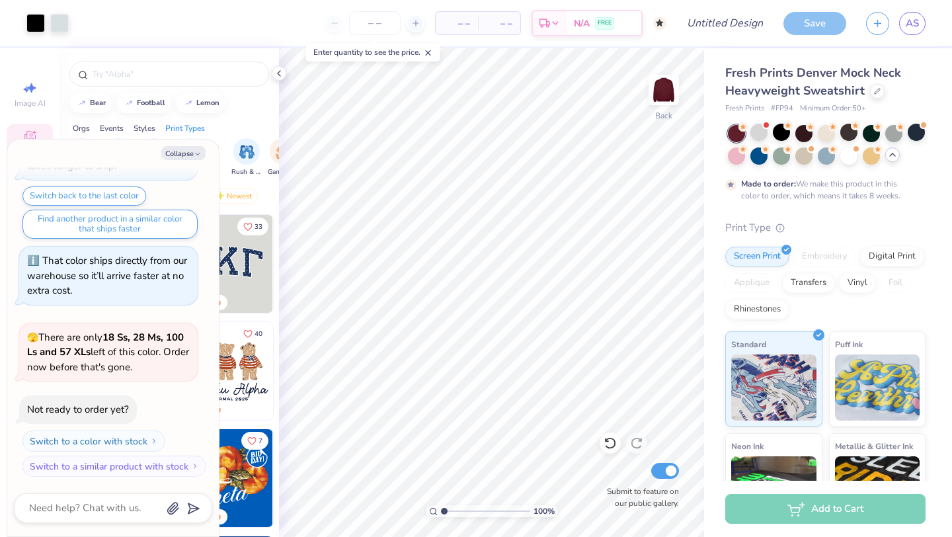
scroll to position [735, 0]
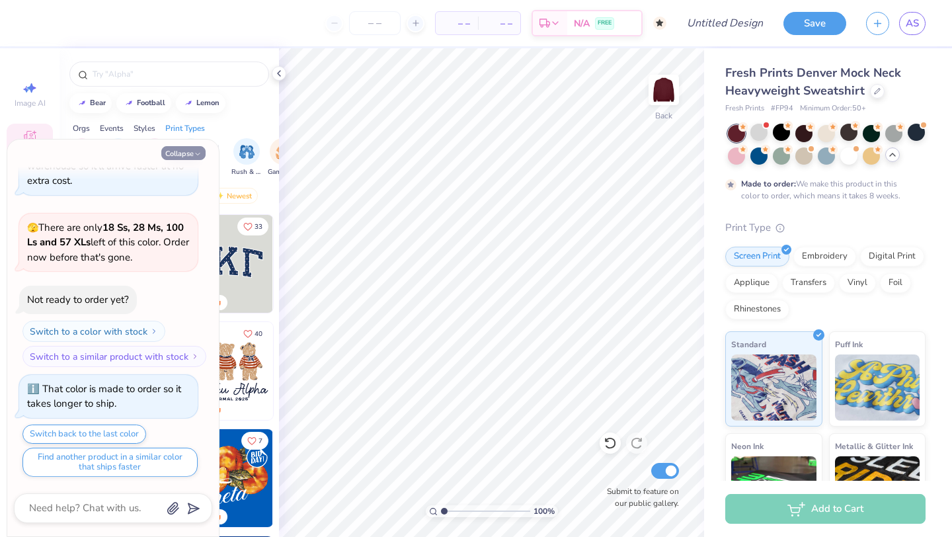
click at [194, 152] on icon "button" at bounding box center [198, 154] width 8 height 8
type textarea "x"
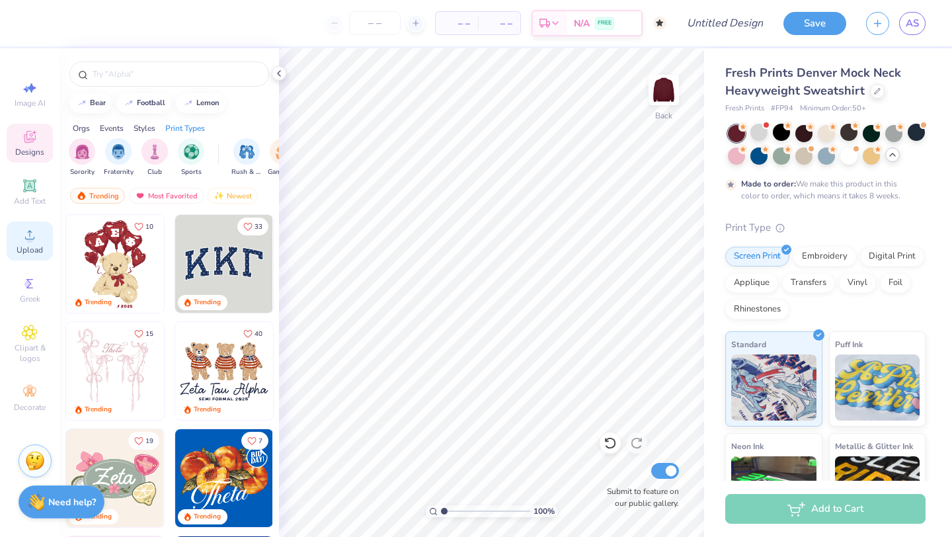
click at [34, 240] on icon at bounding box center [30, 235] width 16 height 16
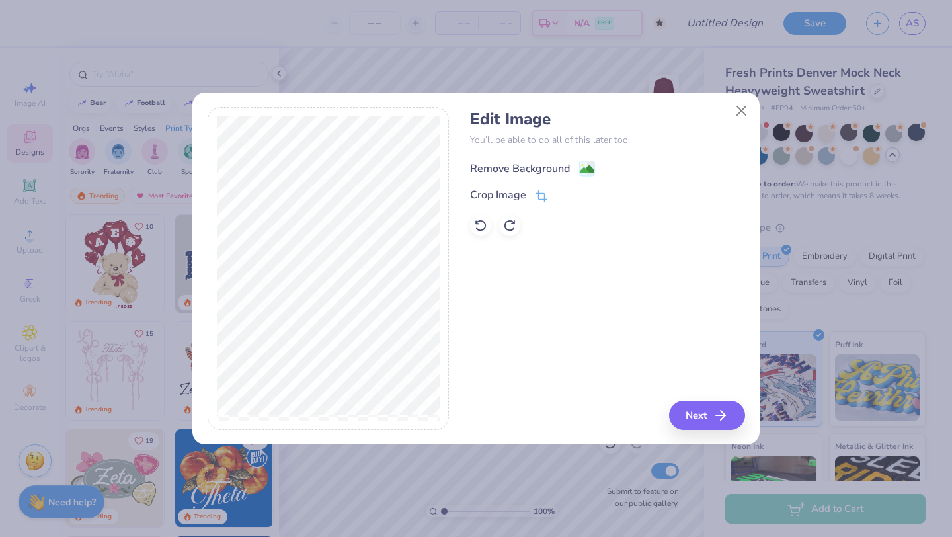
click at [561, 169] on div "Remove Background" at bounding box center [520, 169] width 100 height 16
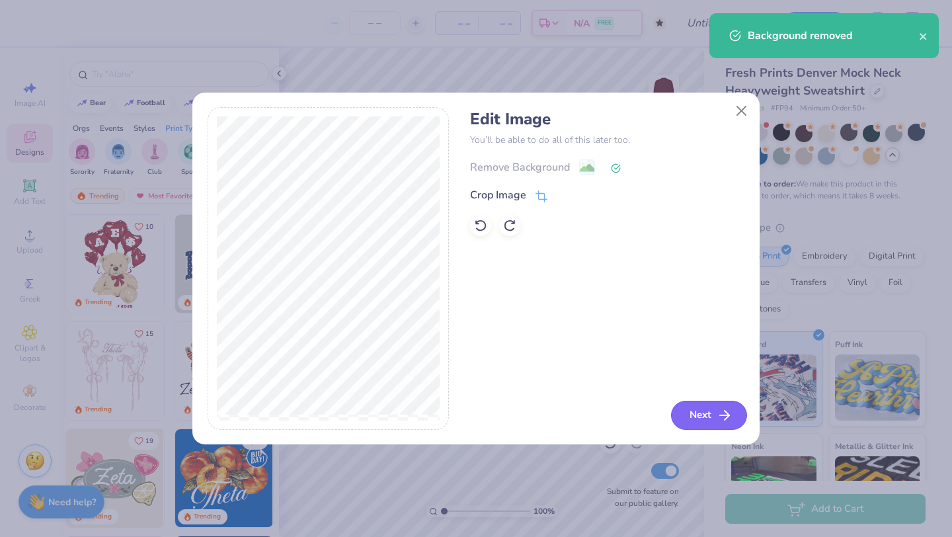
click at [707, 416] on button "Next" at bounding box center [709, 415] width 76 height 29
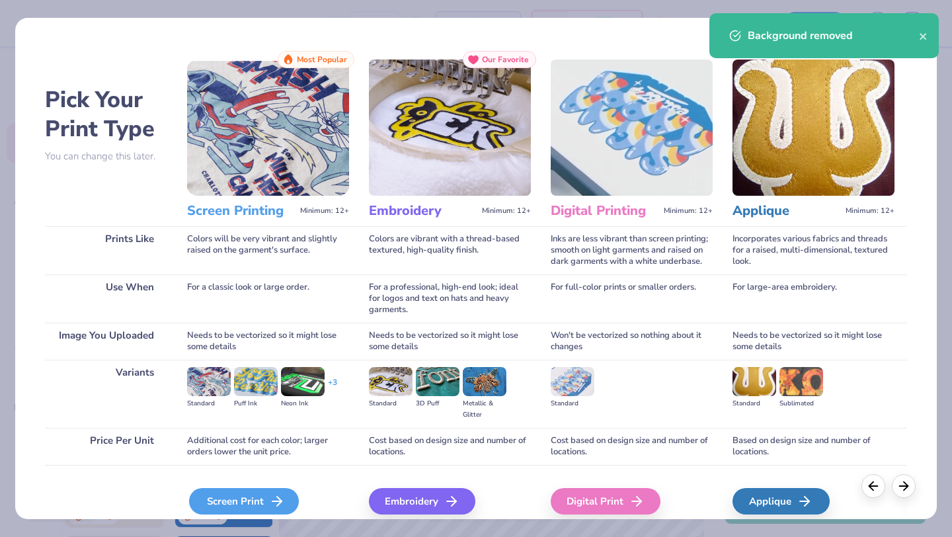
click at [272, 505] on icon at bounding box center [277, 501] width 16 height 16
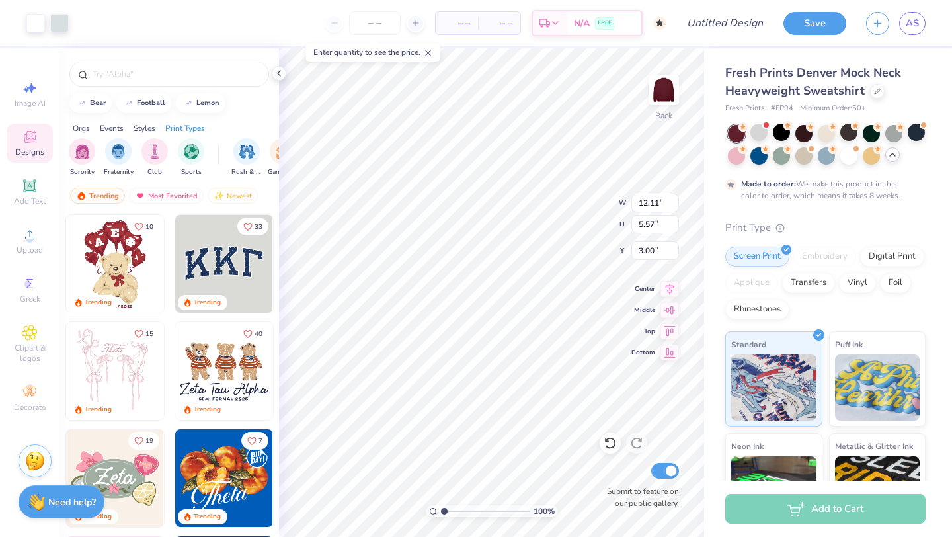
type input "3.00"
click at [374, 20] on input "number" at bounding box center [375, 23] width 52 height 24
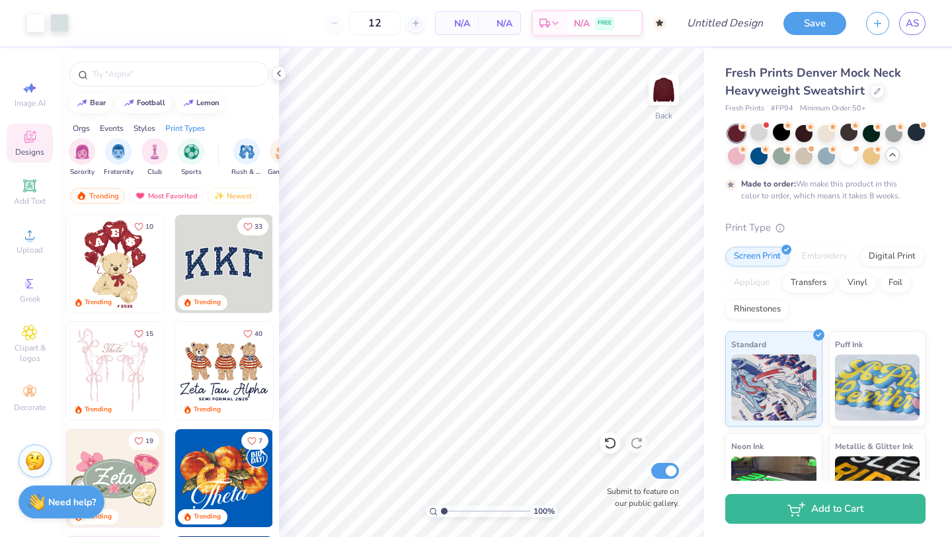
type input "50"
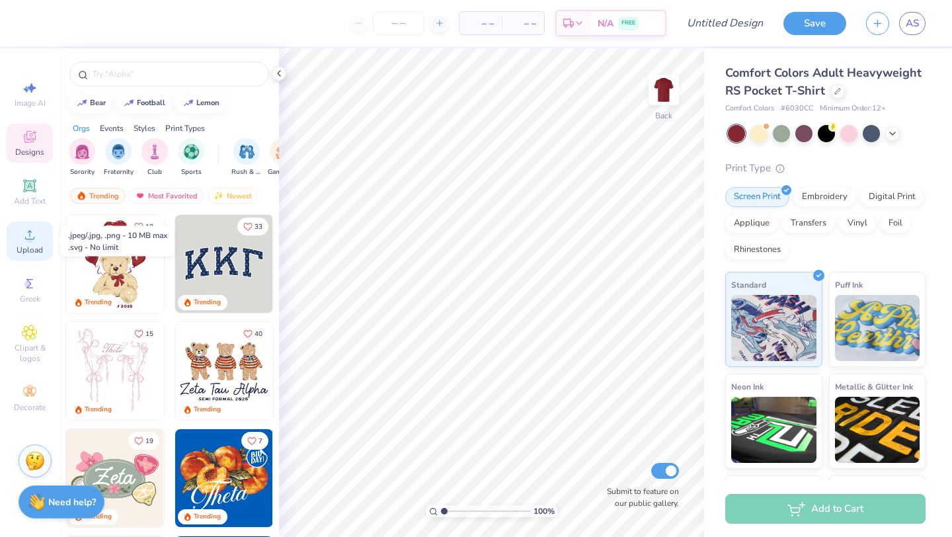
click at [33, 241] on icon at bounding box center [30, 235] width 16 height 16
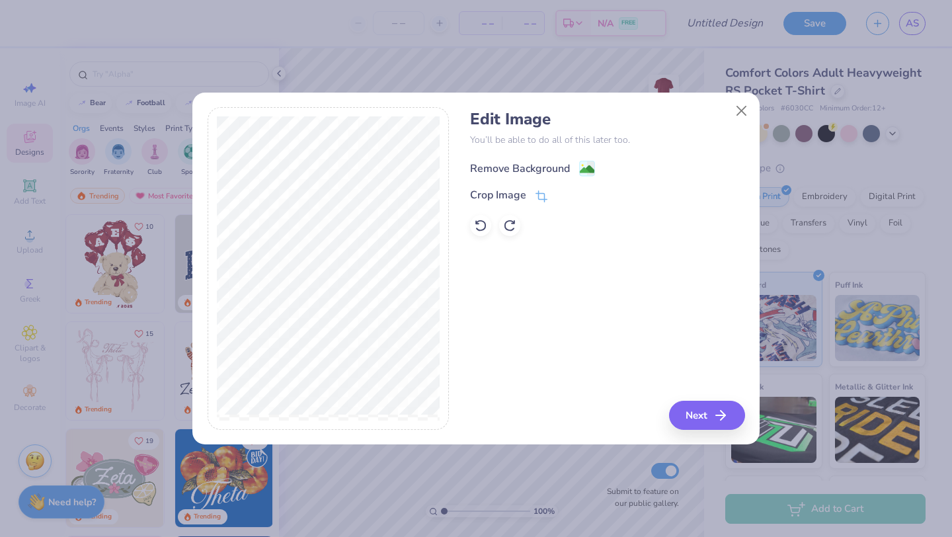
click at [542, 169] on div "Remove Background" at bounding box center [520, 169] width 100 height 16
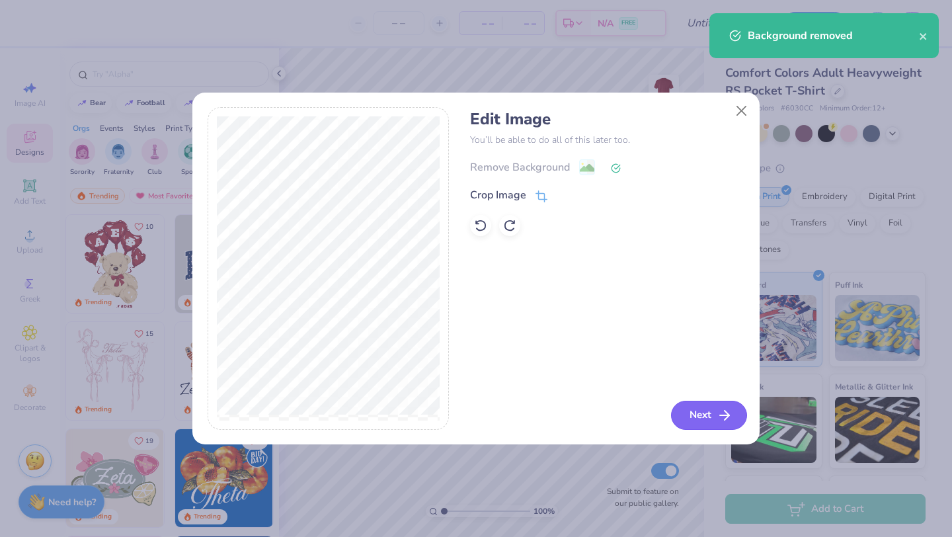
click at [704, 415] on button "Next" at bounding box center [709, 415] width 76 height 29
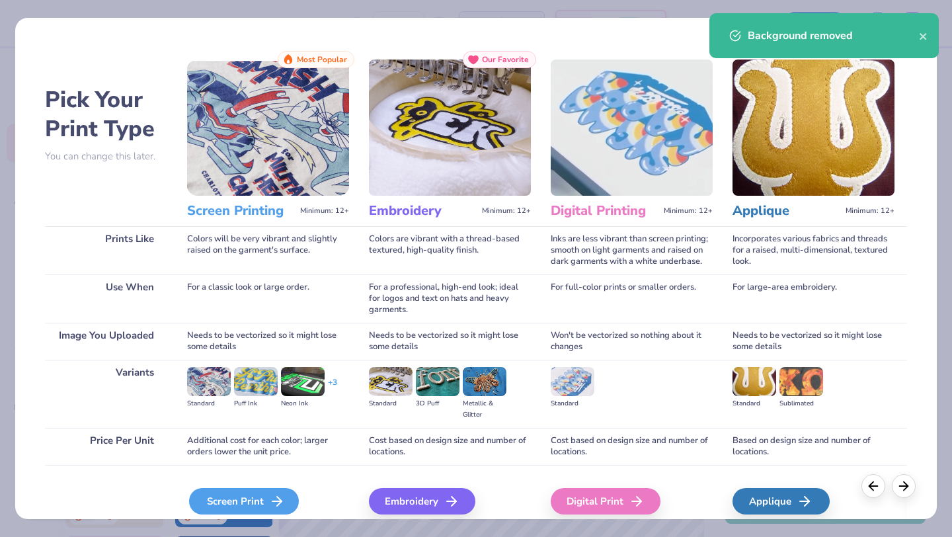
click at [277, 501] on line at bounding box center [276, 501] width 9 height 0
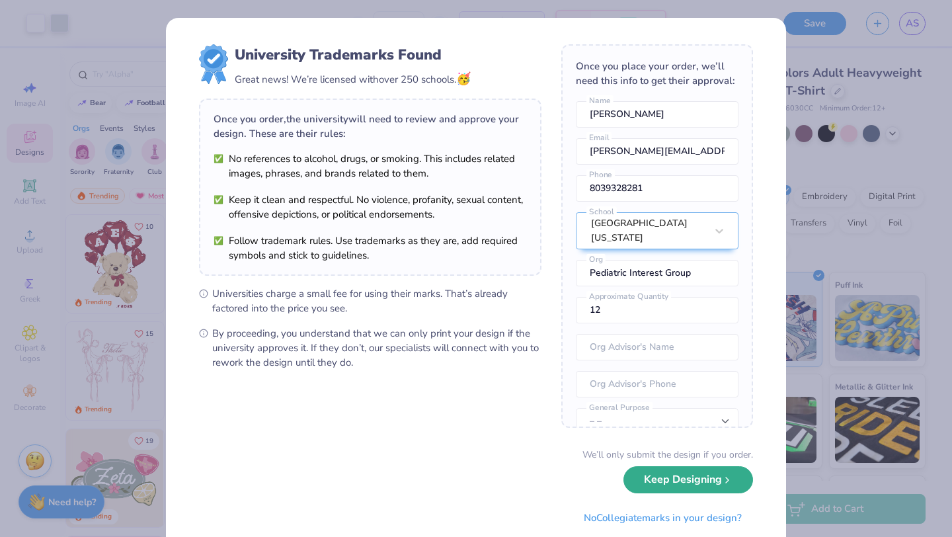
click at [680, 479] on button "Keep Designing" at bounding box center [689, 479] width 130 height 27
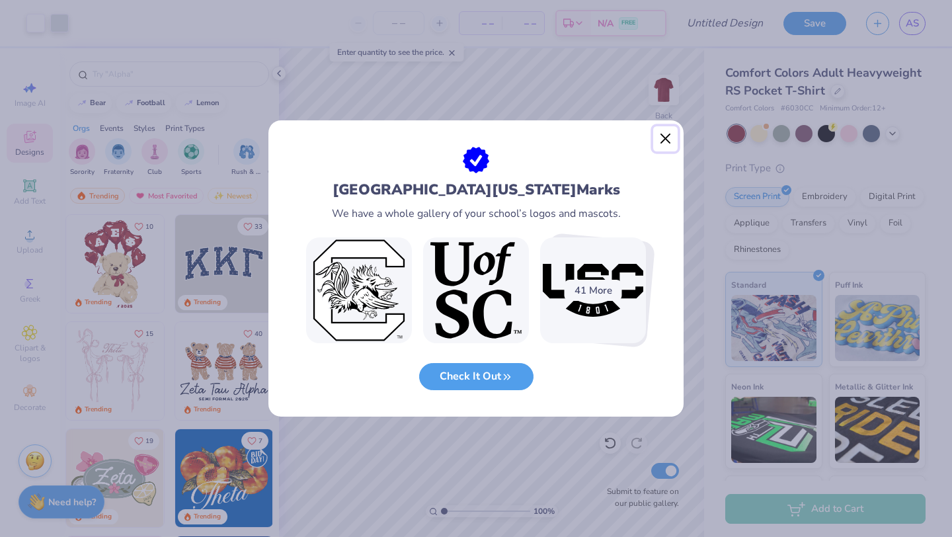
click at [667, 142] on button "Close" at bounding box center [665, 138] width 25 height 25
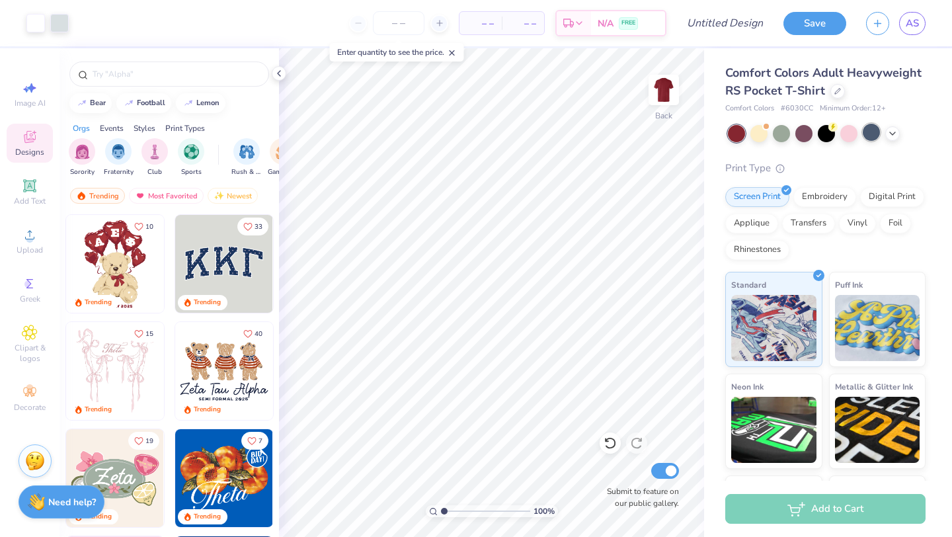
click at [870, 131] on div at bounding box center [871, 132] width 17 height 17
click at [829, 135] on div at bounding box center [826, 132] width 17 height 17
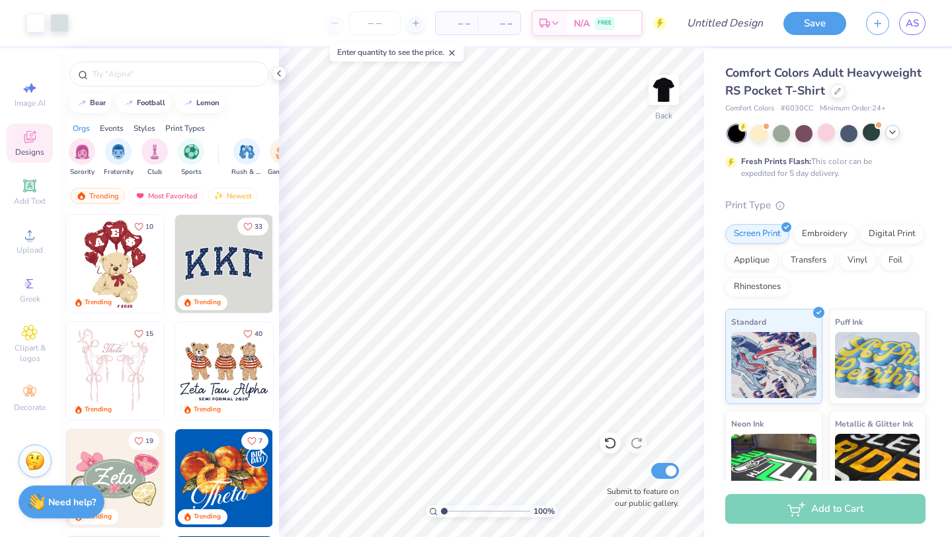
click at [893, 136] on icon at bounding box center [892, 132] width 11 height 11
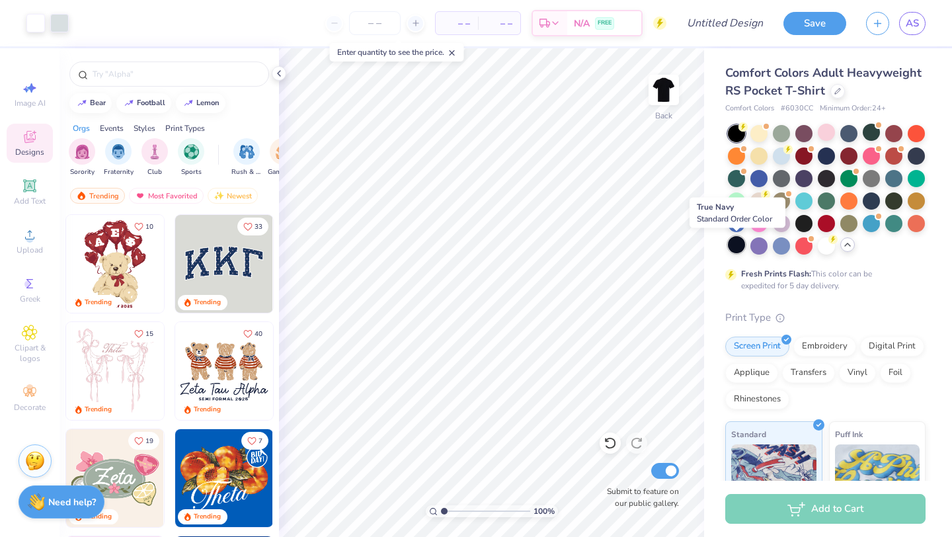
click at [737, 244] on div at bounding box center [736, 244] width 17 height 17
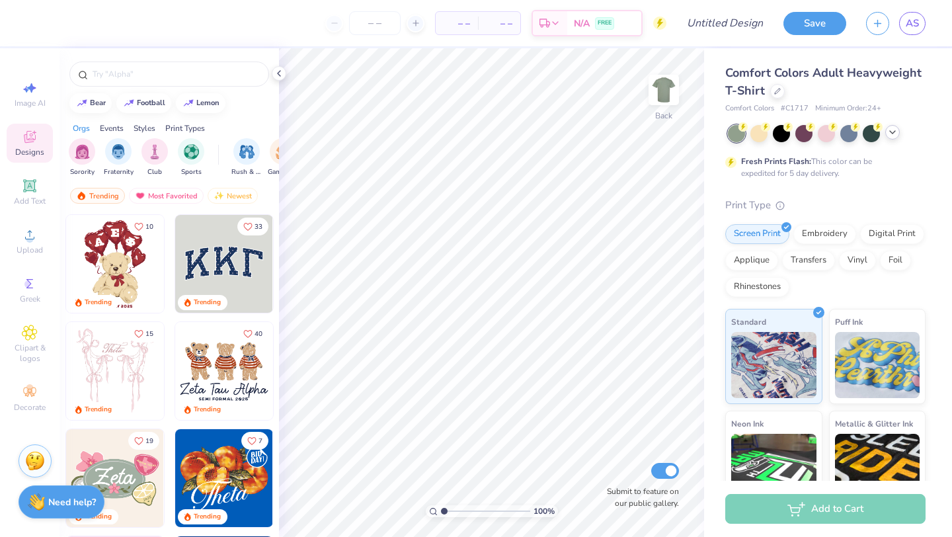
click at [892, 132] on icon at bounding box center [892, 132] width 11 height 11
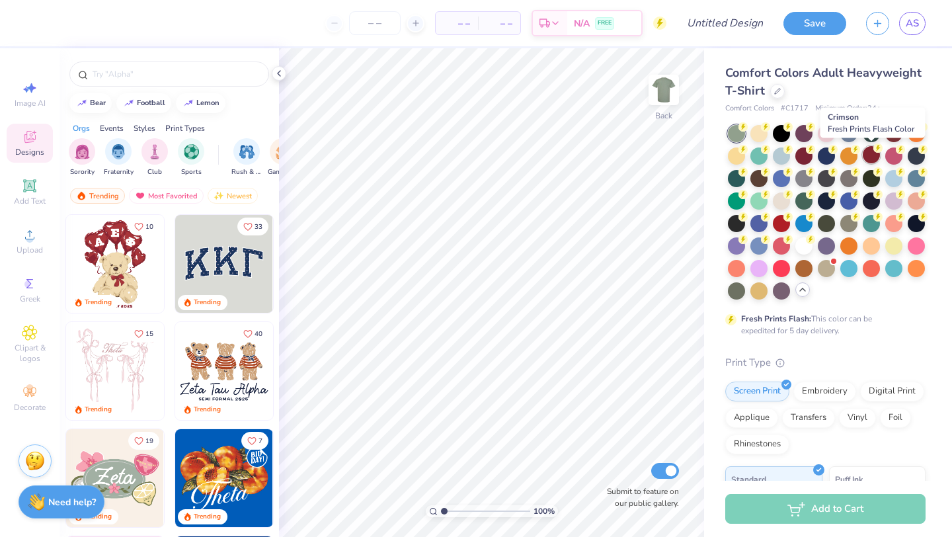
click at [872, 154] on div at bounding box center [871, 154] width 17 height 17
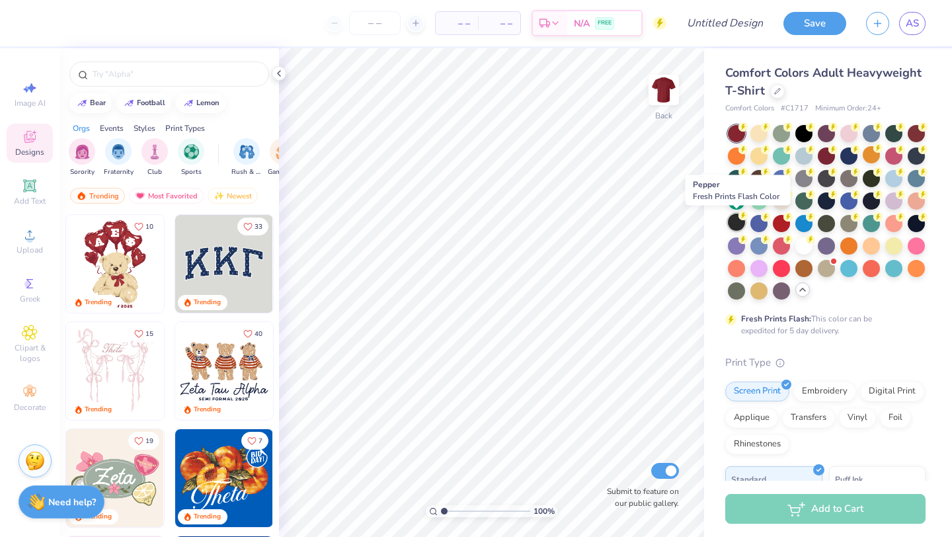
click at [737, 224] on div at bounding box center [736, 222] width 17 height 17
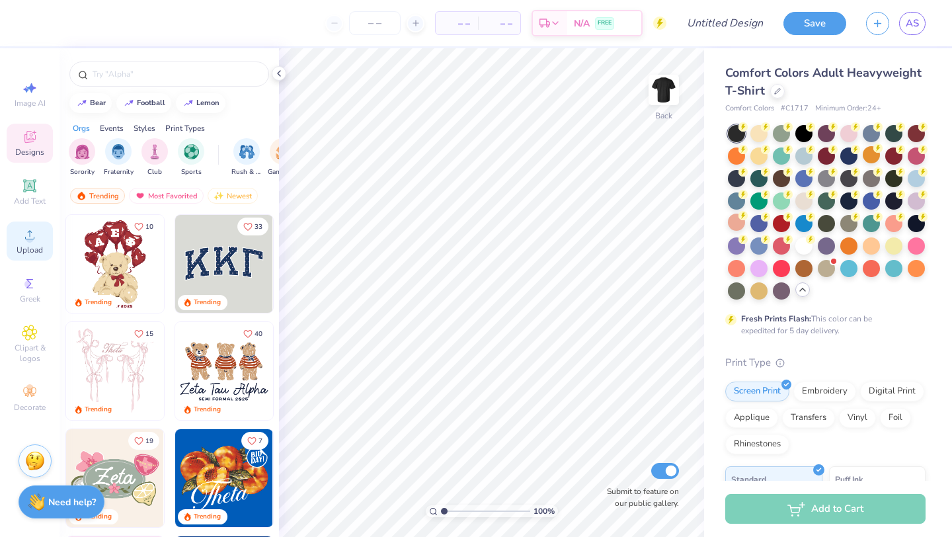
click at [26, 241] on circle at bounding box center [29, 238] width 7 height 7
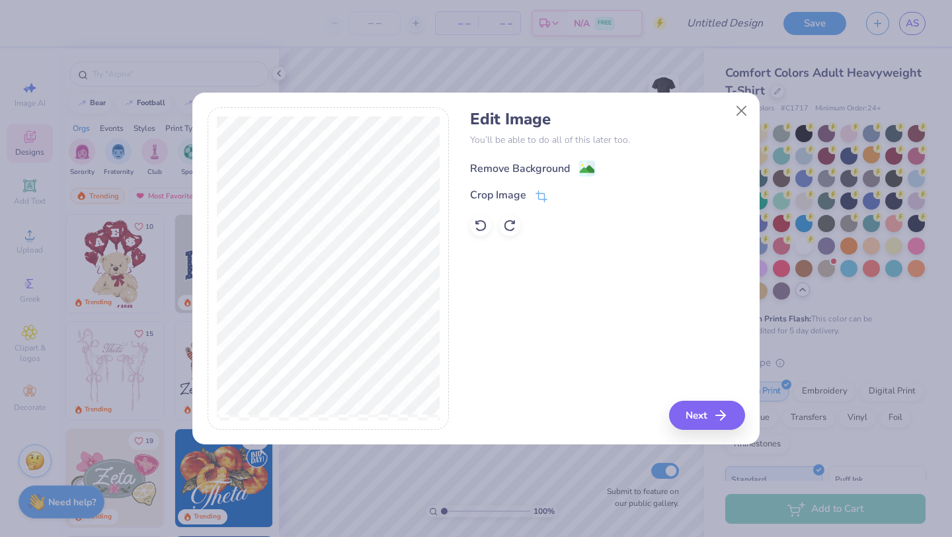
click at [555, 167] on div "Remove Background" at bounding box center [520, 169] width 100 height 16
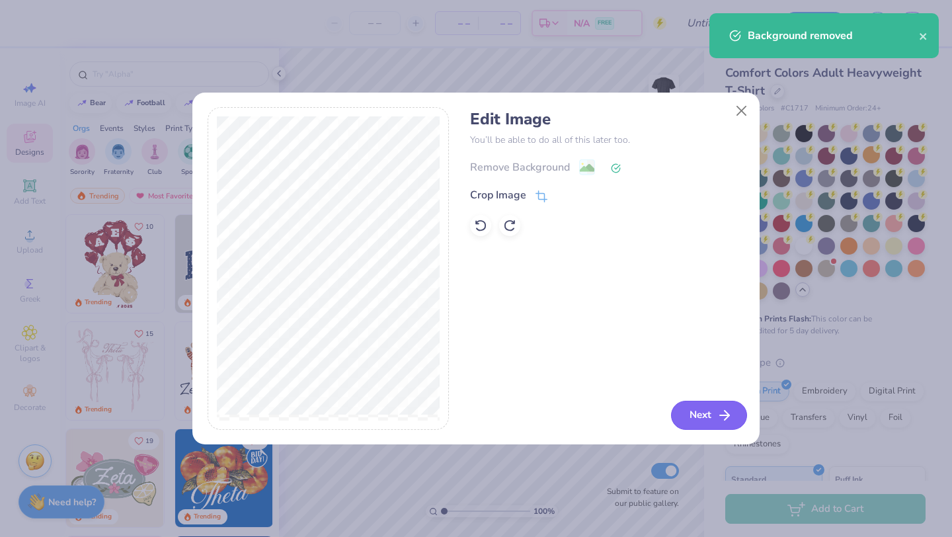
click at [699, 417] on button "Next" at bounding box center [709, 415] width 76 height 29
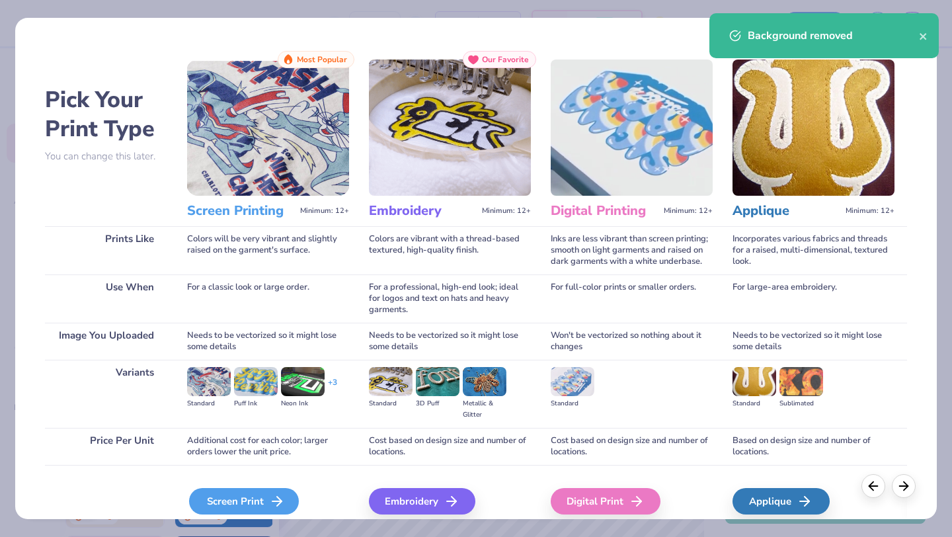
click at [273, 507] on icon at bounding box center [277, 501] width 16 height 16
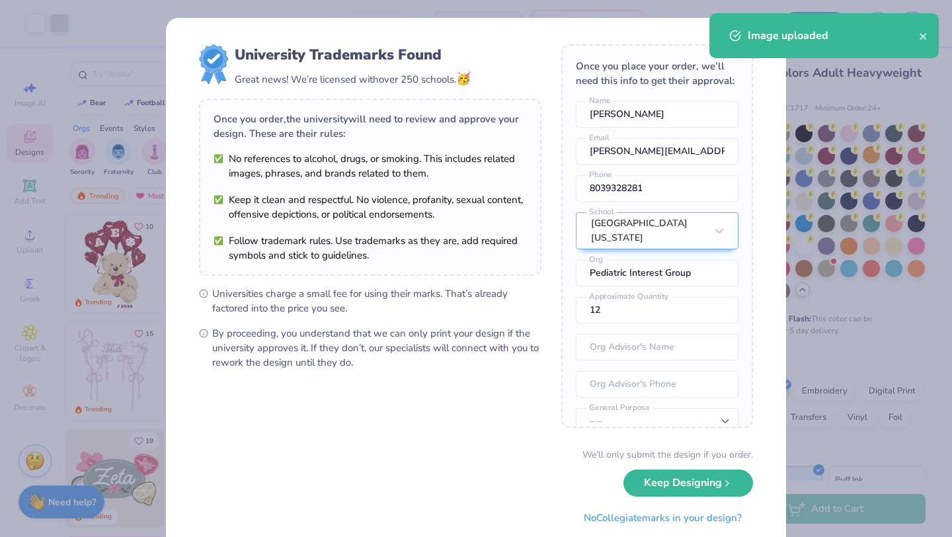
click at [542, 177] on body "Art colors – – Per Item – – Total Est. Delivery N/A FREE Design Title Save AS I…" at bounding box center [476, 268] width 952 height 537
click at [679, 485] on button "Keep Designing" at bounding box center [689, 479] width 130 height 27
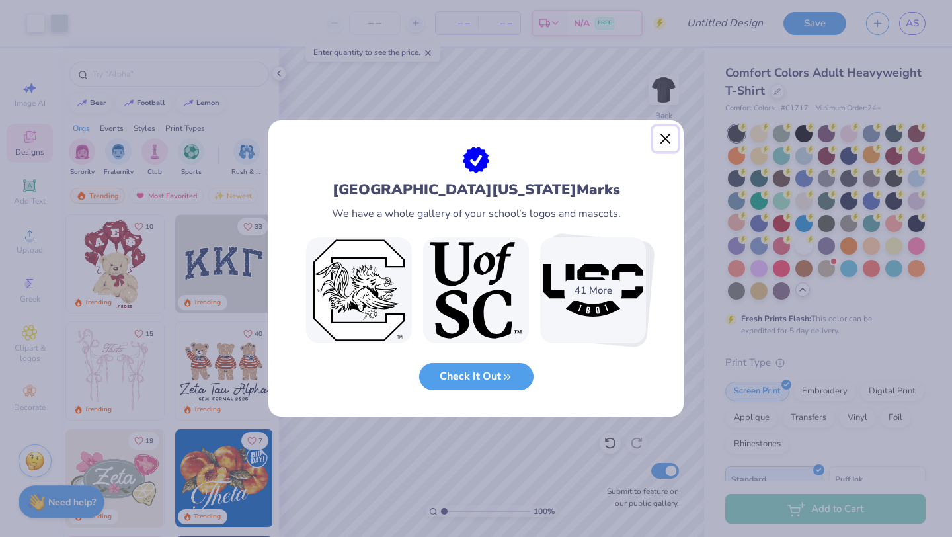
click at [665, 141] on button "Close" at bounding box center [665, 138] width 25 height 25
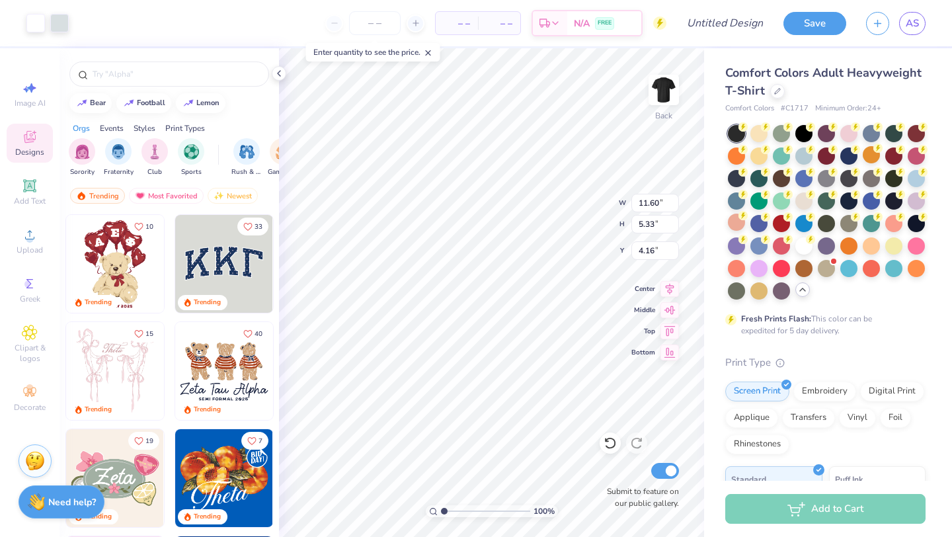
type input "3.00"
click at [892, 156] on div at bounding box center [893, 154] width 17 height 17
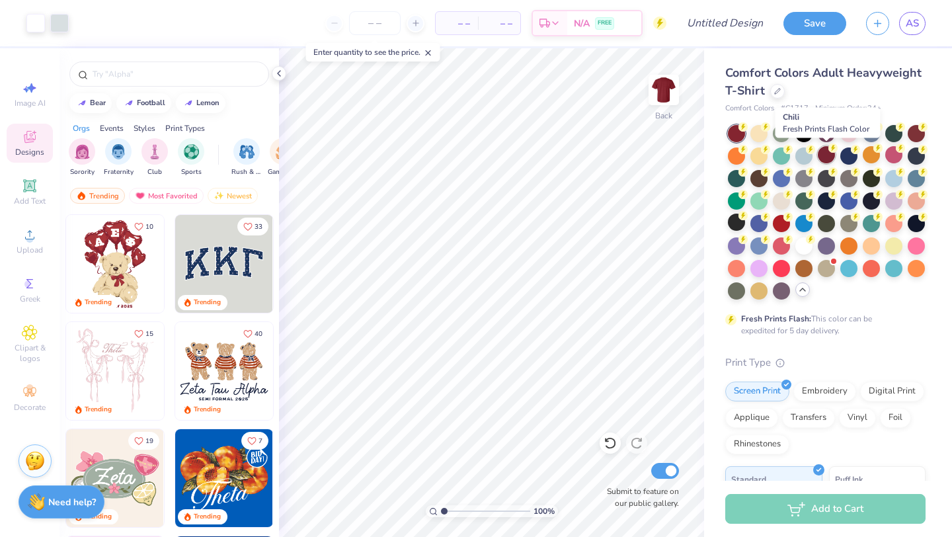
click at [827, 156] on div at bounding box center [826, 154] width 17 height 17
click at [872, 156] on div at bounding box center [871, 154] width 17 height 17
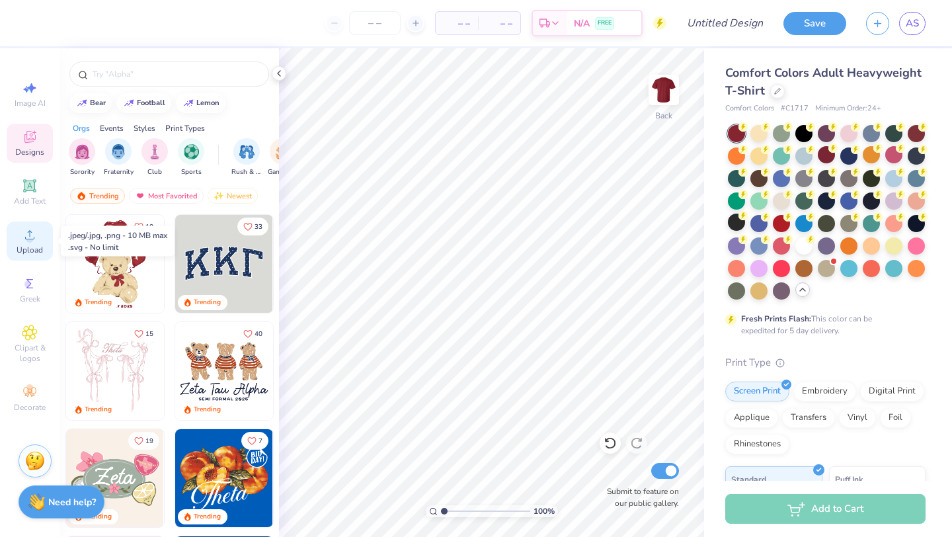
click at [33, 250] on span "Upload" at bounding box center [30, 250] width 26 height 11
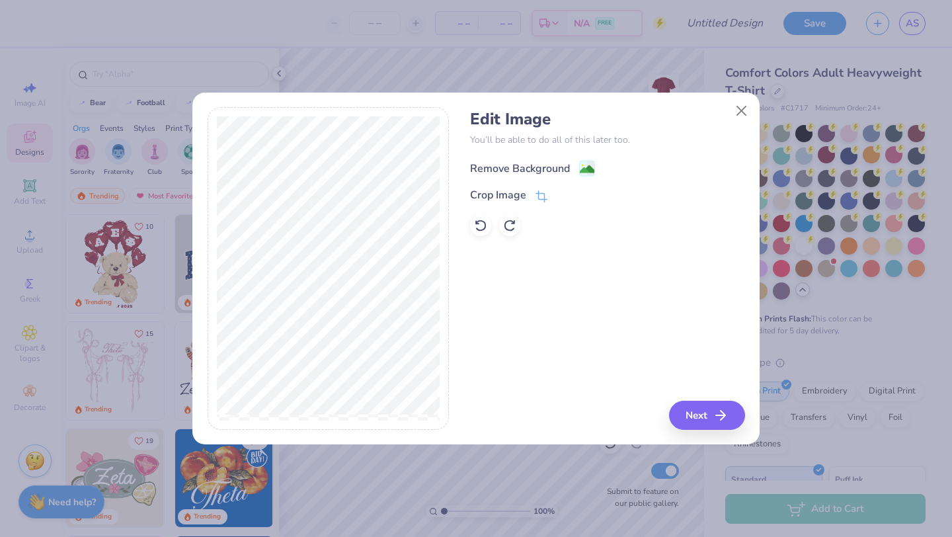
click at [554, 163] on div "Remove Background" at bounding box center [520, 169] width 100 height 16
click at [712, 416] on div "Edit Image You’ll be able to do all of this later too. Remove Background Crop I…" at bounding box center [607, 268] width 274 height 323
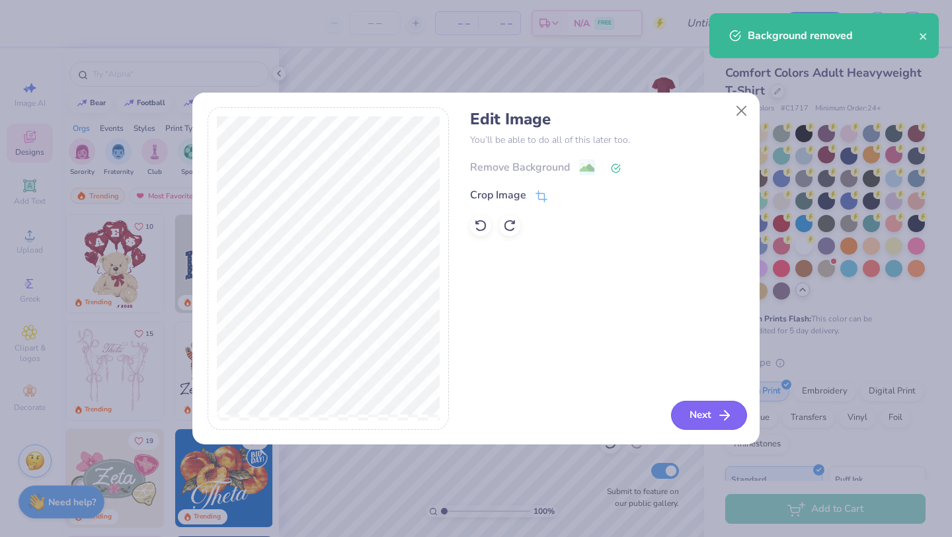
click at [713, 419] on button "Next" at bounding box center [709, 415] width 76 height 29
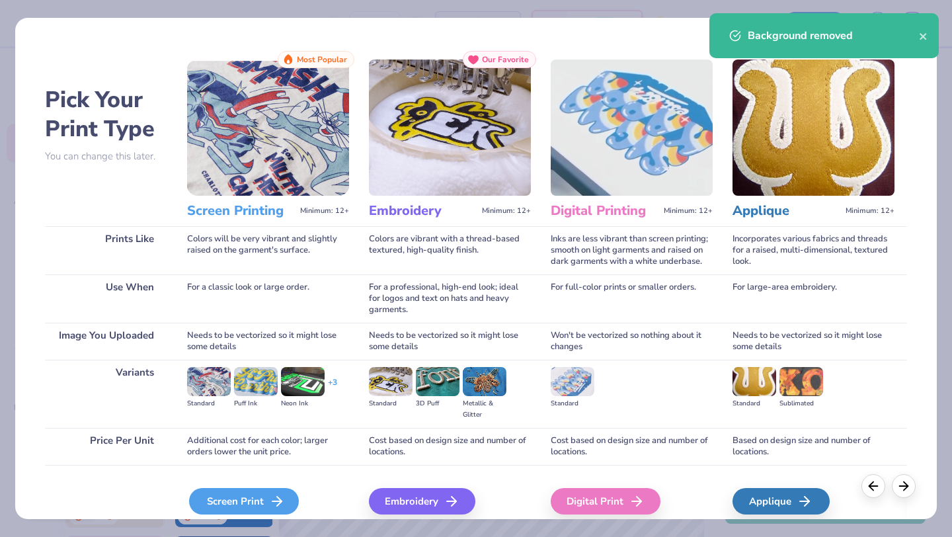
click at [274, 501] on line at bounding box center [276, 501] width 9 height 0
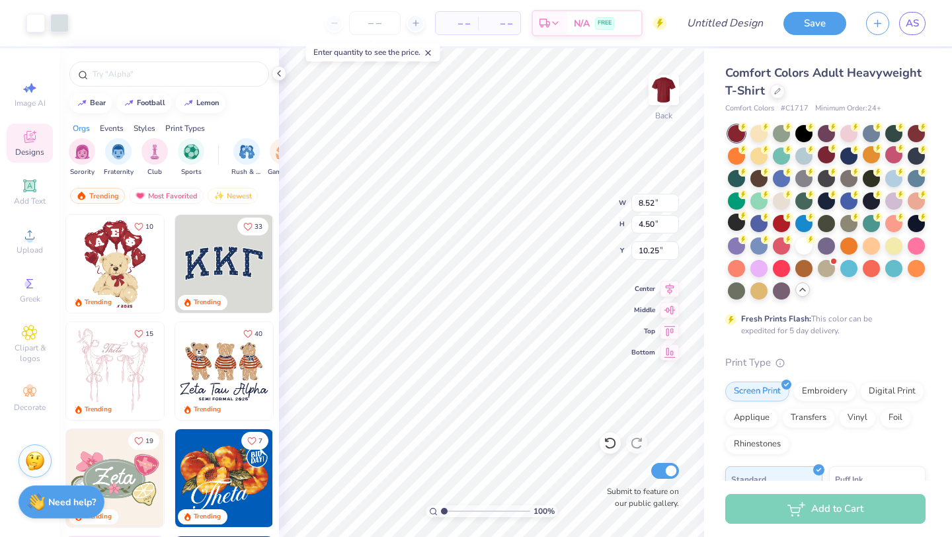
type input "3.00"
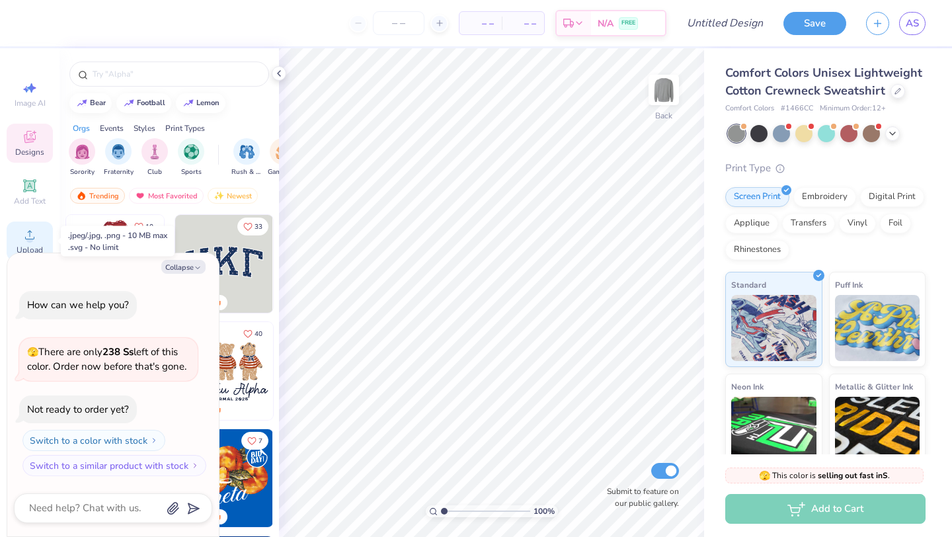
click at [36, 243] on div "Upload" at bounding box center [30, 241] width 46 height 39
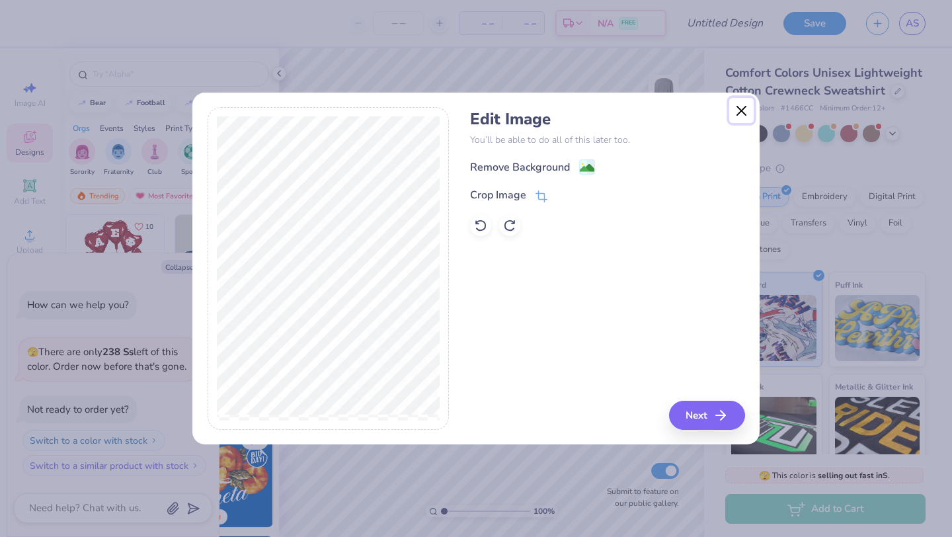
click at [736, 111] on button "Close" at bounding box center [741, 110] width 25 height 25
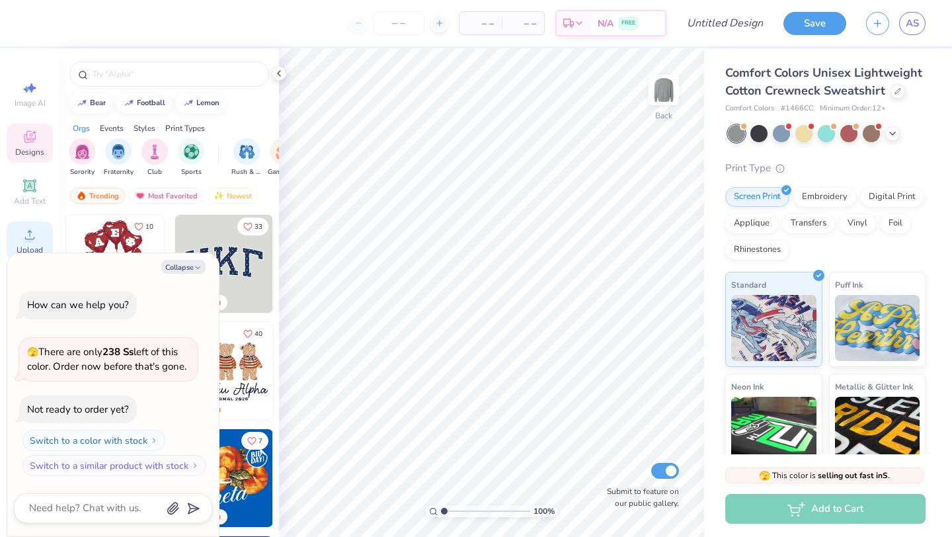
click at [42, 233] on div "Upload" at bounding box center [30, 241] width 46 height 39
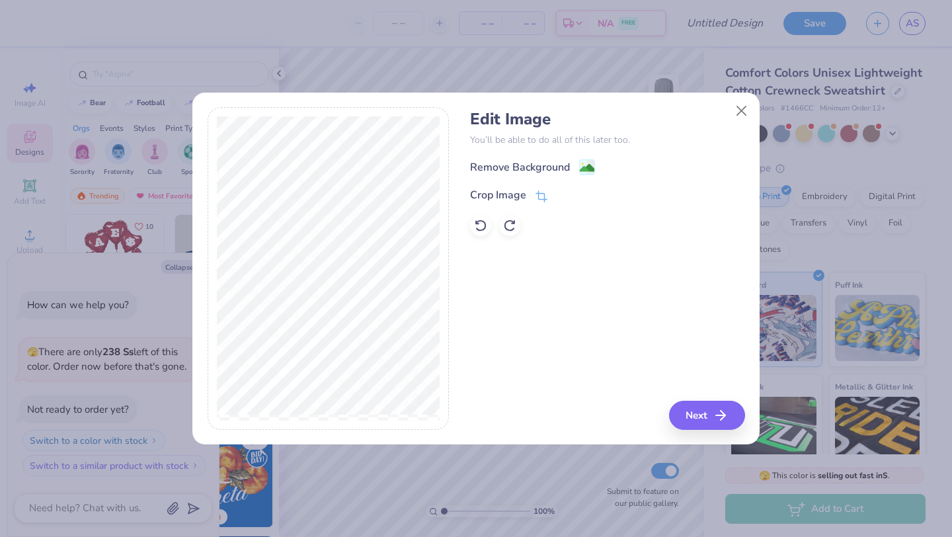
click at [547, 157] on div "Edit Image You’ll be able to do all of this later too. Remove Background Crop I…" at bounding box center [607, 173] width 274 height 126
click at [537, 169] on div "Remove Background" at bounding box center [520, 169] width 100 height 16
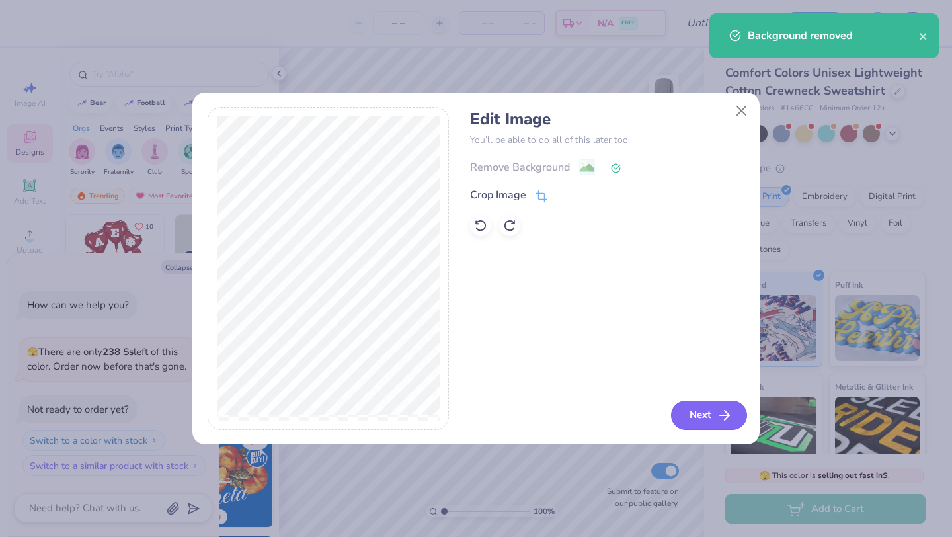
click at [705, 419] on button "Next" at bounding box center [709, 415] width 76 height 29
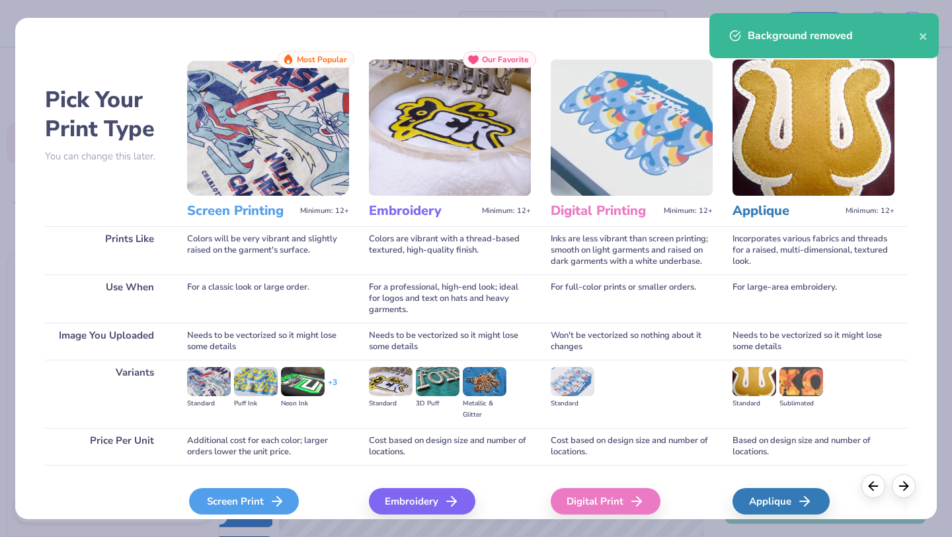
click at [276, 504] on icon at bounding box center [277, 501] width 16 height 16
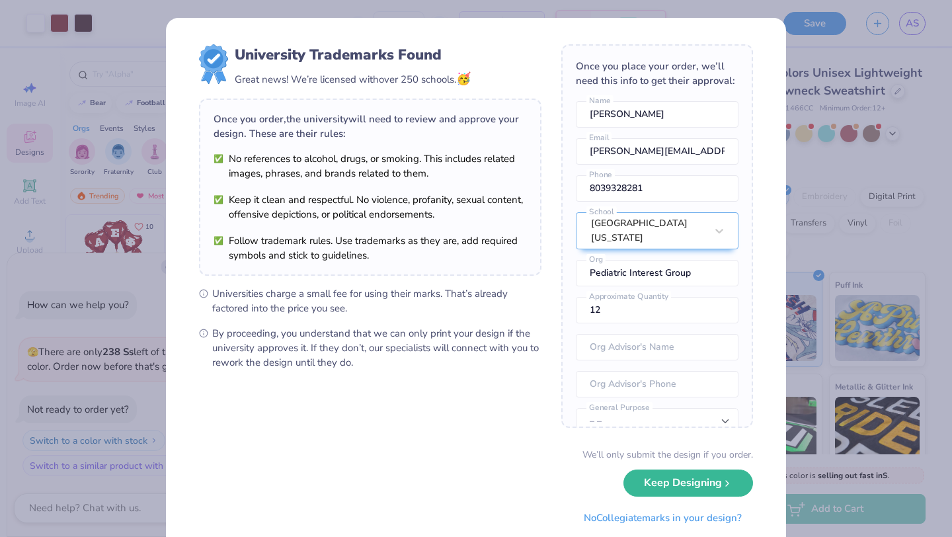
click at [544, 160] on body "Art colors – – Per Item – – Total Est. Delivery N/A FREE Design Title Save AS I…" at bounding box center [476, 268] width 952 height 537
type textarea "x"
type input "3.00"
click at [710, 485] on button "Keep Designing" at bounding box center [689, 479] width 130 height 27
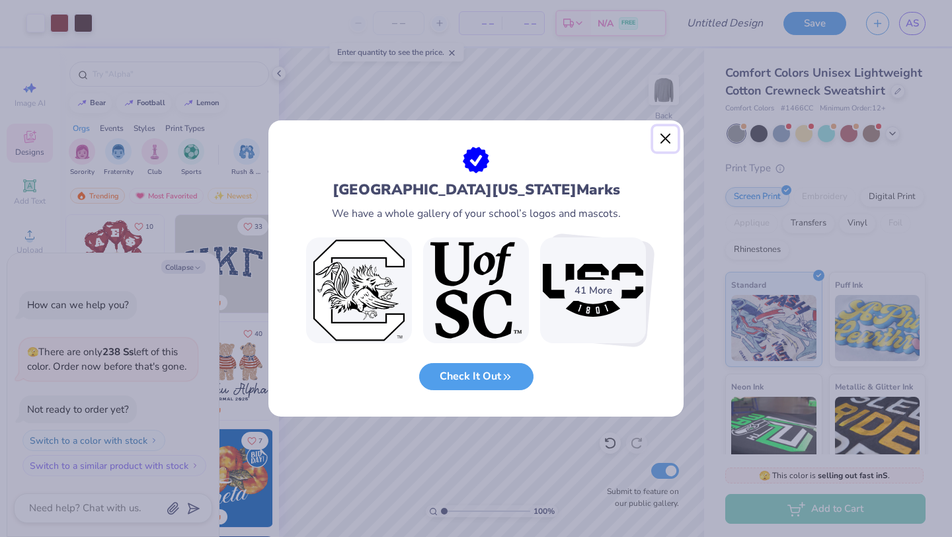
click at [657, 139] on button "Close" at bounding box center [665, 138] width 25 height 25
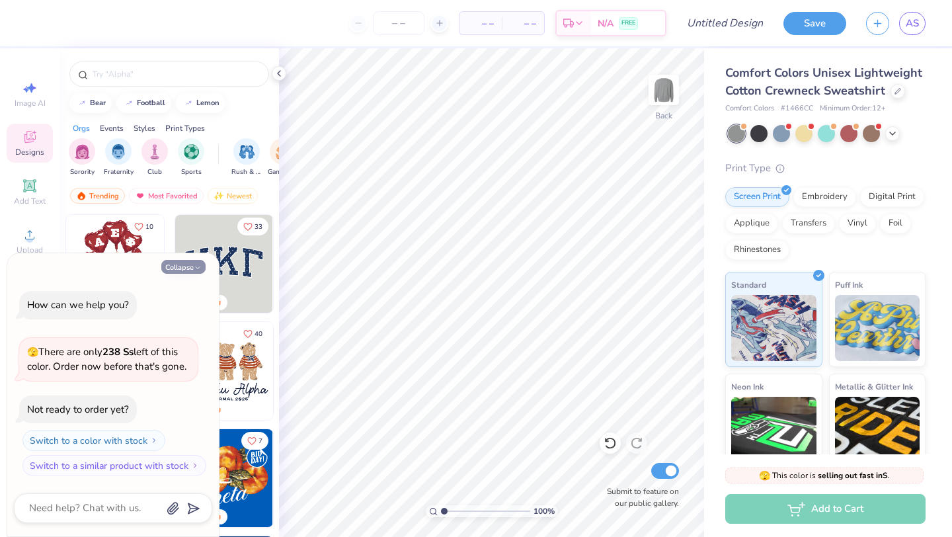
click at [173, 267] on button "Collapse" at bounding box center [183, 267] width 44 height 14
type textarea "x"
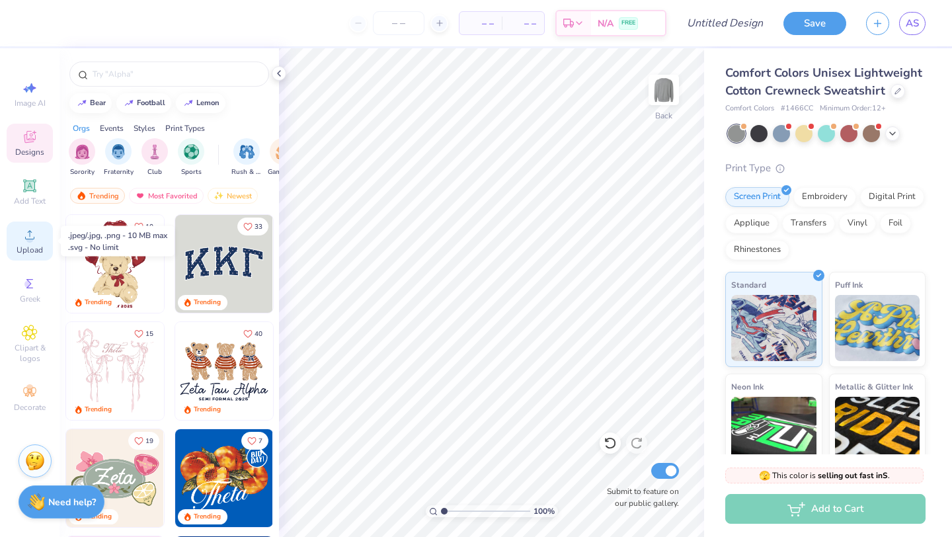
click at [28, 247] on span "Upload" at bounding box center [30, 250] width 26 height 11
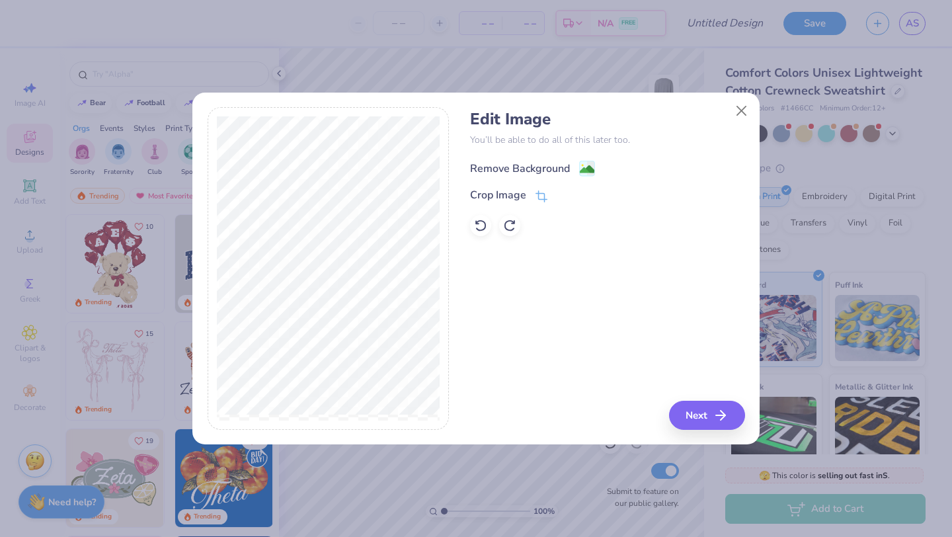
click at [550, 167] on div "Remove Background" at bounding box center [520, 169] width 100 height 16
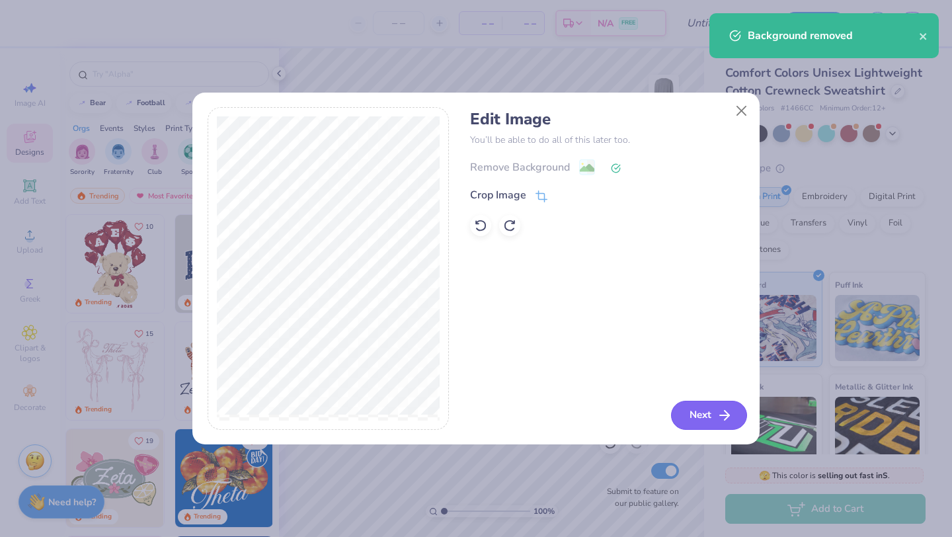
click at [715, 411] on button "Next" at bounding box center [709, 415] width 76 height 29
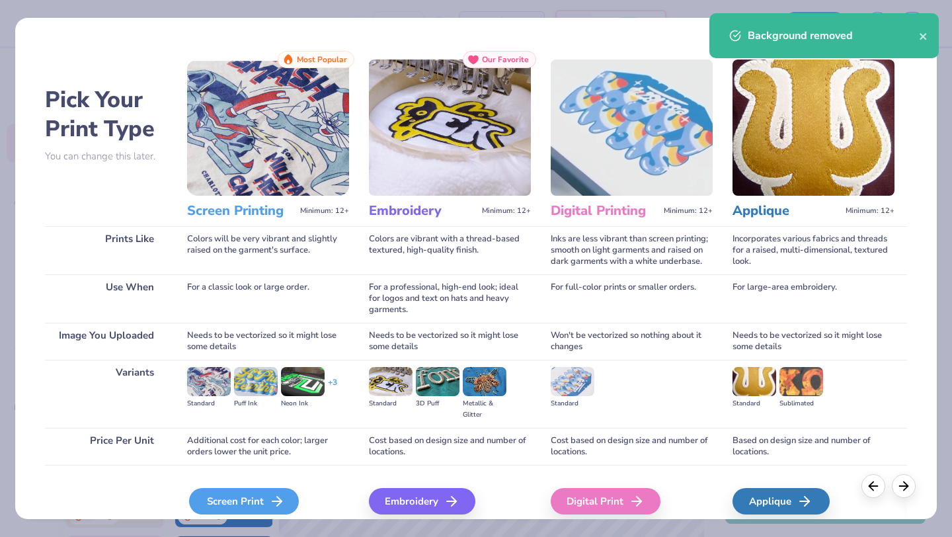
click at [253, 506] on div "Screen Print" at bounding box center [244, 501] width 110 height 26
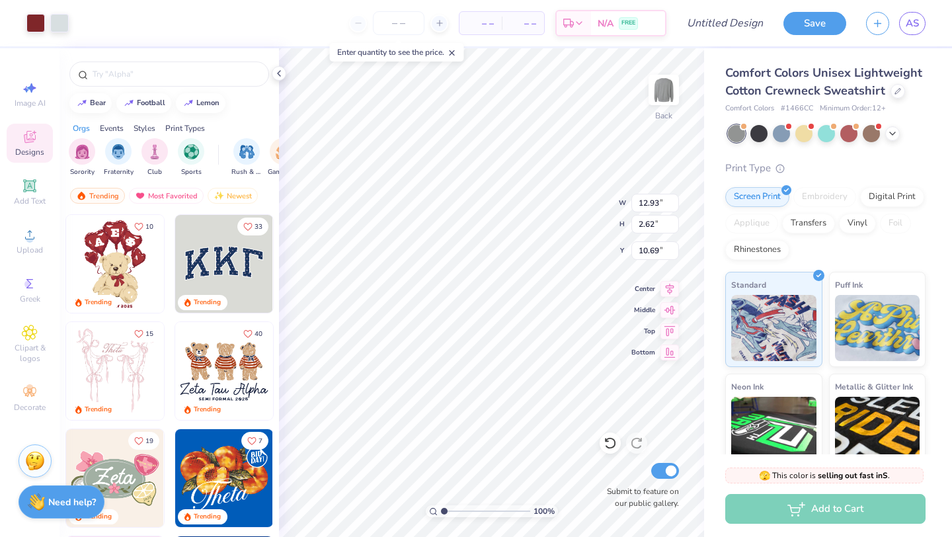
type input "3.00"
type input "3.73"
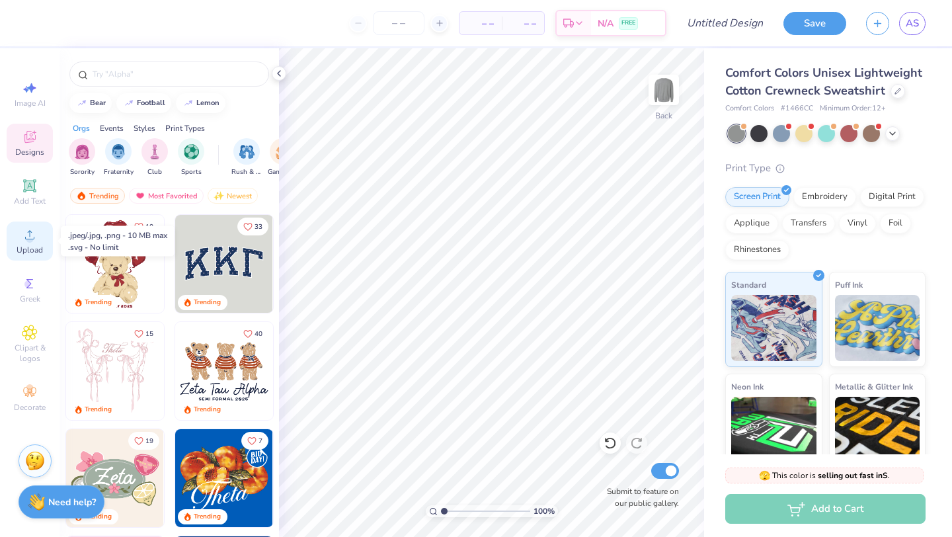
click at [13, 243] on div "Upload" at bounding box center [30, 241] width 46 height 39
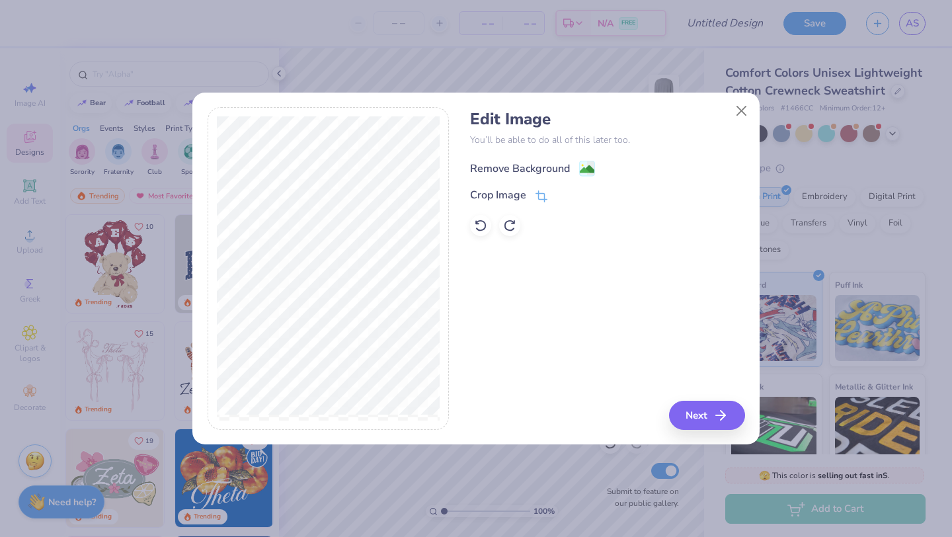
click at [528, 162] on div "Remove Background" at bounding box center [520, 169] width 100 height 16
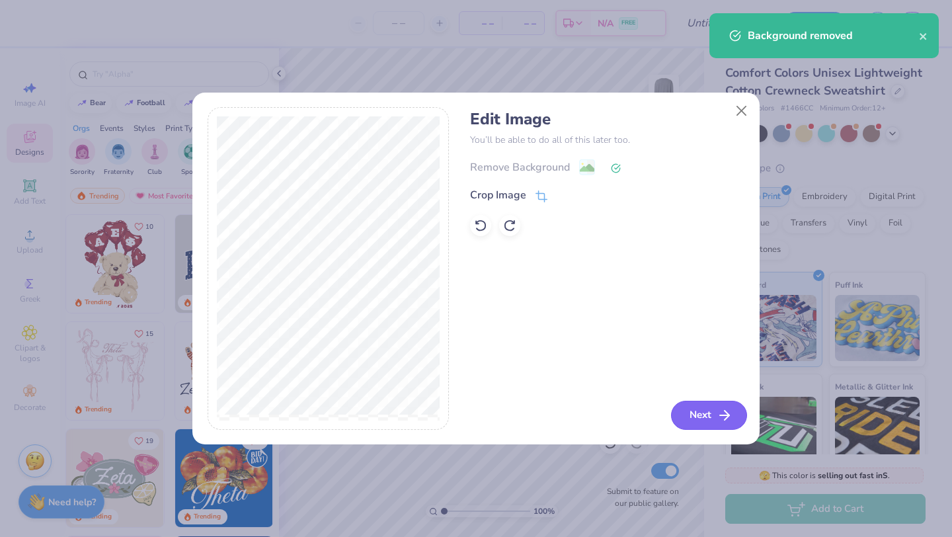
click at [707, 419] on button "Next" at bounding box center [709, 415] width 76 height 29
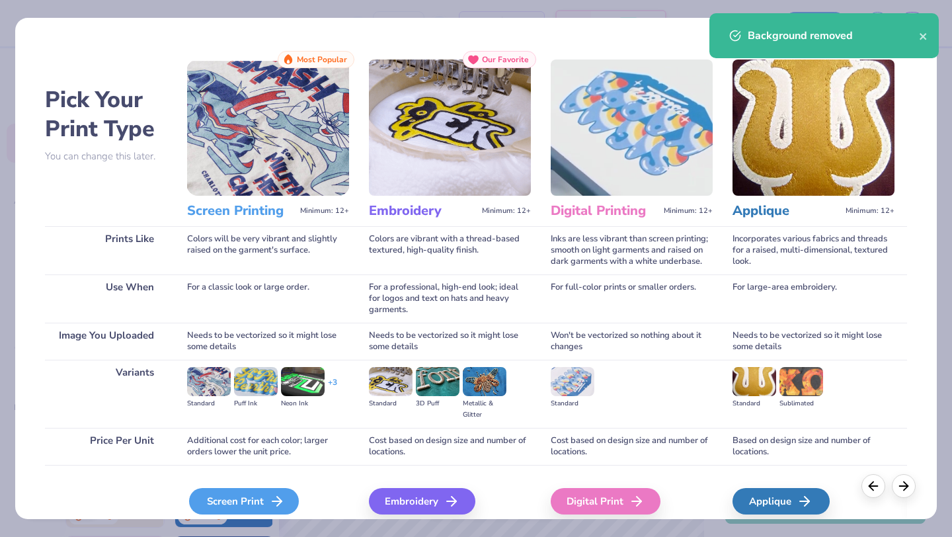
click at [241, 494] on div "Screen Print" at bounding box center [244, 501] width 110 height 26
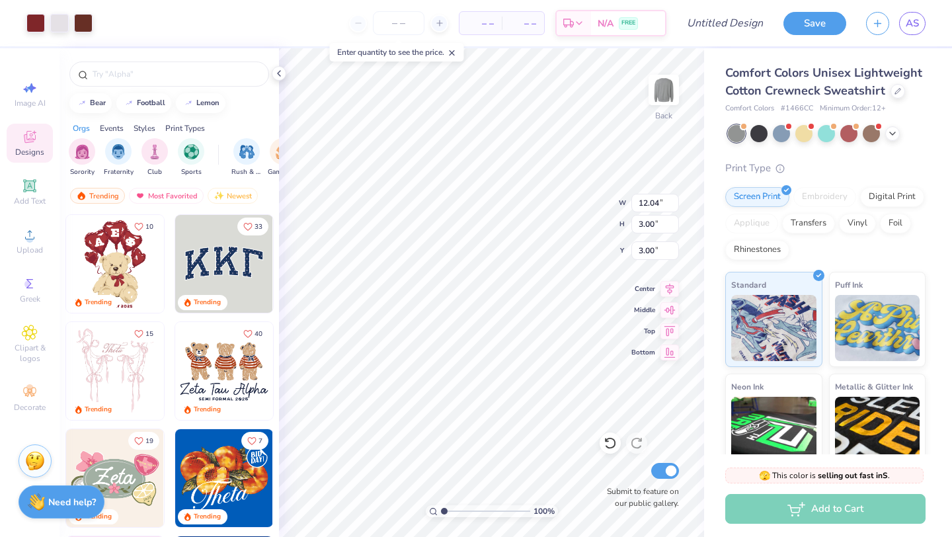
type input "3.00"
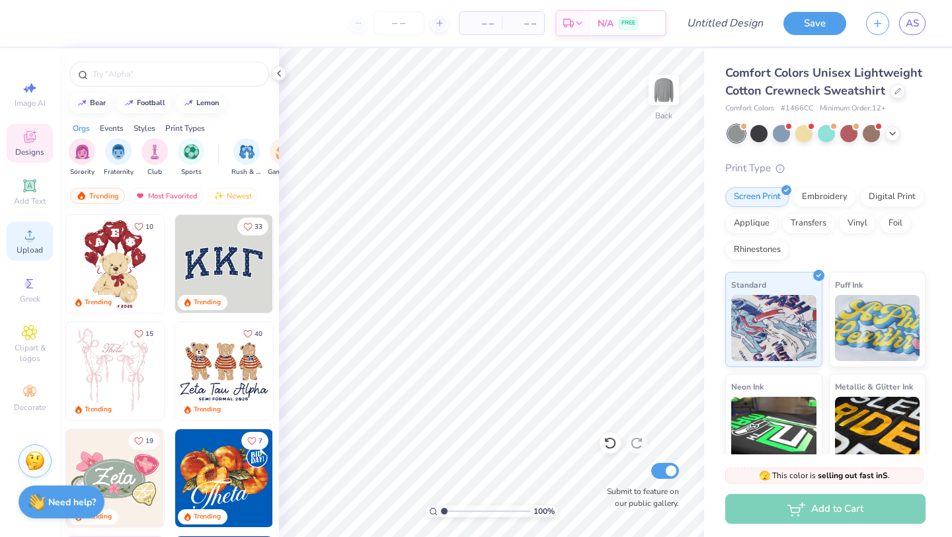
click at [30, 247] on span "Upload" at bounding box center [30, 250] width 26 height 11
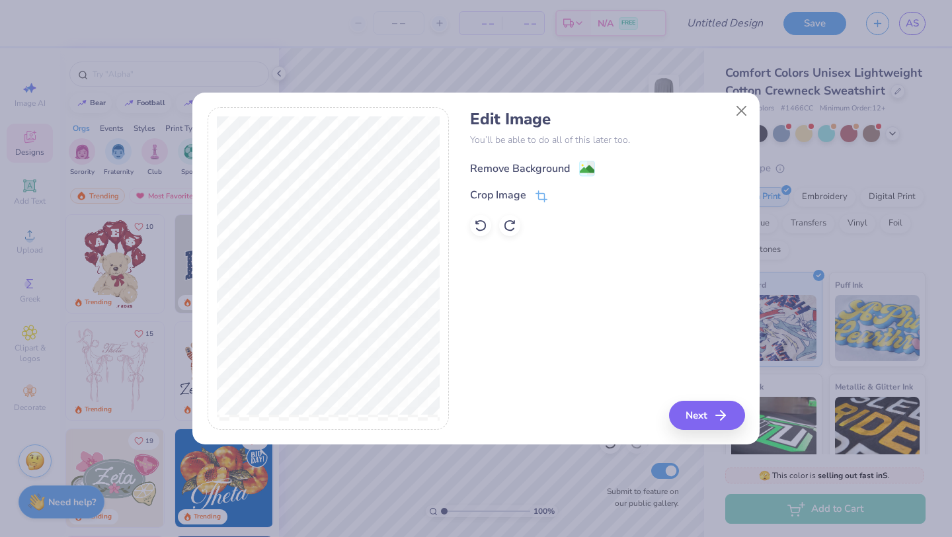
click at [551, 163] on div "Remove Background" at bounding box center [520, 169] width 100 height 16
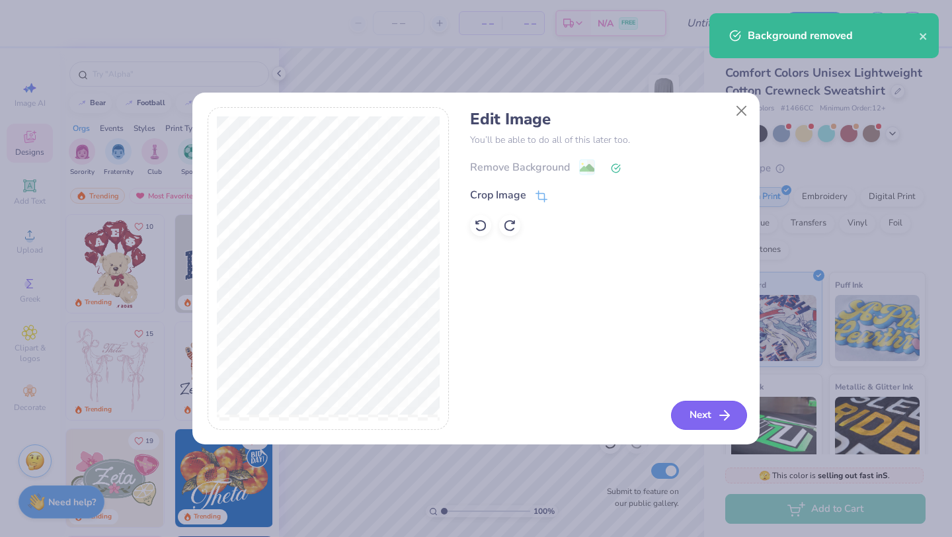
click at [703, 415] on button "Next" at bounding box center [709, 415] width 76 height 29
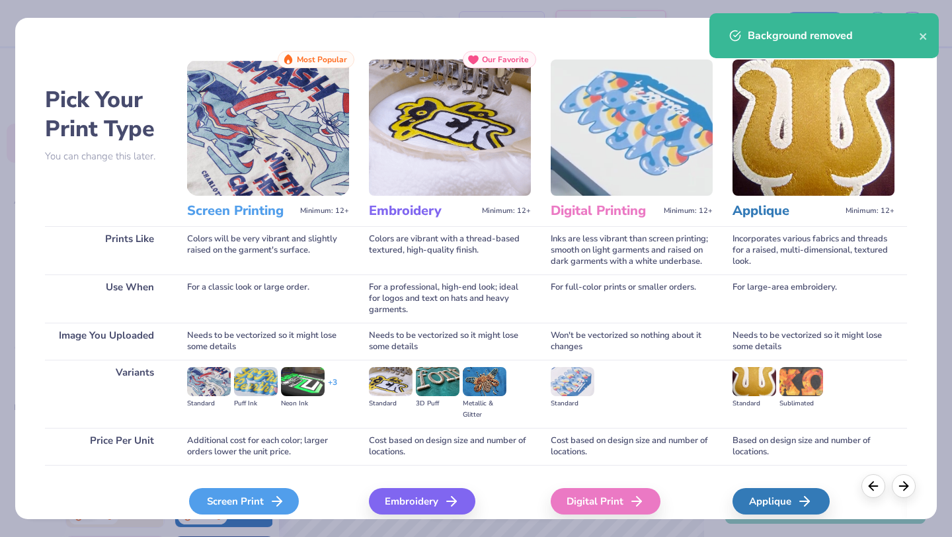
click at [269, 499] on icon at bounding box center [277, 501] width 16 height 16
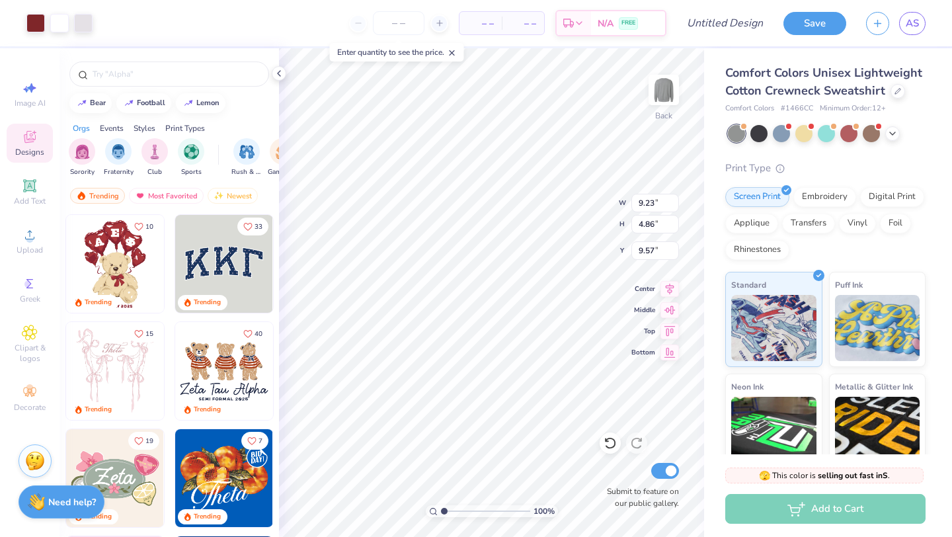
type input "3.00"
type input "11.20"
type input "5.90"
